Goal: Task Accomplishment & Management: Use online tool/utility

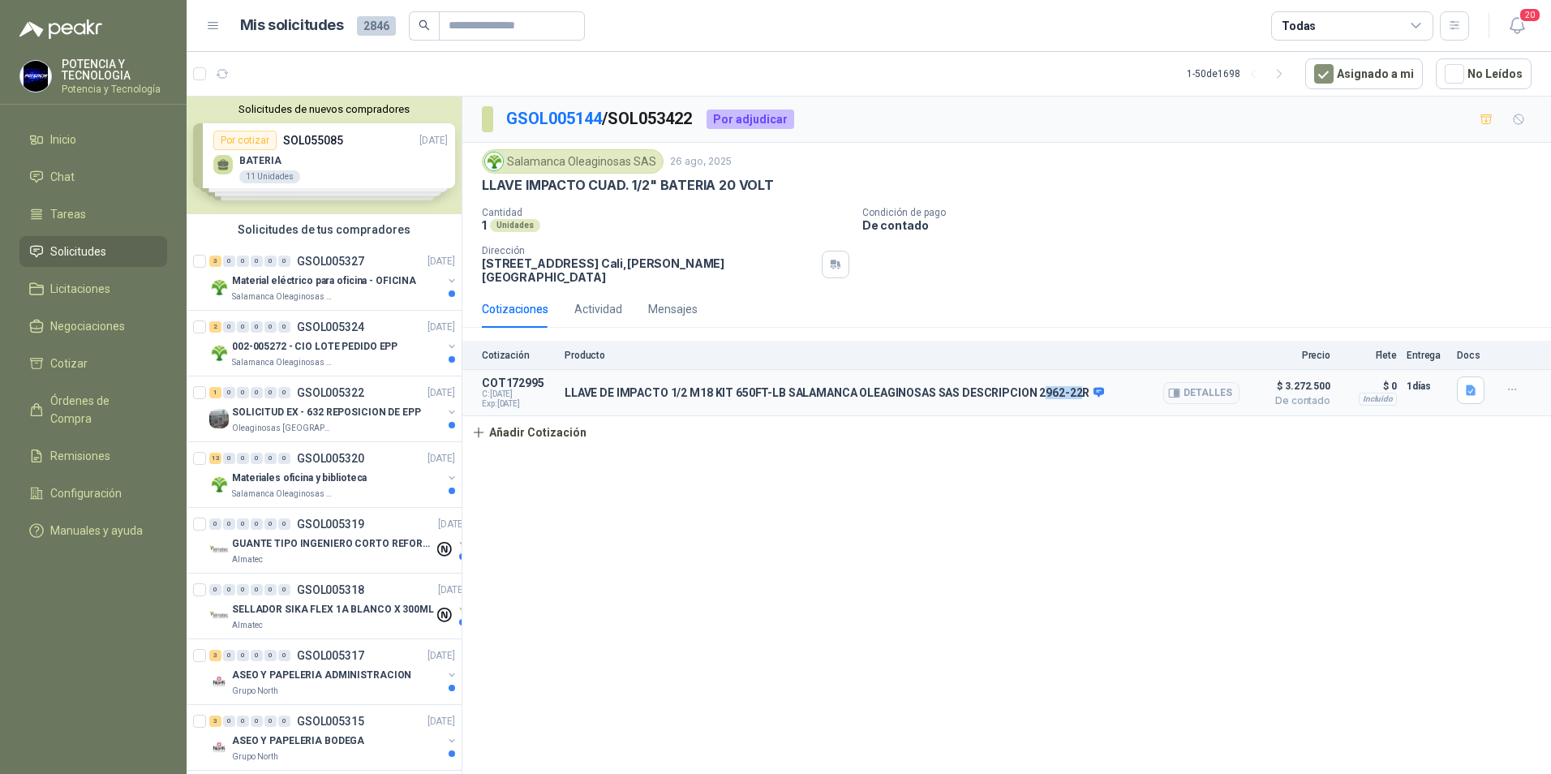
drag, startPoint x: 1034, startPoint y: 381, endPoint x: 1076, endPoint y: 386, distance: 42.5
click at [1076, 386] on p "LLAVE DE IMPACTO 1/2 M18 KIT 650FT-[PERSON_NAME] OLEAGINOSAS SAS DESCRIPCION 29…" at bounding box center [835, 393] width 540 height 15
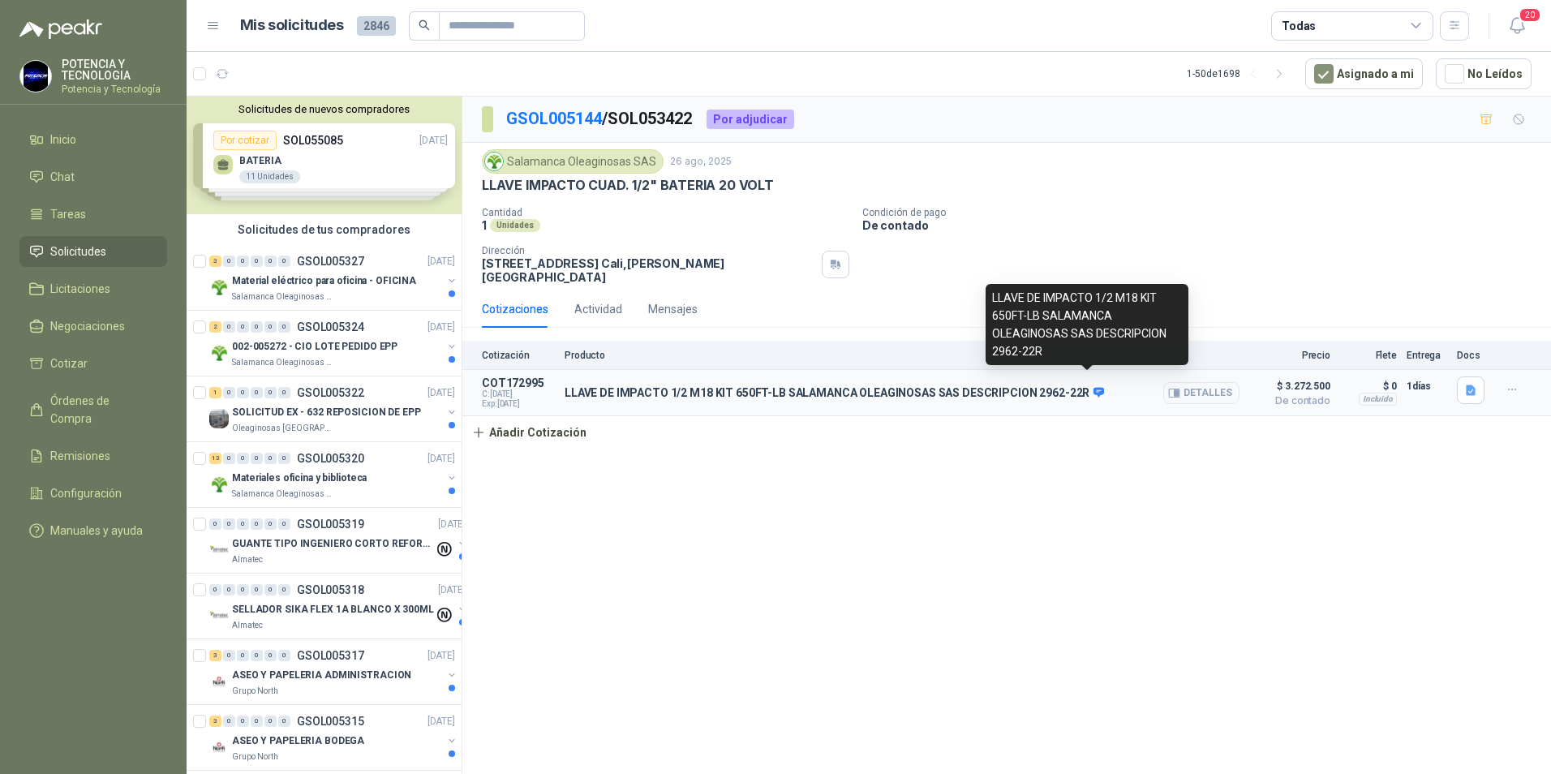
click at [1090, 386] on span at bounding box center [1097, 393] width 15 height 15
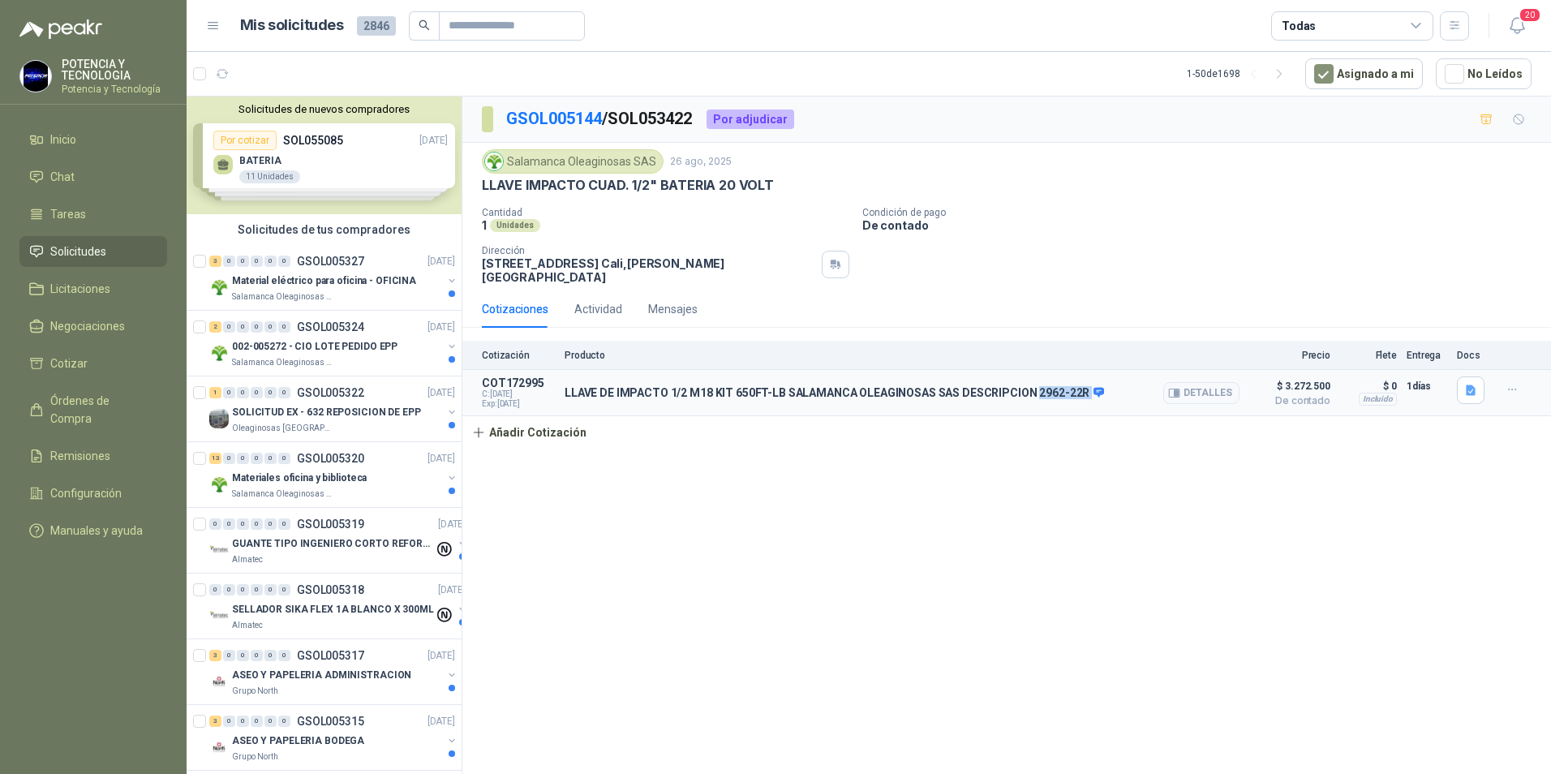
drag, startPoint x: 1081, startPoint y: 380, endPoint x: 1030, endPoint y: 383, distance: 52.0
click at [1030, 386] on p "LLAVE DE IMPACTO 1/2 M18 KIT 650FT-[PERSON_NAME] OLEAGINOSAS SAS DESCRIPCION 29…" at bounding box center [835, 393] width 540 height 15
copy div "2962-22R"
click at [0, 290] on html "POTENCIA Y TECNOLOGIA Potencia y Tecnología Inicio Chat Tareas Solicitudes Lici…" at bounding box center [775, 387] width 1551 height 774
drag, startPoint x: 1532, startPoint y: 370, endPoint x: 1518, endPoint y: 376, distance: 14.9
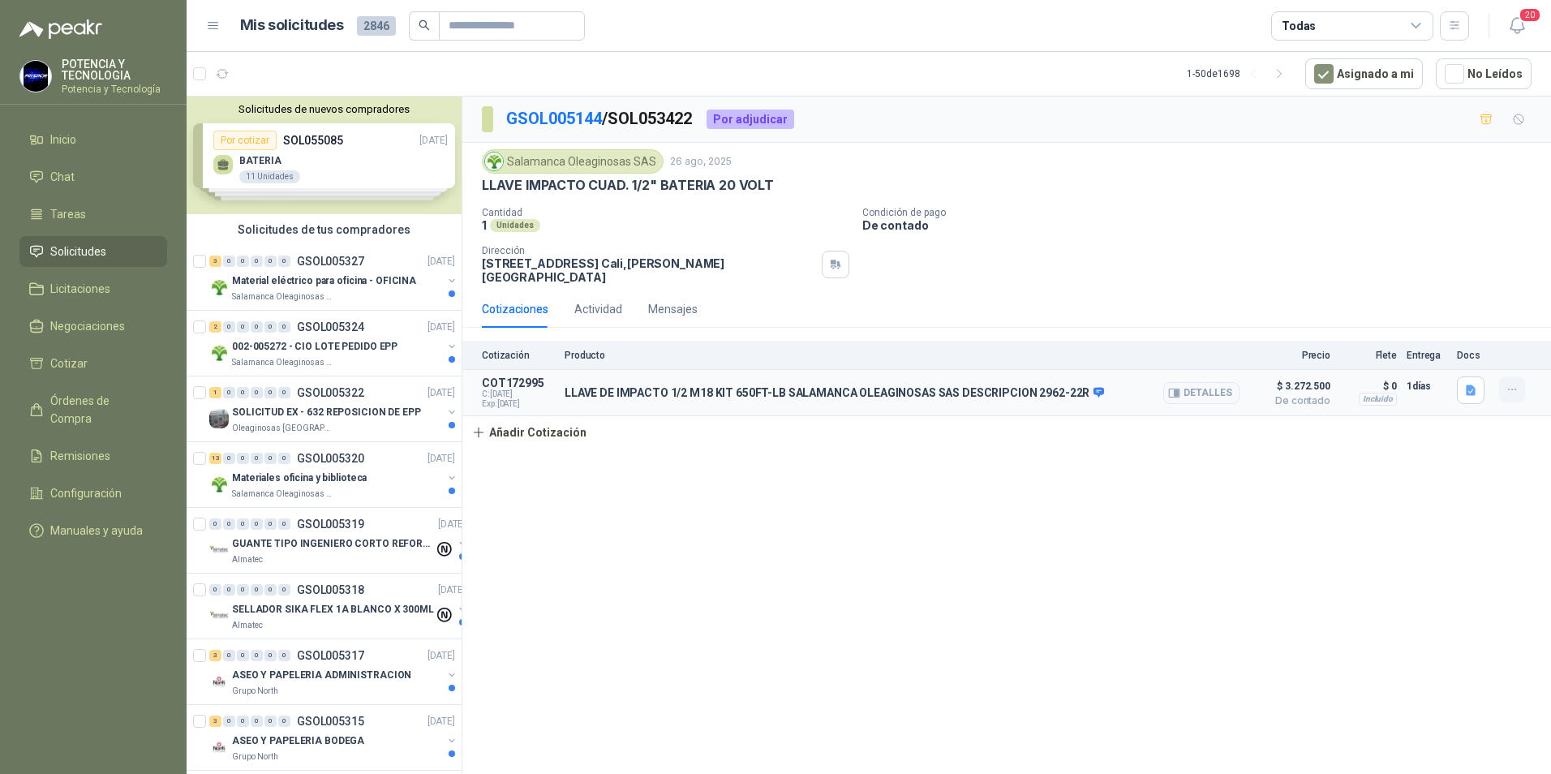
click at [1531, 370] on article "COT172995 C: 28/08/2025 Exp: 12/09/2025 LLAVE DE IMPACTO 1/2 M18 KIT 650FT-LB S…" at bounding box center [1006, 393] width 1089 height 46
click at [1518, 383] on icon "button" at bounding box center [1513, 390] width 14 height 14
drag, startPoint x: 1326, startPoint y: 448, endPoint x: 777, endPoint y: 434, distance: 548.6
click at [1323, 449] on div "GSOL005144 / SOL053422 Por adjudicar Salamanca Oleaginosas SAS 26 ago, 2025 LLA…" at bounding box center [1006, 438] width 1089 height 683
click at [499, 389] on span "C: 28/08/2025" at bounding box center [518, 394] width 73 height 10
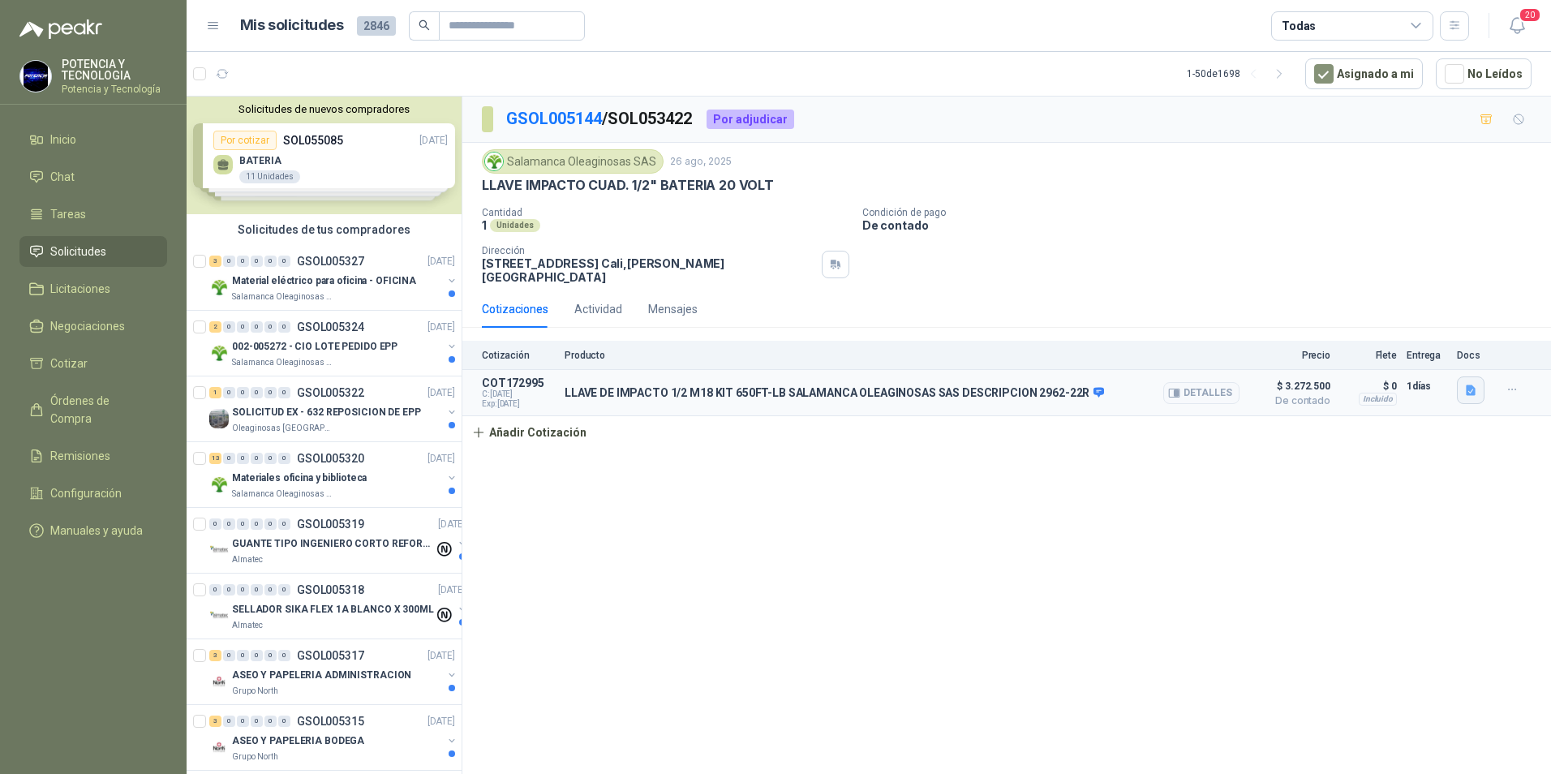
click at [1481, 377] on button "button" at bounding box center [1471, 390] width 28 height 28
click at [809, 195] on div "Salamanca Oleaginosas SAS 26 ago, 2025 LLAVE IMPACTO CUAD. 1/2" BATERIA 20 VOLT…" at bounding box center [1007, 216] width 1050 height 135
click at [373, 273] on p "Material eléctrico para oficina - OFICINA" at bounding box center [324, 280] width 184 height 15
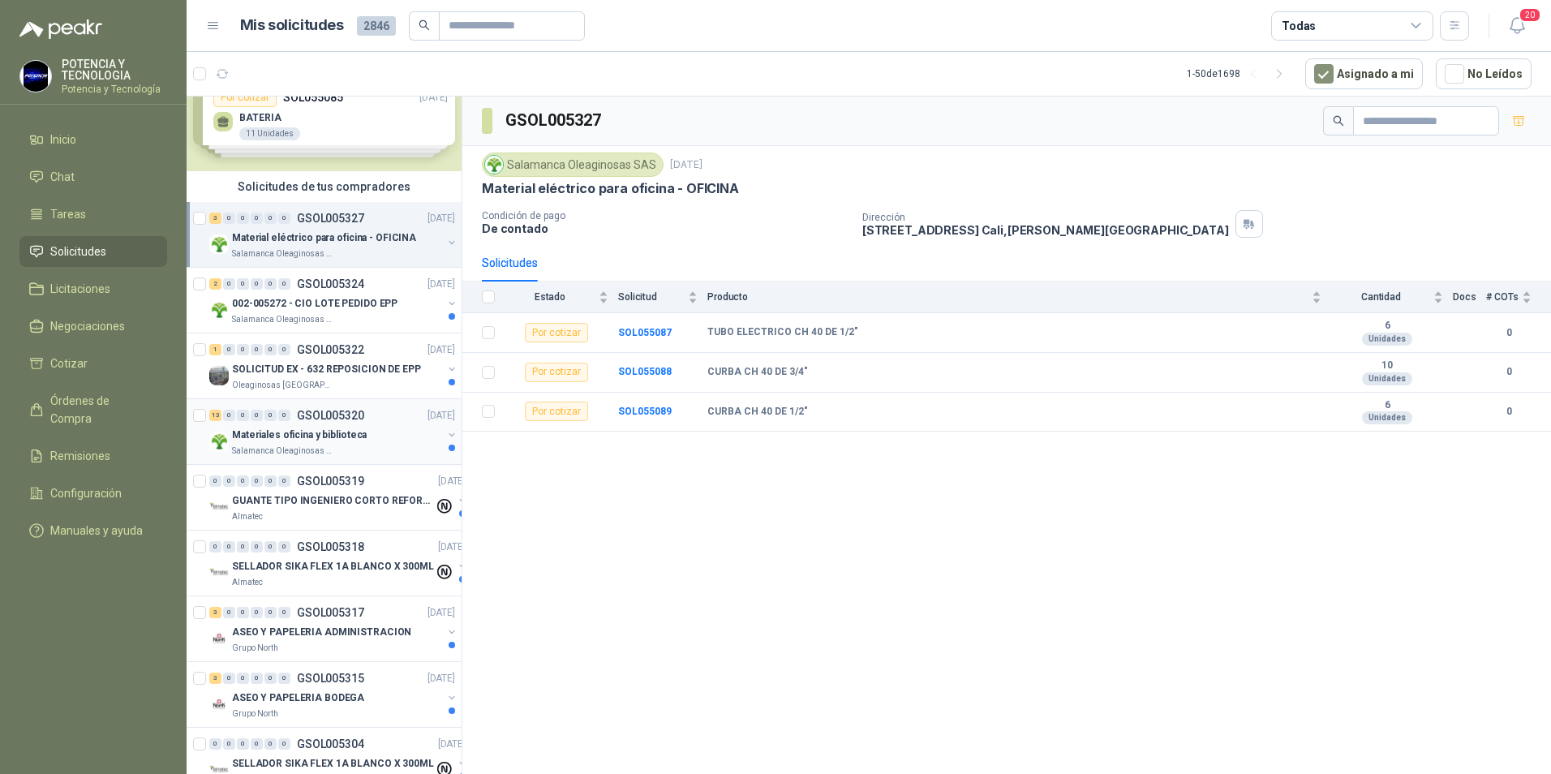
scroll to position [81, 0]
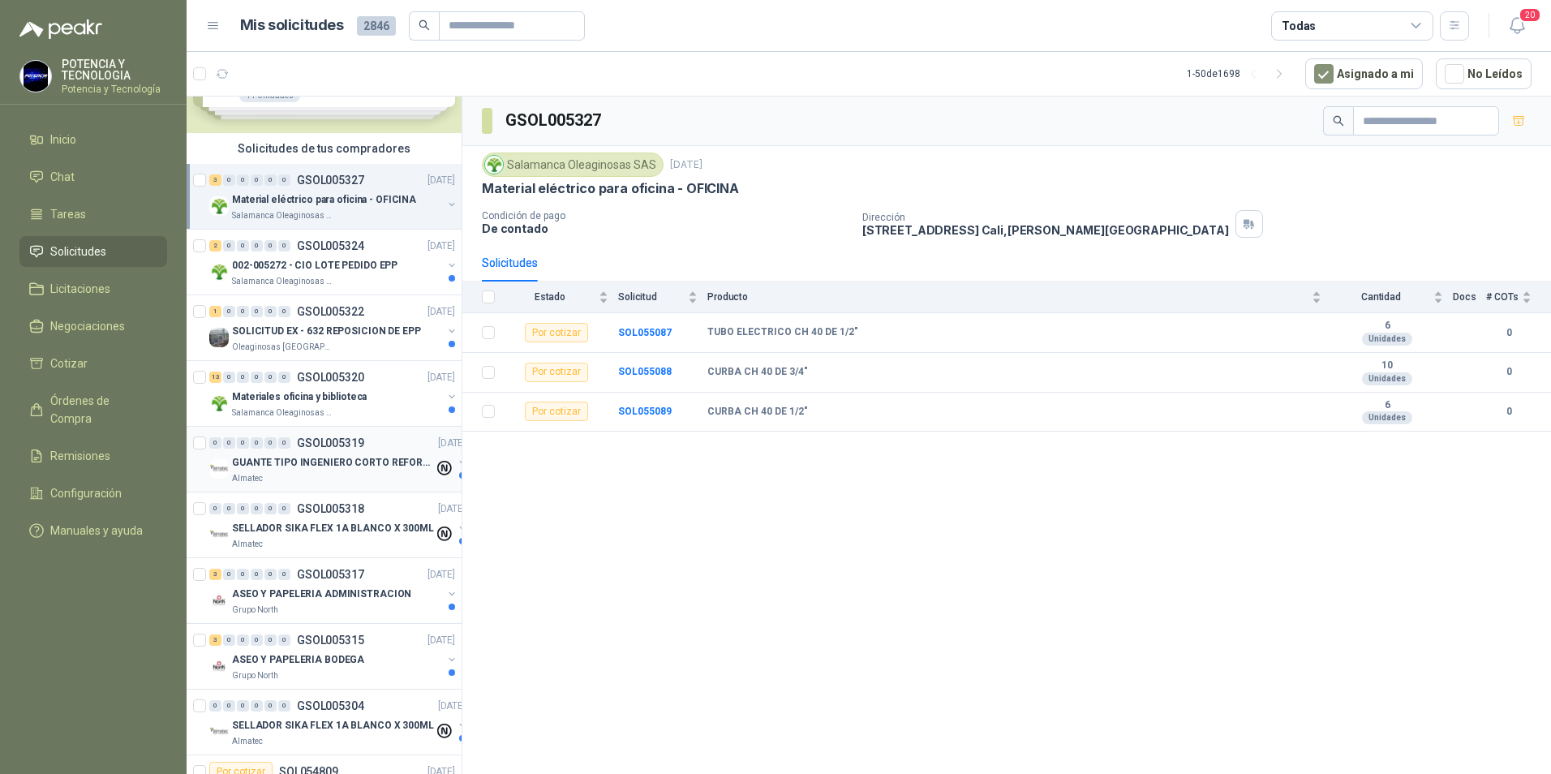
click at [333, 458] on p "GUANTE TIPO INGENIERO CORTO REFORZADO" at bounding box center [333, 462] width 202 height 15
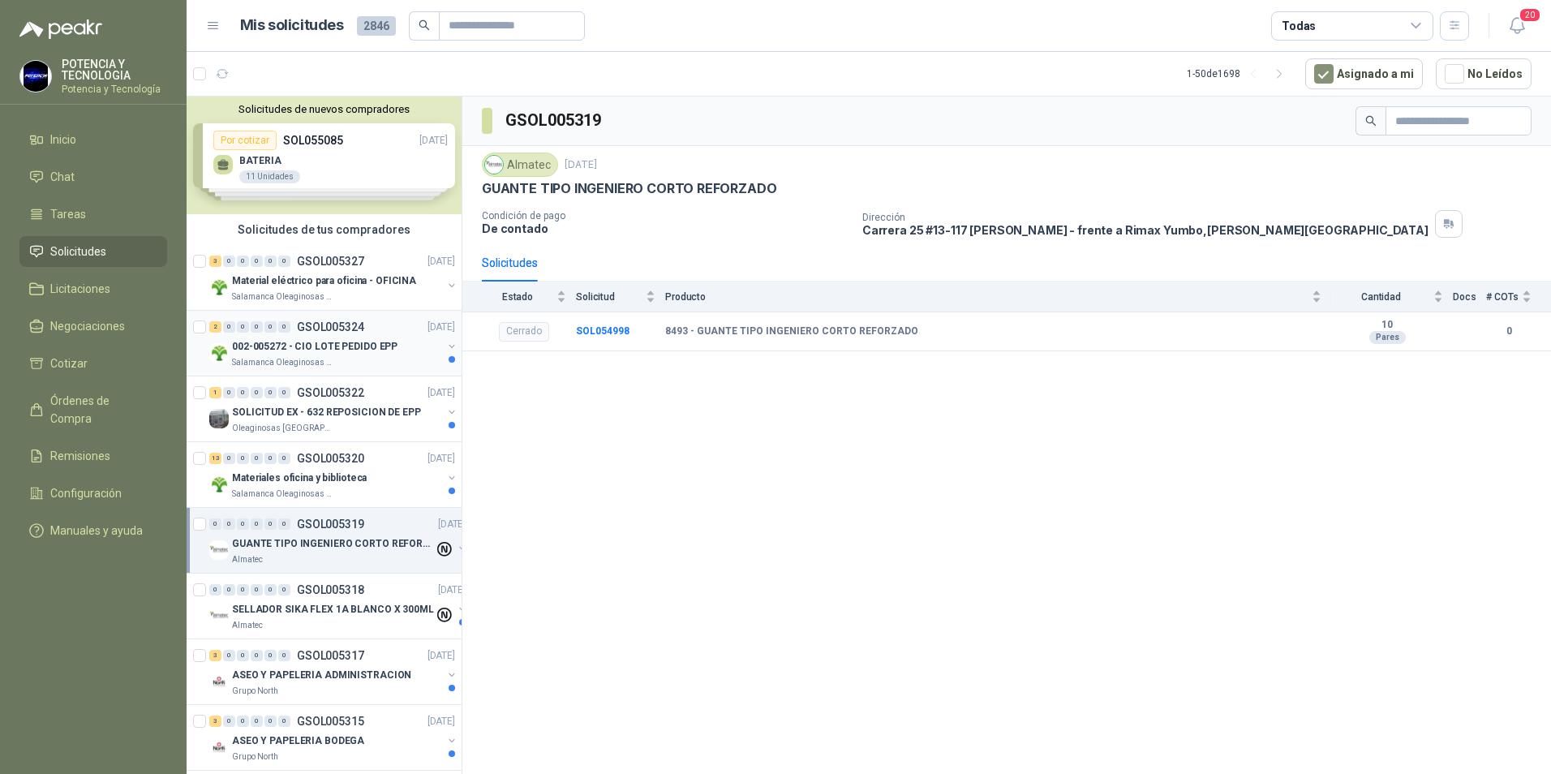
click at [324, 350] on p "002-005272 - CIO LOTE PEDIDO EPP" at bounding box center [315, 346] width 166 height 15
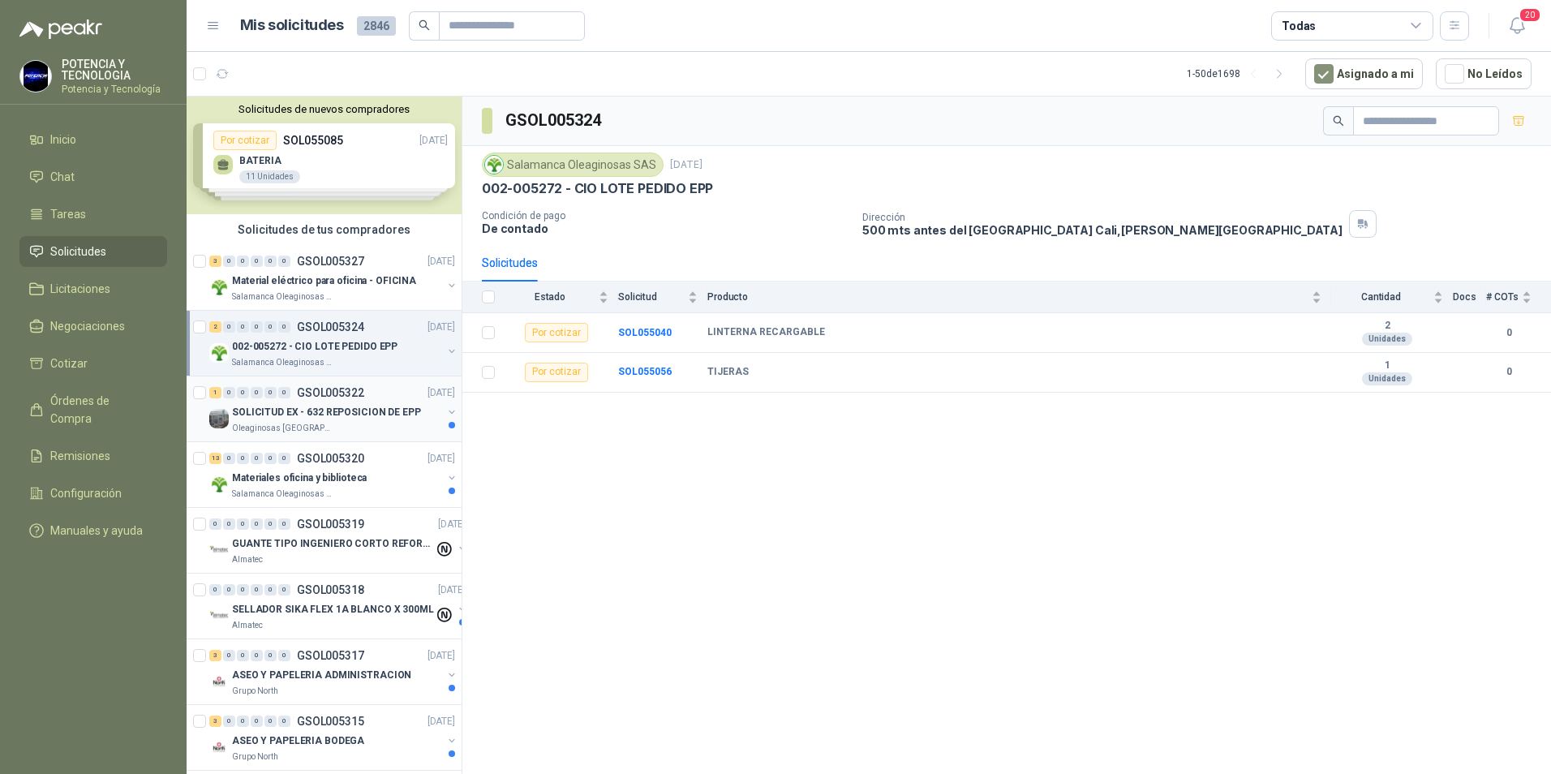
click at [344, 402] on div "1 0 0 0 0 0 GSOL005322 05/09/25" at bounding box center [333, 392] width 249 height 19
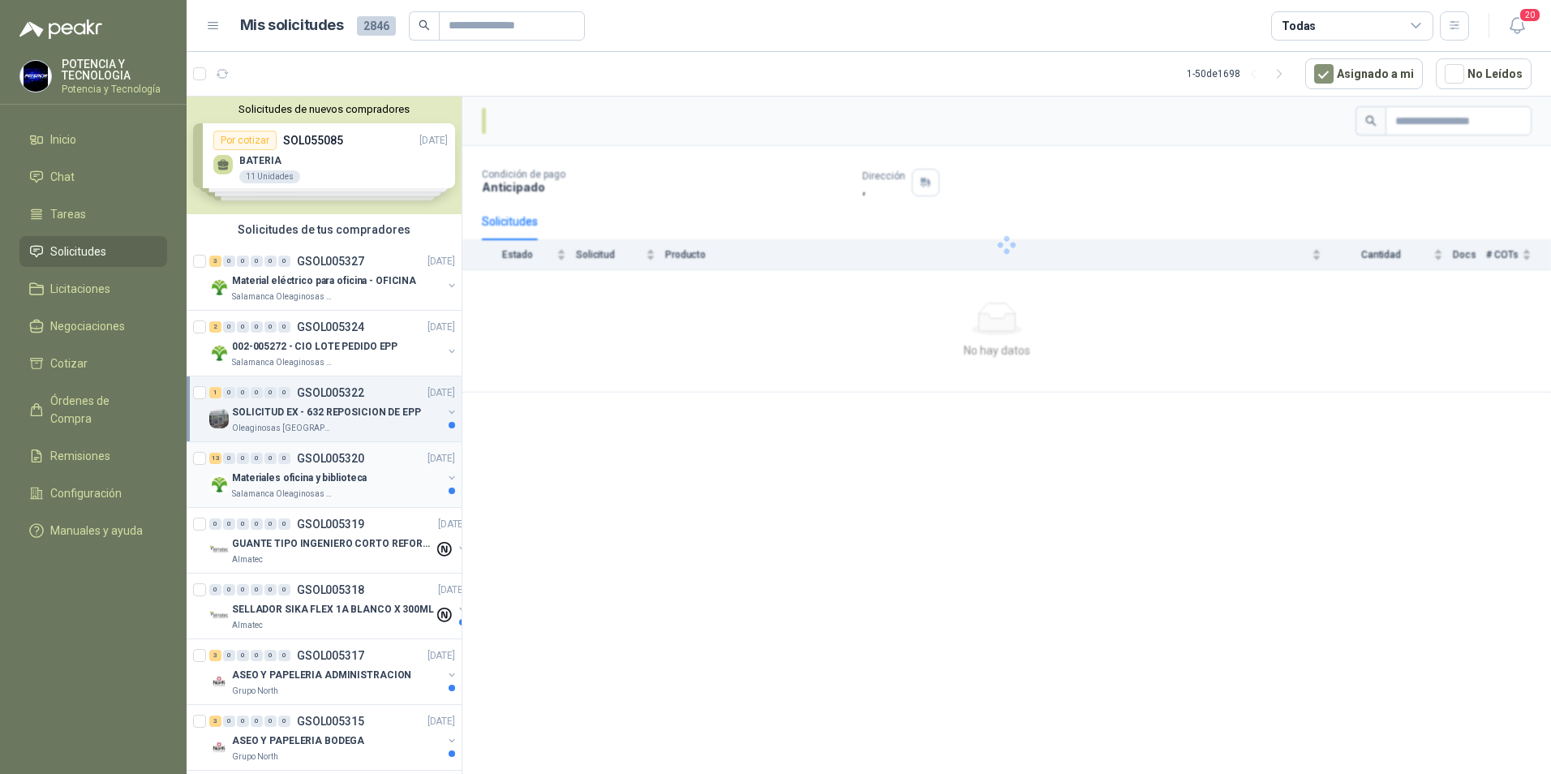
click at [342, 471] on p "Materiales oficina y biblioteca" at bounding box center [299, 478] width 135 height 15
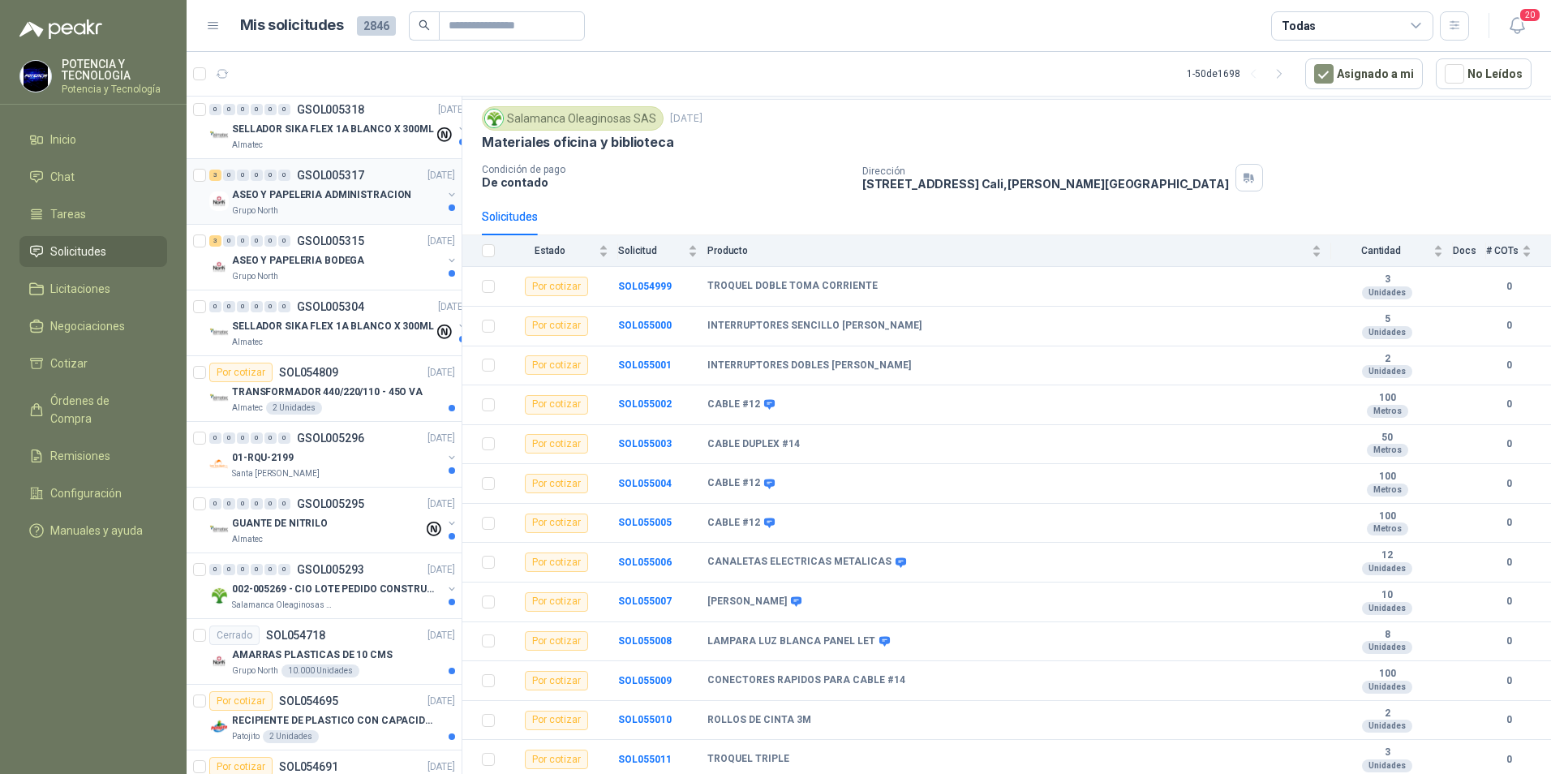
scroll to position [487, 0]
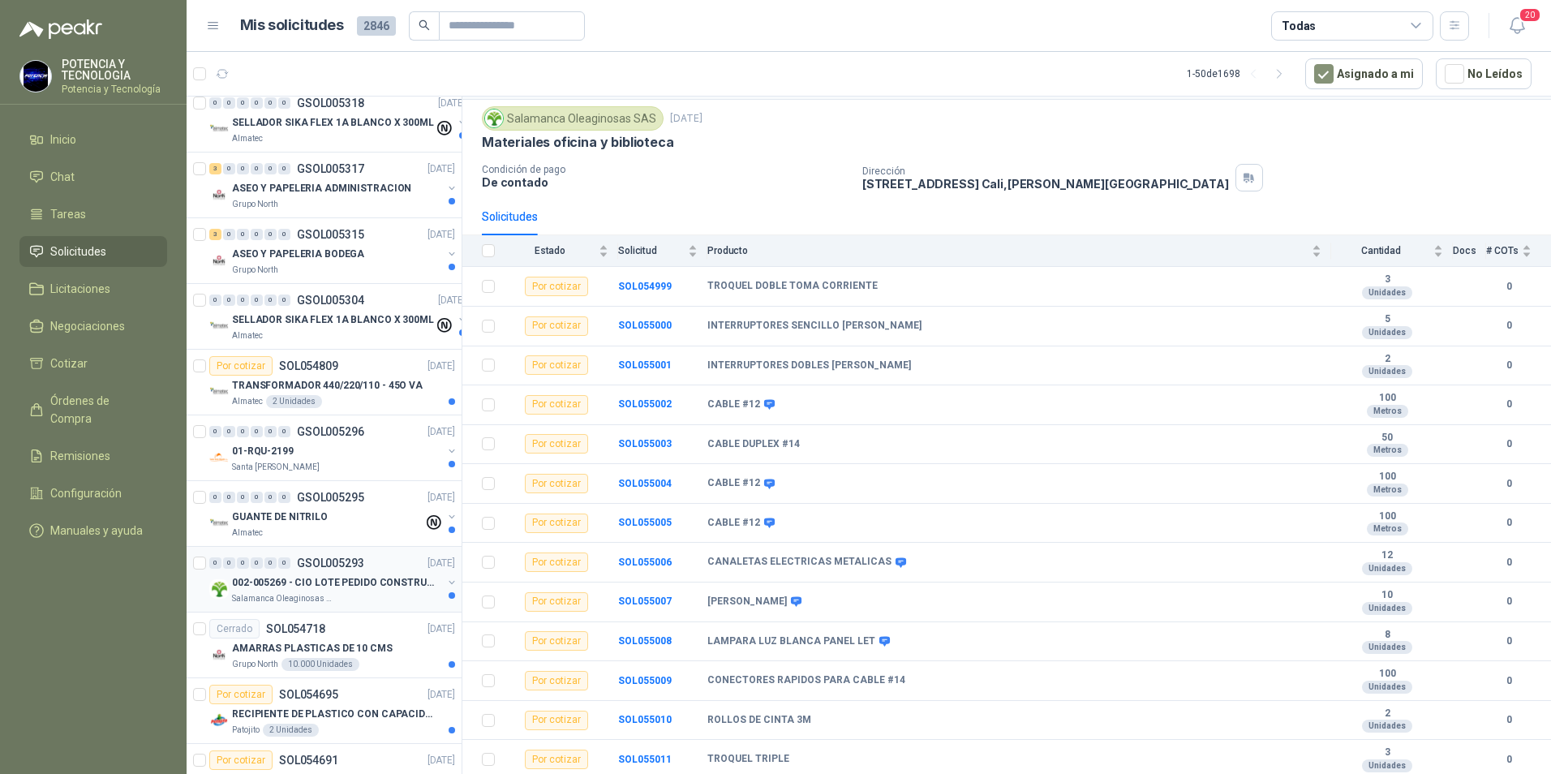
click at [338, 606] on div "0 0 0 0 0 0 GSOL005293 03/09/25 002-005269 - CIO LOTE PEDIDO CONSTRUCCION Salam…" at bounding box center [324, 580] width 275 height 66
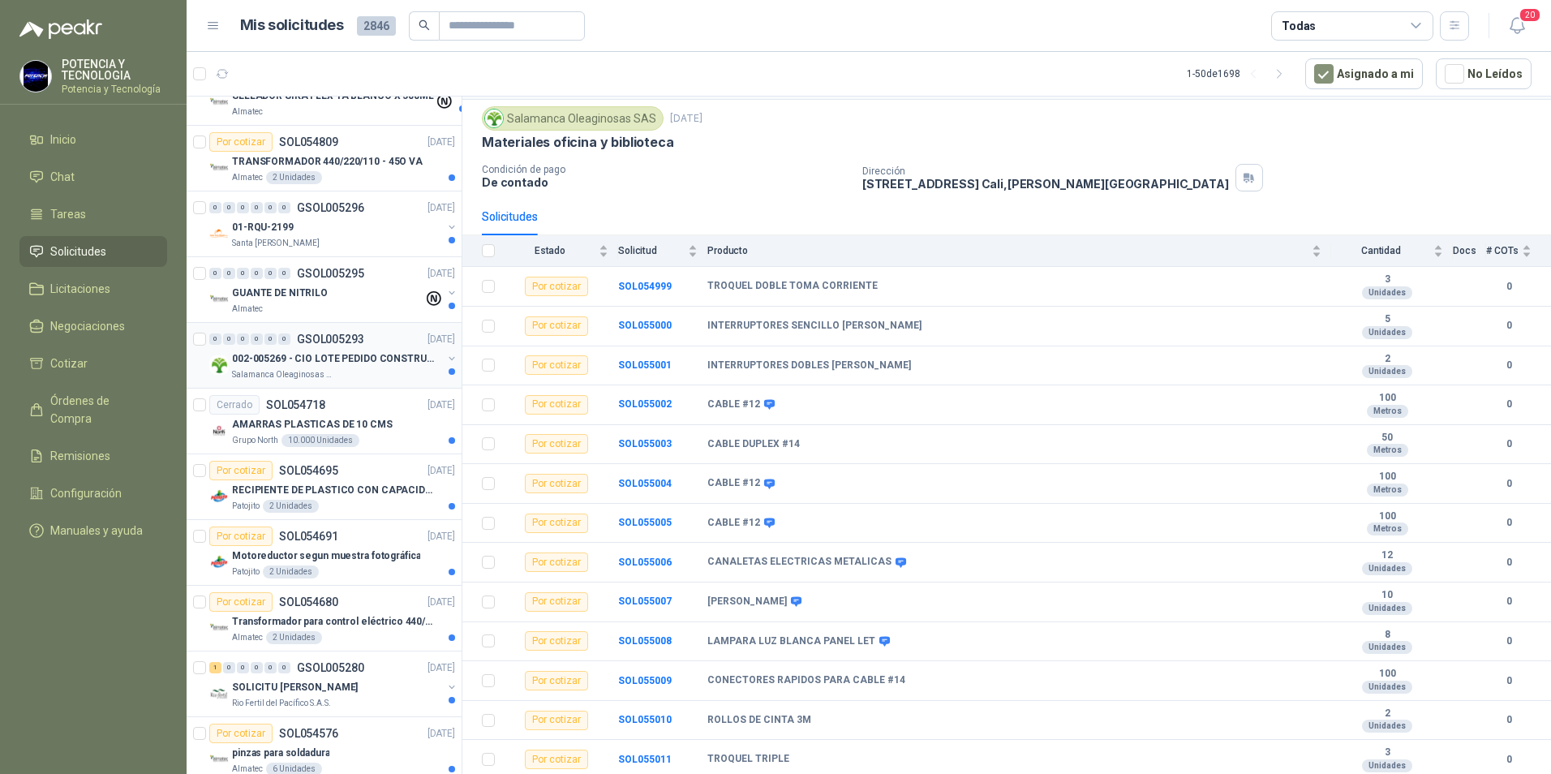
scroll to position [730, 0]
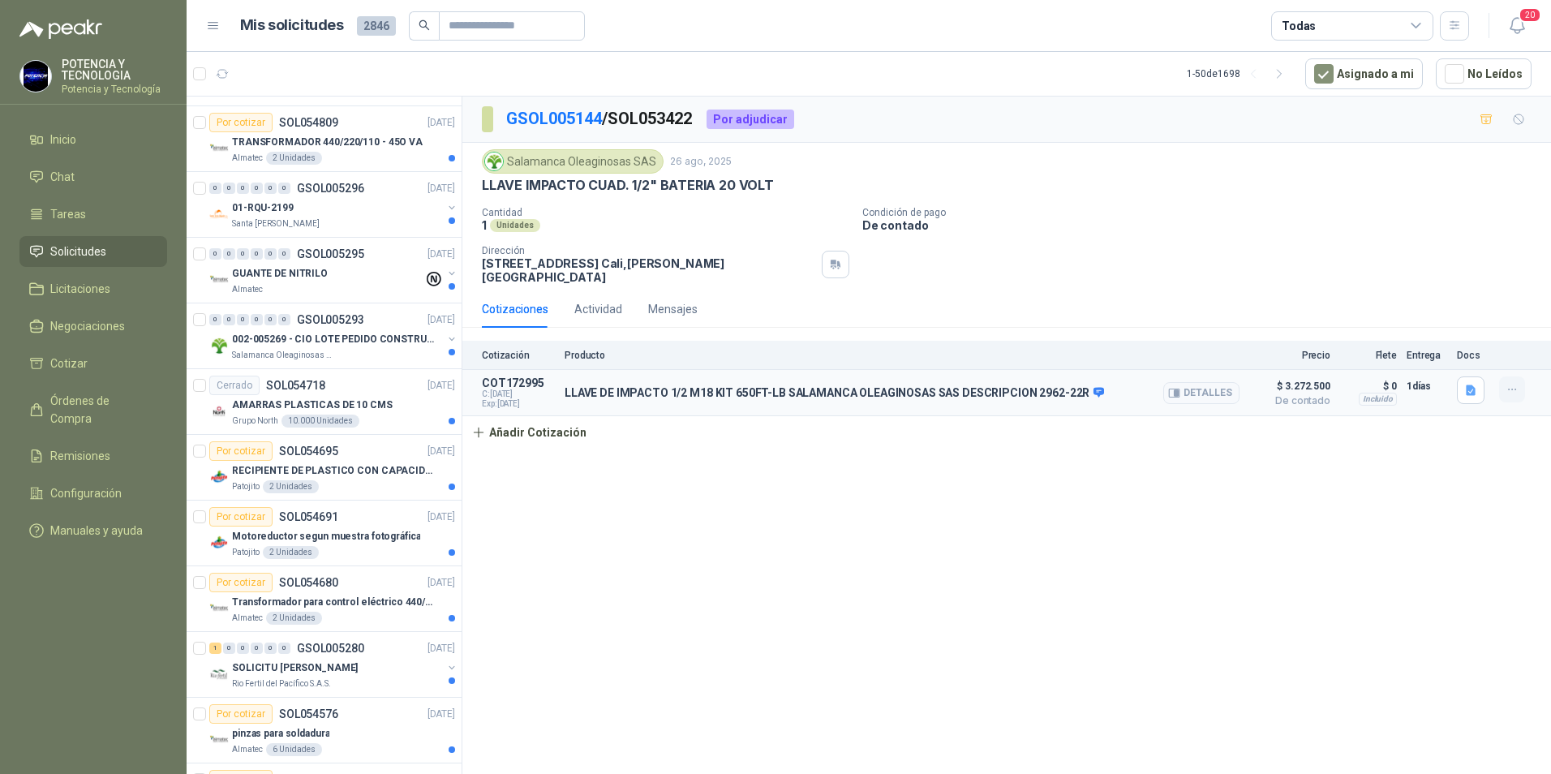
click at [1517, 376] on button "button" at bounding box center [1512, 389] width 26 height 26
click at [1074, 237] on div "Cantidad 1 Unidades Condición de pago De contado Dirección CALLE 4 No.27 -79 Ca…" at bounding box center [1007, 245] width 1050 height 77
click at [525, 423] on button "Añadir Cotización" at bounding box center [528, 432] width 133 height 32
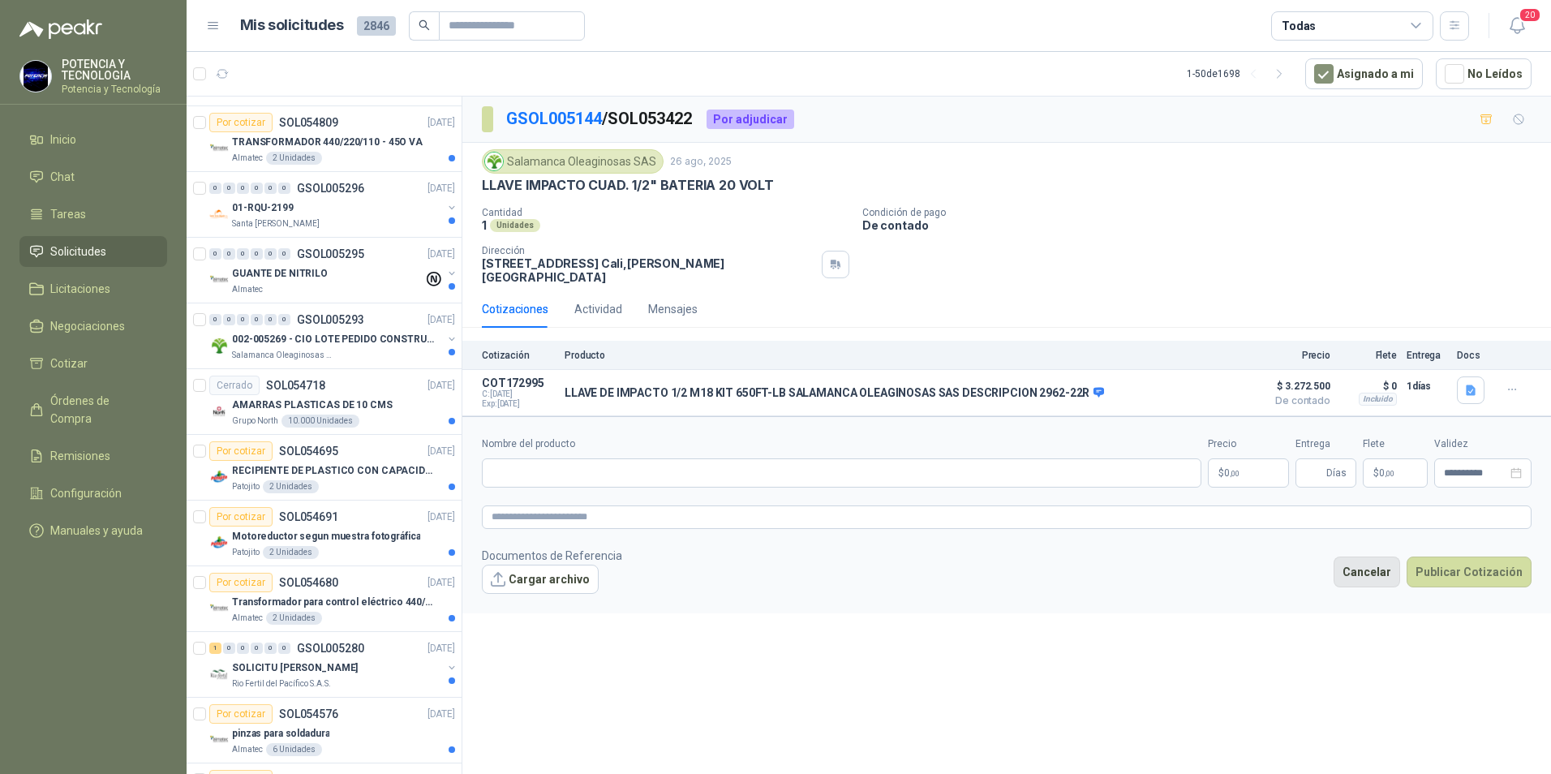
click at [1395, 567] on button "Cancelar" at bounding box center [1367, 572] width 67 height 31
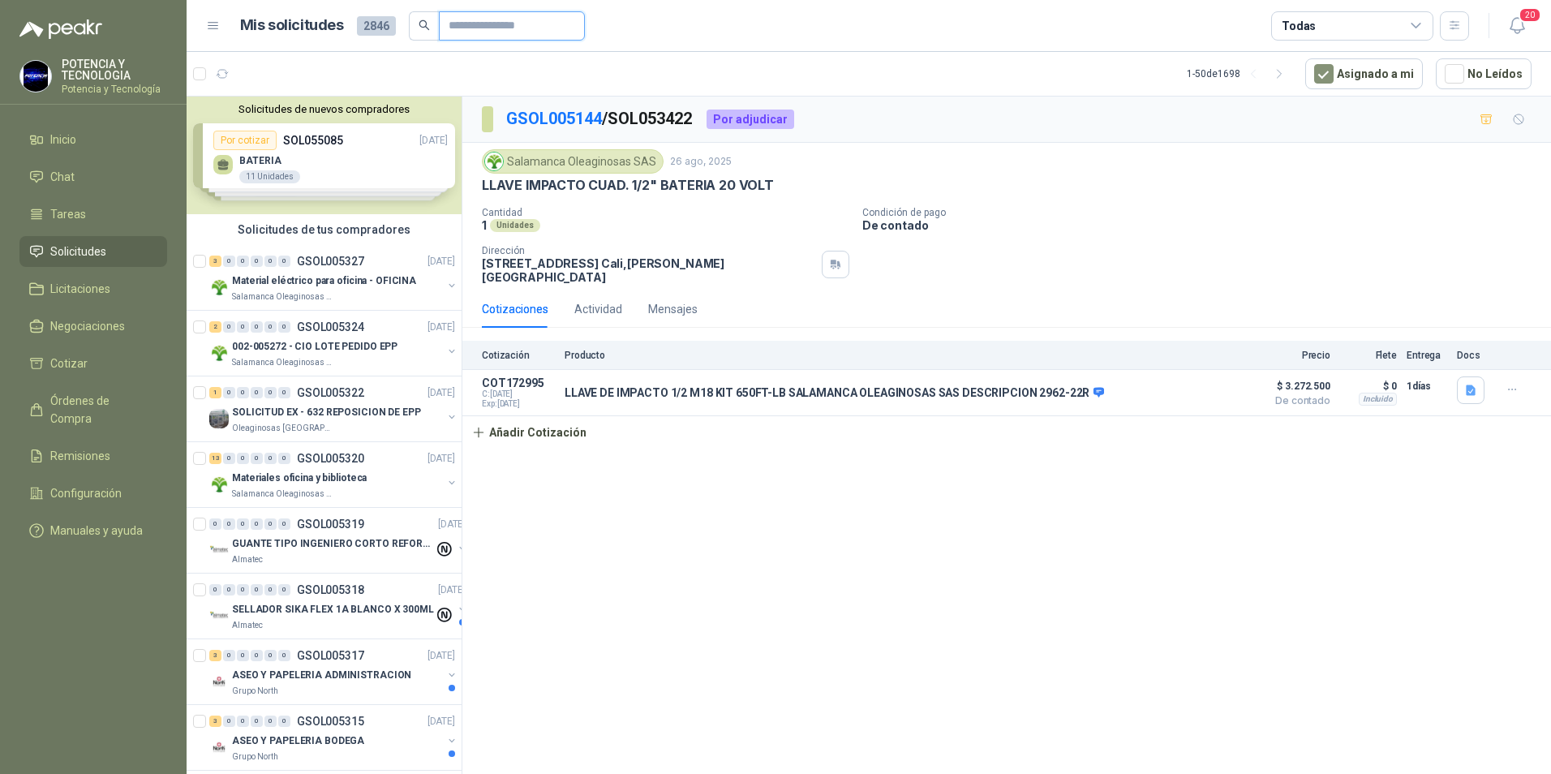
click at [475, 26] on input "text" at bounding box center [506, 26] width 114 height 28
click at [923, 161] on div "Salamanca Oleaginosas SAS 26 ago, 2025" at bounding box center [1007, 161] width 1050 height 24
drag, startPoint x: 526, startPoint y: 23, endPoint x: 529, endPoint y: 6, distance: 17.3
click at [531, 18] on input "text" at bounding box center [506, 26] width 114 height 28
type input "*"
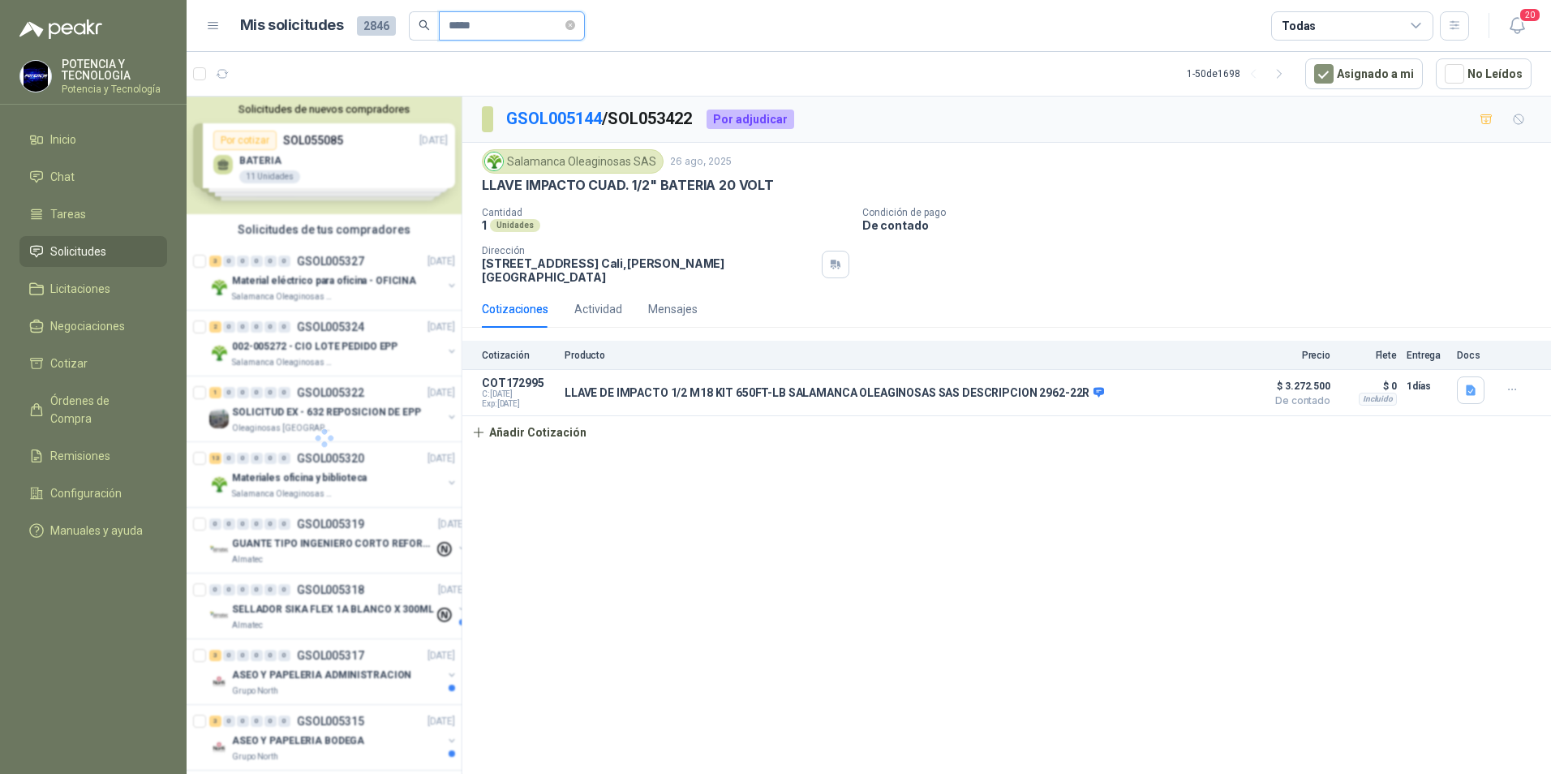
type input "*****"
click at [343, 287] on p "Material eléctrico para oficina - OFICINA" at bounding box center [324, 280] width 184 height 15
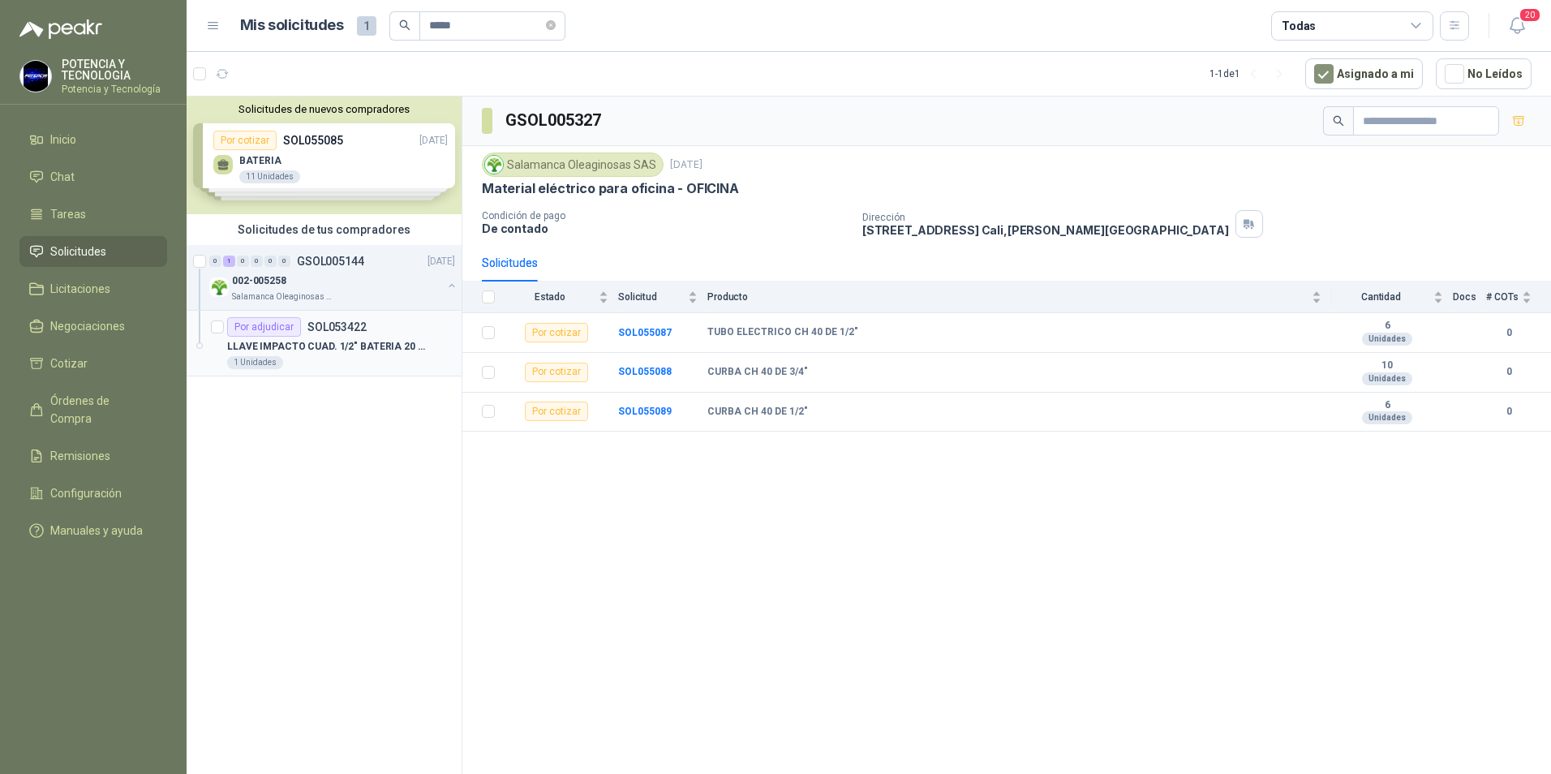
click at [364, 342] on p "LLAVE IMPACTO CUAD. 1/2" BATERIA 20 VOLT" at bounding box center [328, 346] width 202 height 15
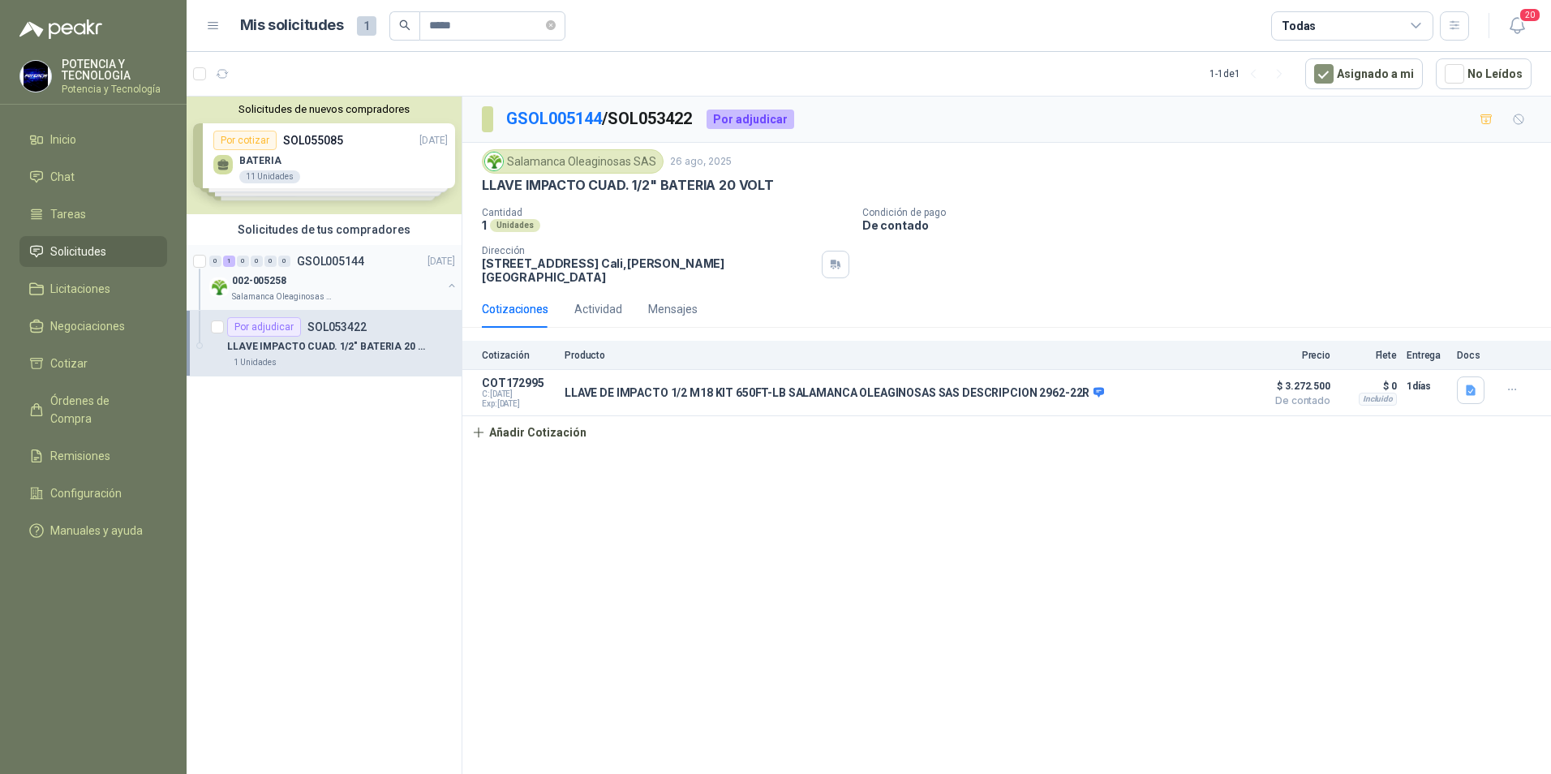
click at [358, 288] on div "002-005258" at bounding box center [337, 280] width 210 height 19
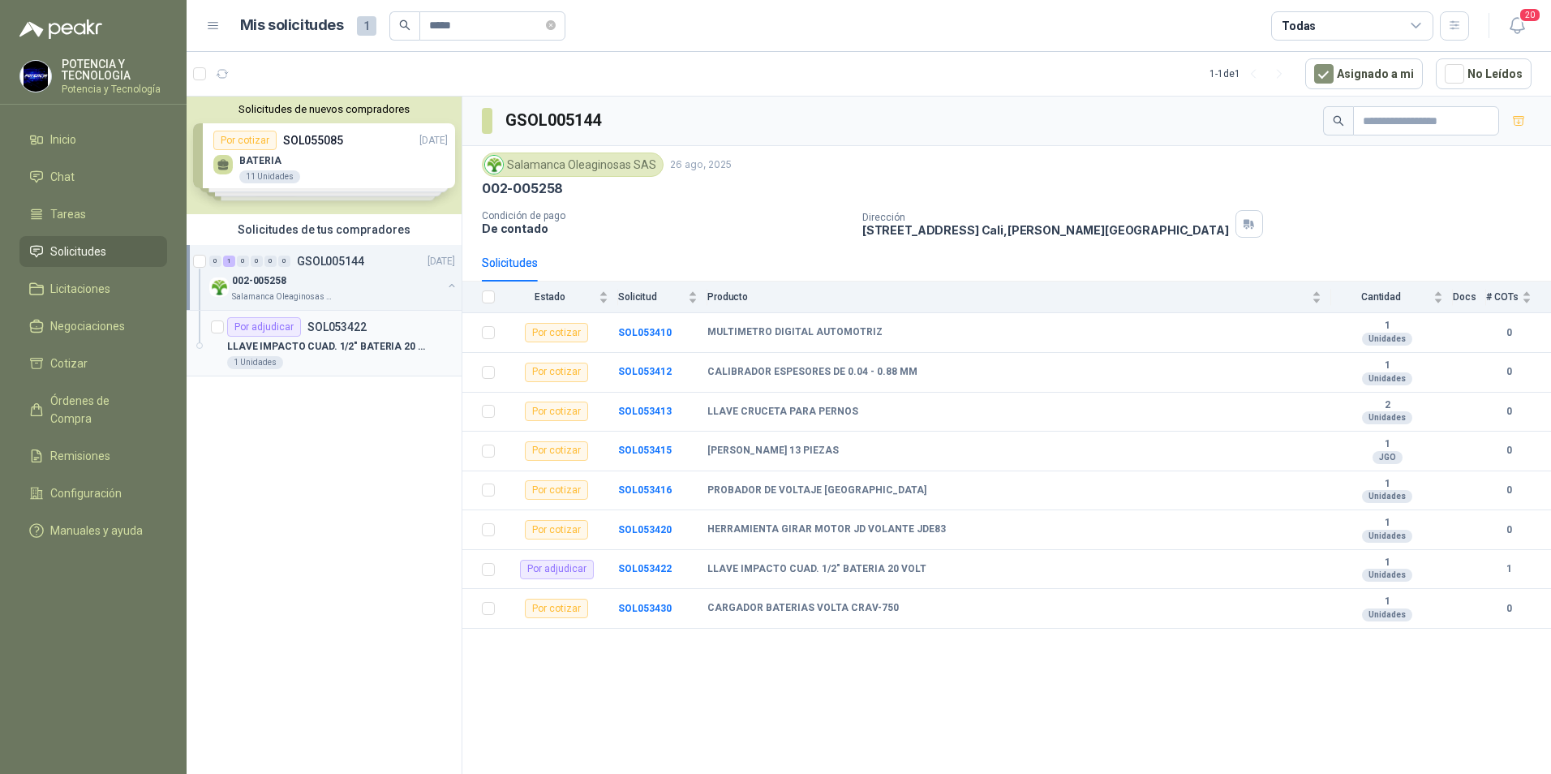
click at [336, 342] on p "LLAVE IMPACTO CUAD. 1/2" BATERIA 20 VOLT" at bounding box center [328, 346] width 202 height 15
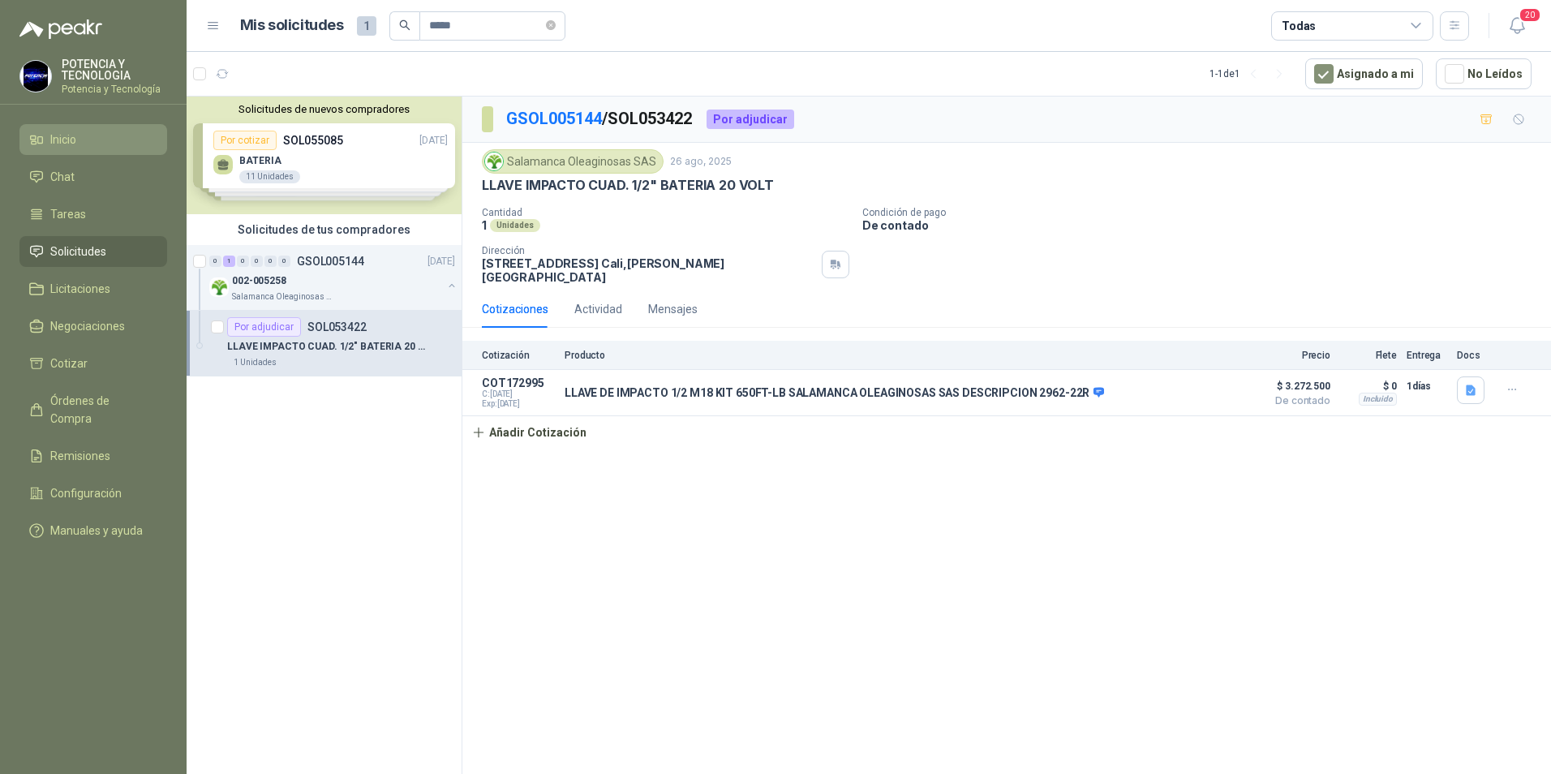
click at [88, 148] on link "Inicio" at bounding box center [93, 139] width 148 height 31
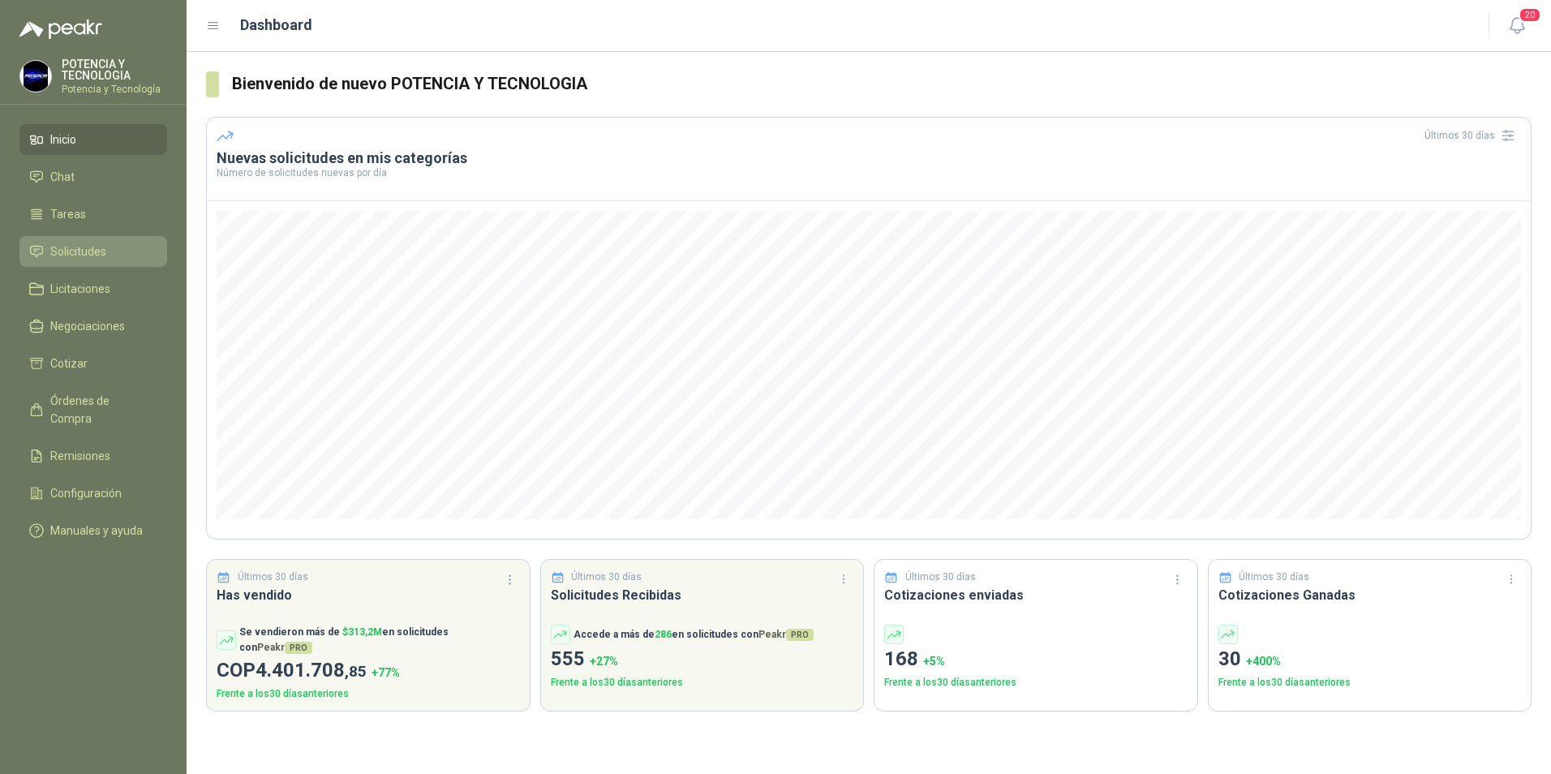
click at [92, 251] on span "Solicitudes" at bounding box center [78, 252] width 56 height 18
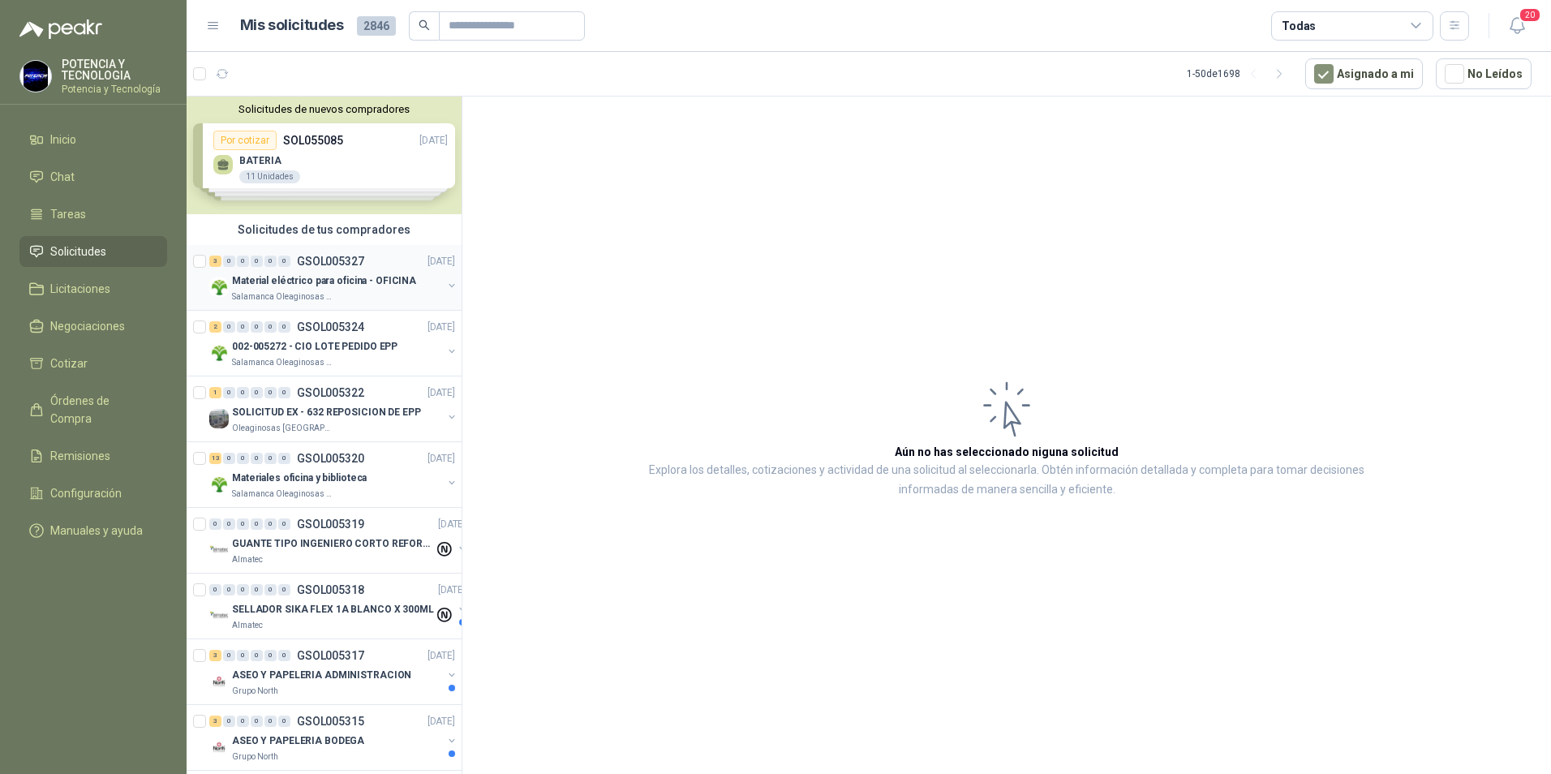
click at [325, 278] on p "Material eléctrico para oficina - OFICINA" at bounding box center [324, 280] width 184 height 15
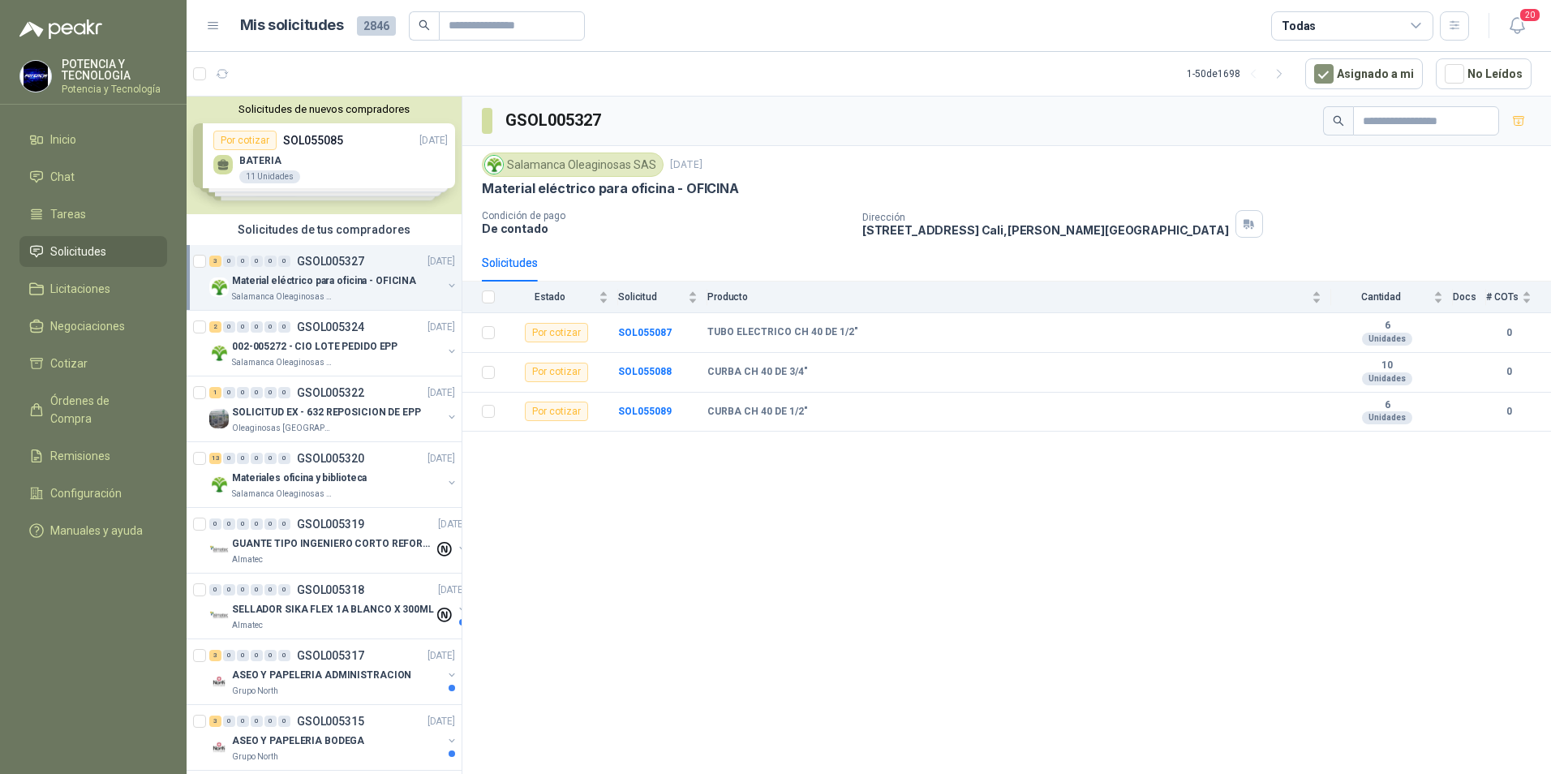
click at [0, 638] on html "POTENCIA Y TECNOLOGIA Potencia y Tecnología Inicio Chat Tareas Solicitudes Lici…" at bounding box center [775, 387] width 1551 height 774
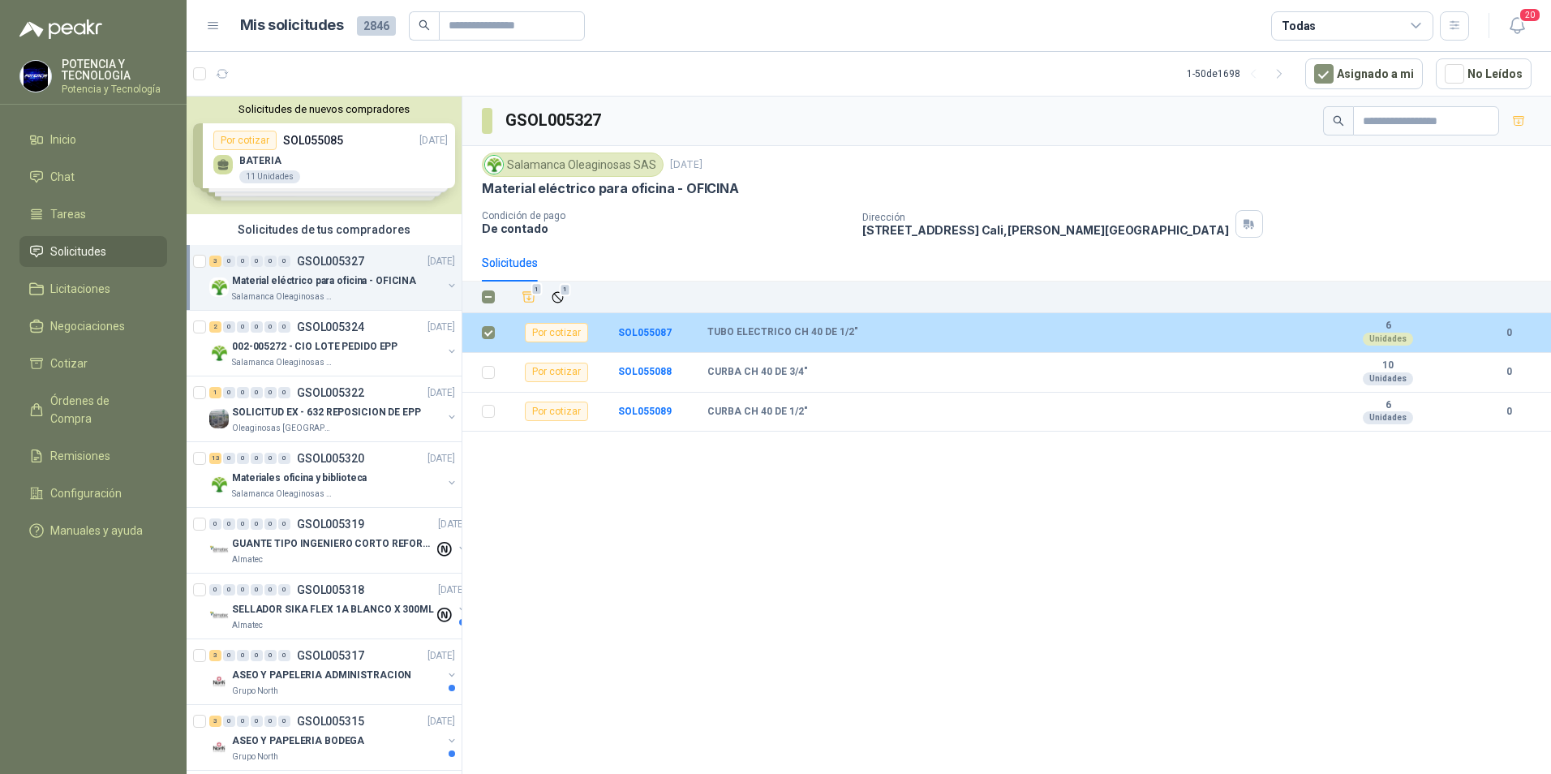
click at [1400, 342] on div "Unidades" at bounding box center [1388, 339] width 50 height 13
click at [1387, 329] on b "6" at bounding box center [1388, 326] width 112 height 13
click at [657, 333] on b "SOL055087" at bounding box center [645, 332] width 54 height 11
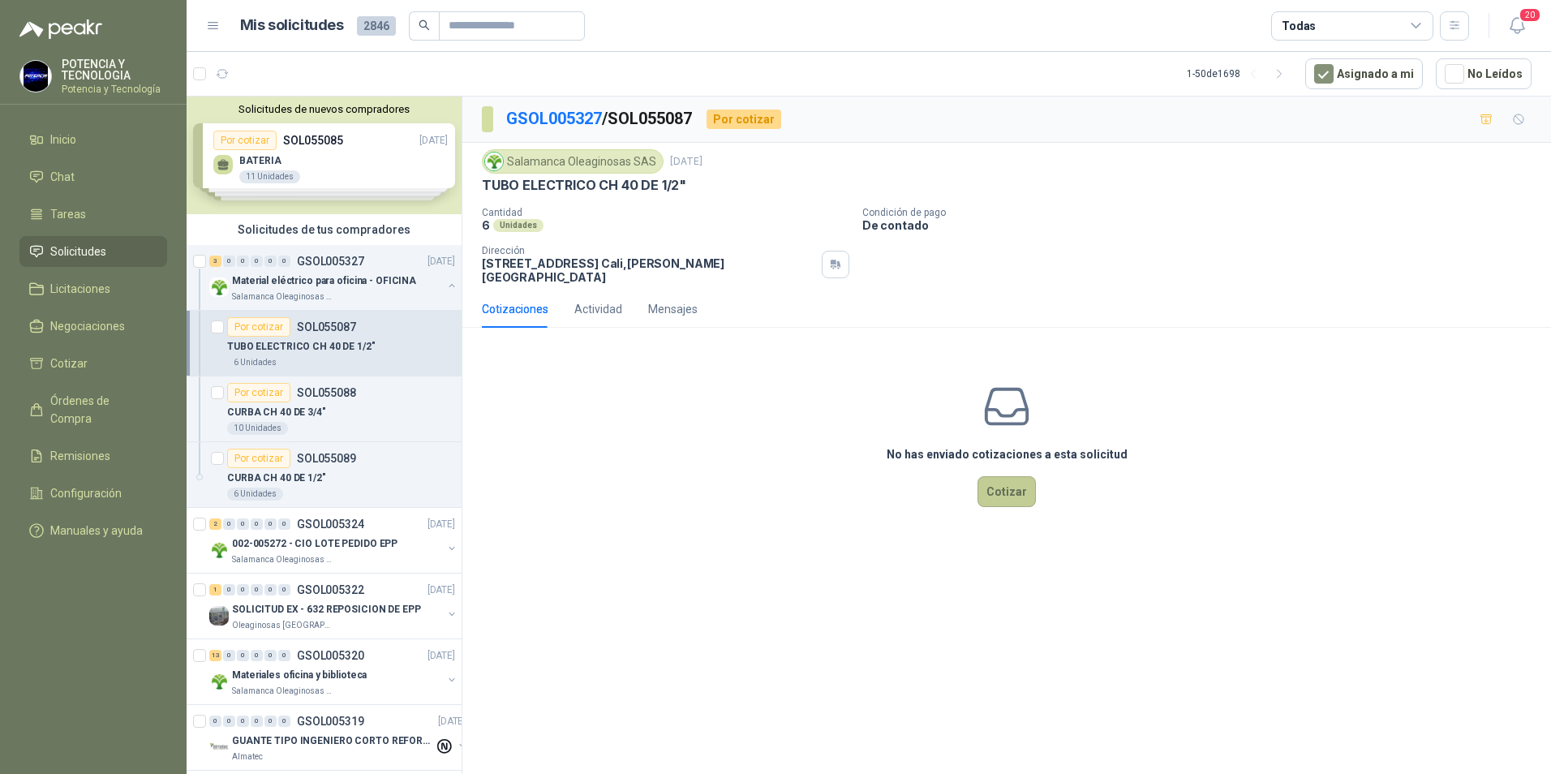
click at [1011, 485] on button "Cotizar" at bounding box center [1007, 491] width 58 height 31
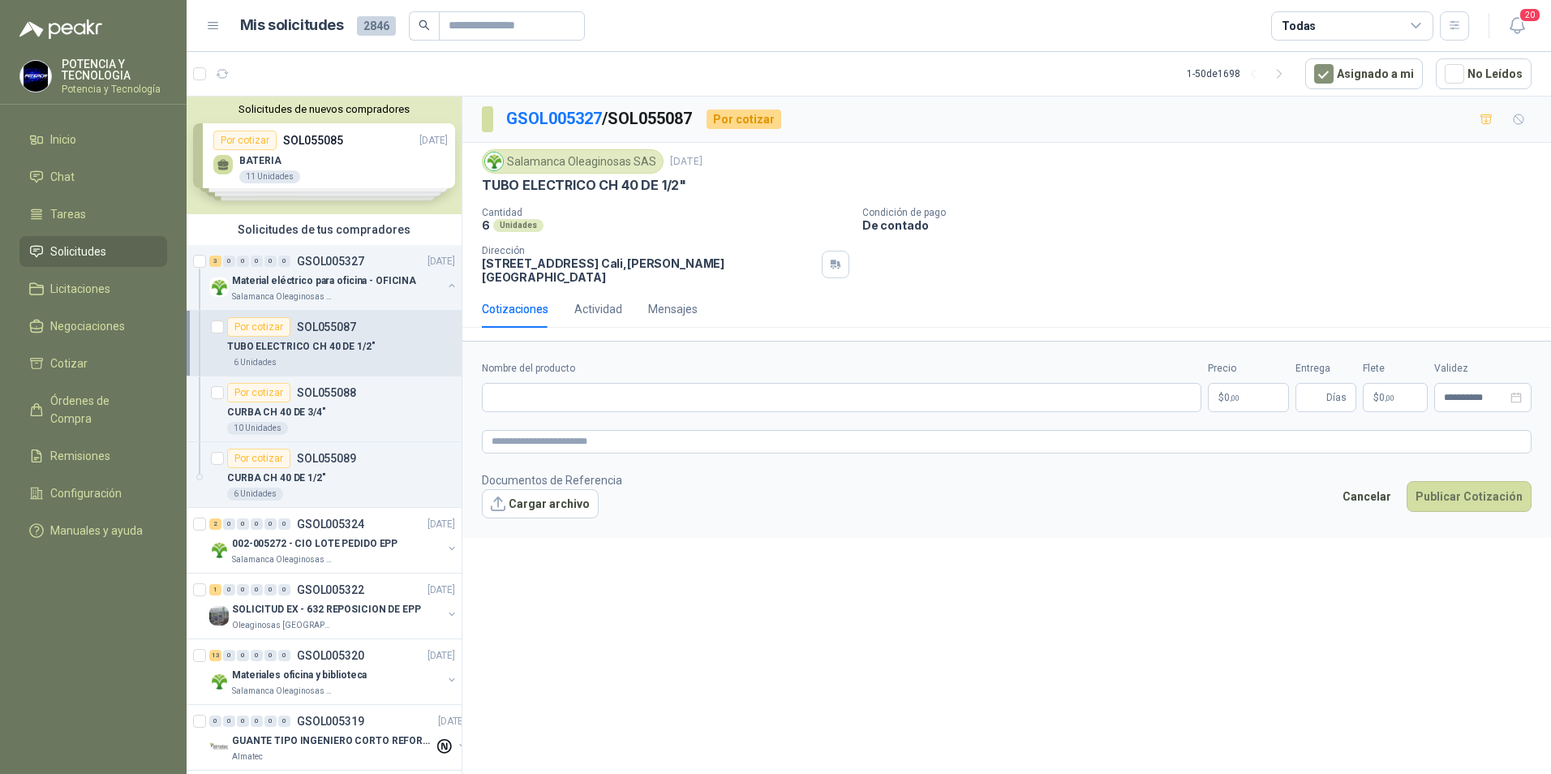
click at [1244, 384] on p "$ 0 ,00" at bounding box center [1248, 397] width 81 height 29
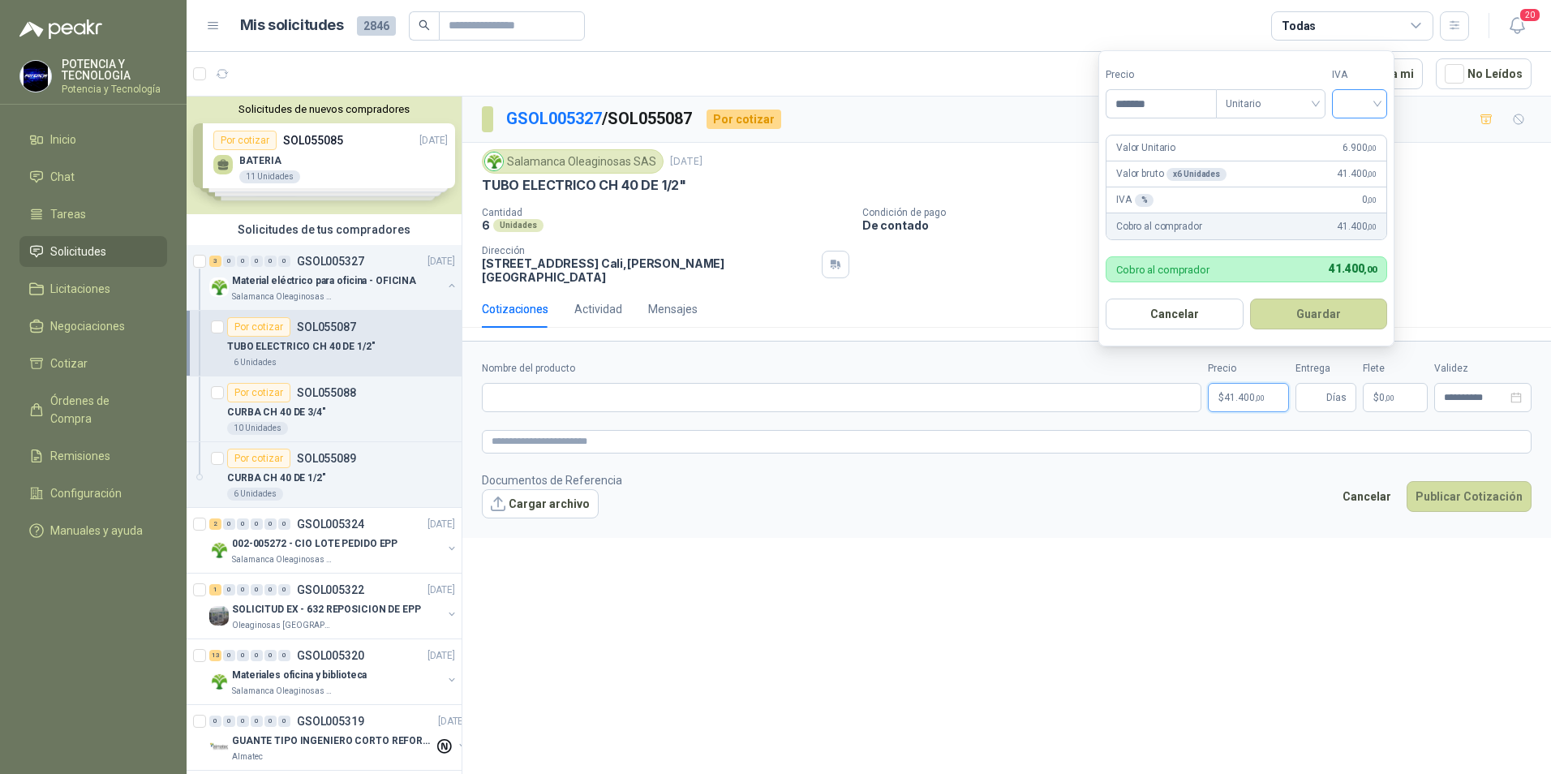
drag, startPoint x: 1384, startPoint y: 100, endPoint x: 1375, endPoint y: 113, distance: 15.8
click at [1382, 101] on div at bounding box center [1359, 103] width 55 height 29
type input "*******"
click at [1366, 141] on div "19%" at bounding box center [1363, 137] width 30 height 18
click at [1384, 393] on span "0 ,00" at bounding box center [1386, 398] width 15 height 10
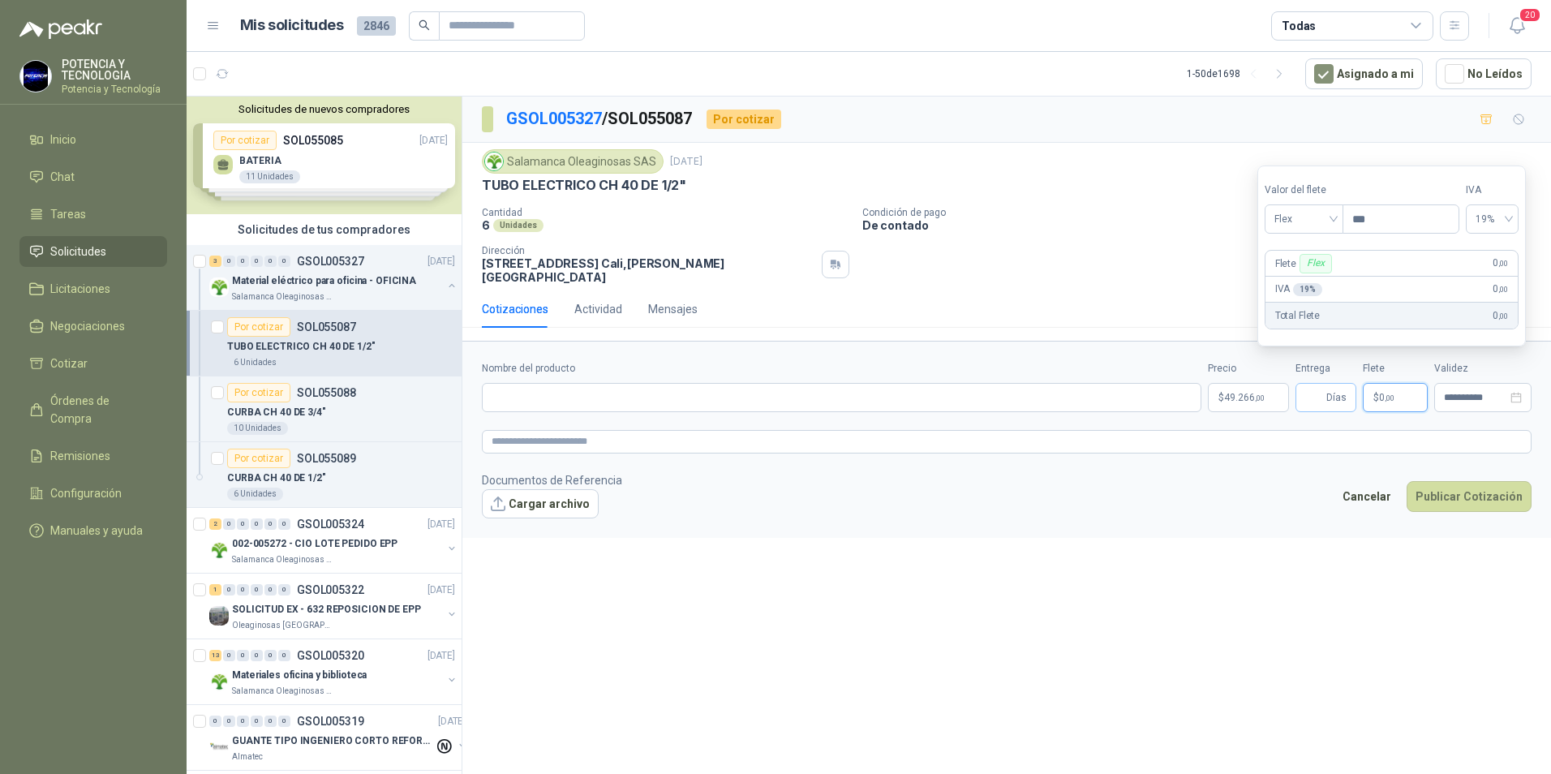
click at [1331, 384] on span "Días" at bounding box center [1336, 398] width 20 height 28
type input "*"
click at [587, 385] on input "Nombre del producto" at bounding box center [842, 397] width 720 height 29
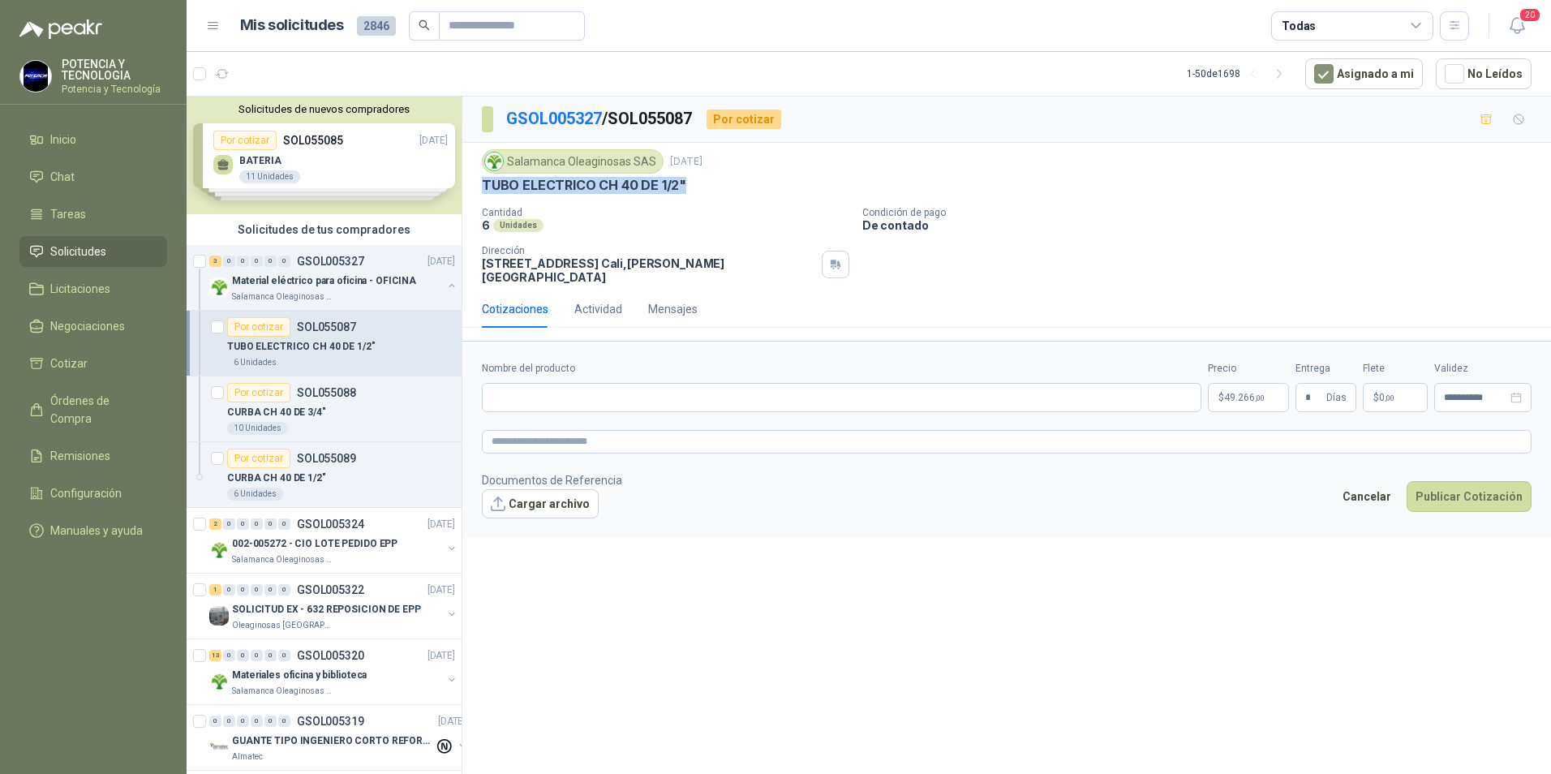
drag, startPoint x: 690, startPoint y: 191, endPoint x: 476, endPoint y: 189, distance: 213.4
click at [476, 189] on div "Salamanca Oleaginosas SAS 8 sept, 2025 TUBO ELECTRICO CH 40 DE 1/2" Cantidad 6 …" at bounding box center [1006, 217] width 1089 height 148
copy p "TUBO ELECTRICO CH 40 DE 1/2""
click at [619, 383] on input "Nombre del producto" at bounding box center [842, 397] width 720 height 29
paste input "**********"
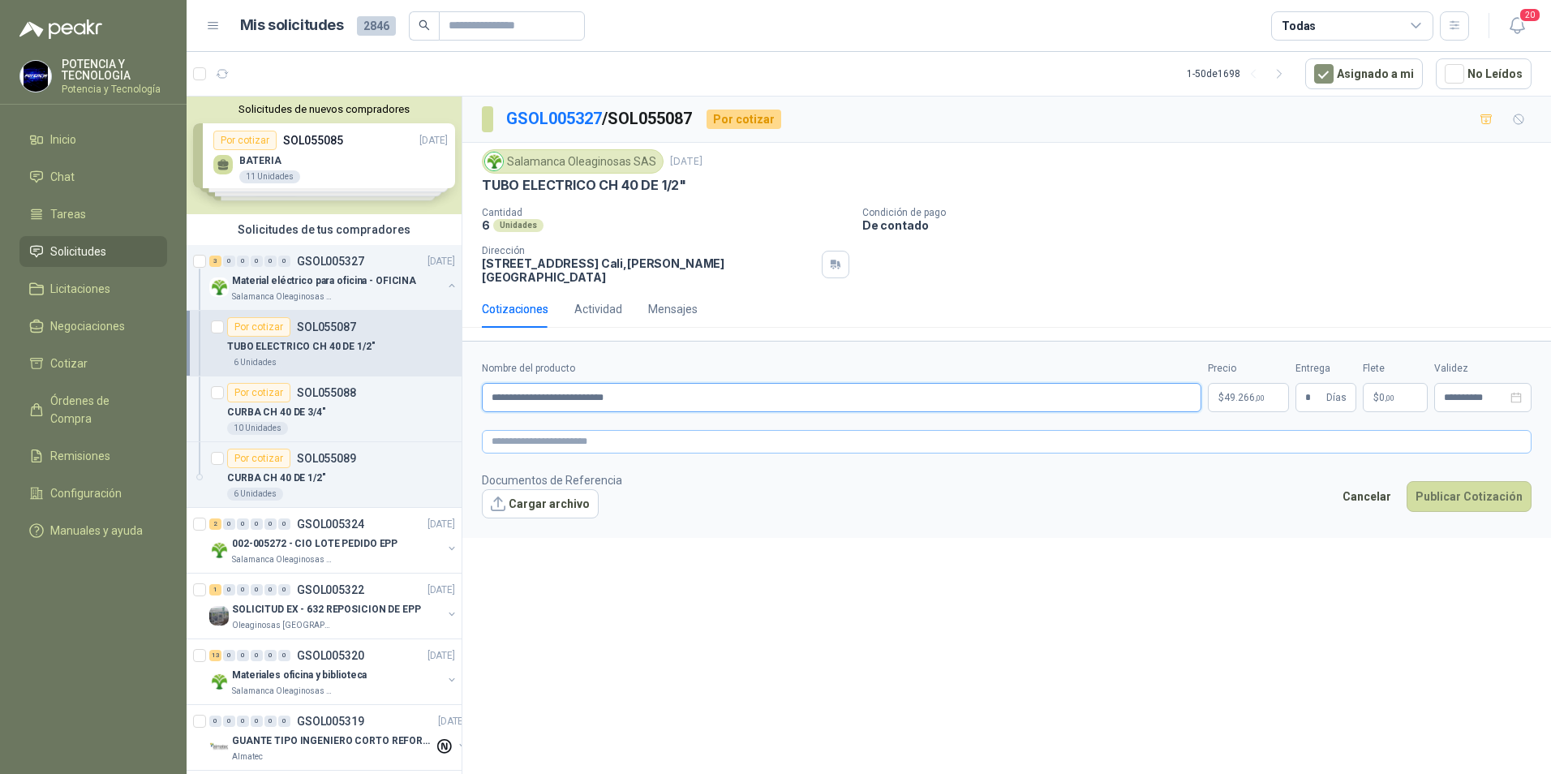
type input "**********"
drag, startPoint x: 619, startPoint y: 431, endPoint x: 617, endPoint y: 421, distance: 10.0
click at [617, 430] on textarea at bounding box center [1007, 442] width 1050 height 24
paste textarea "**********"
type textarea "**********"
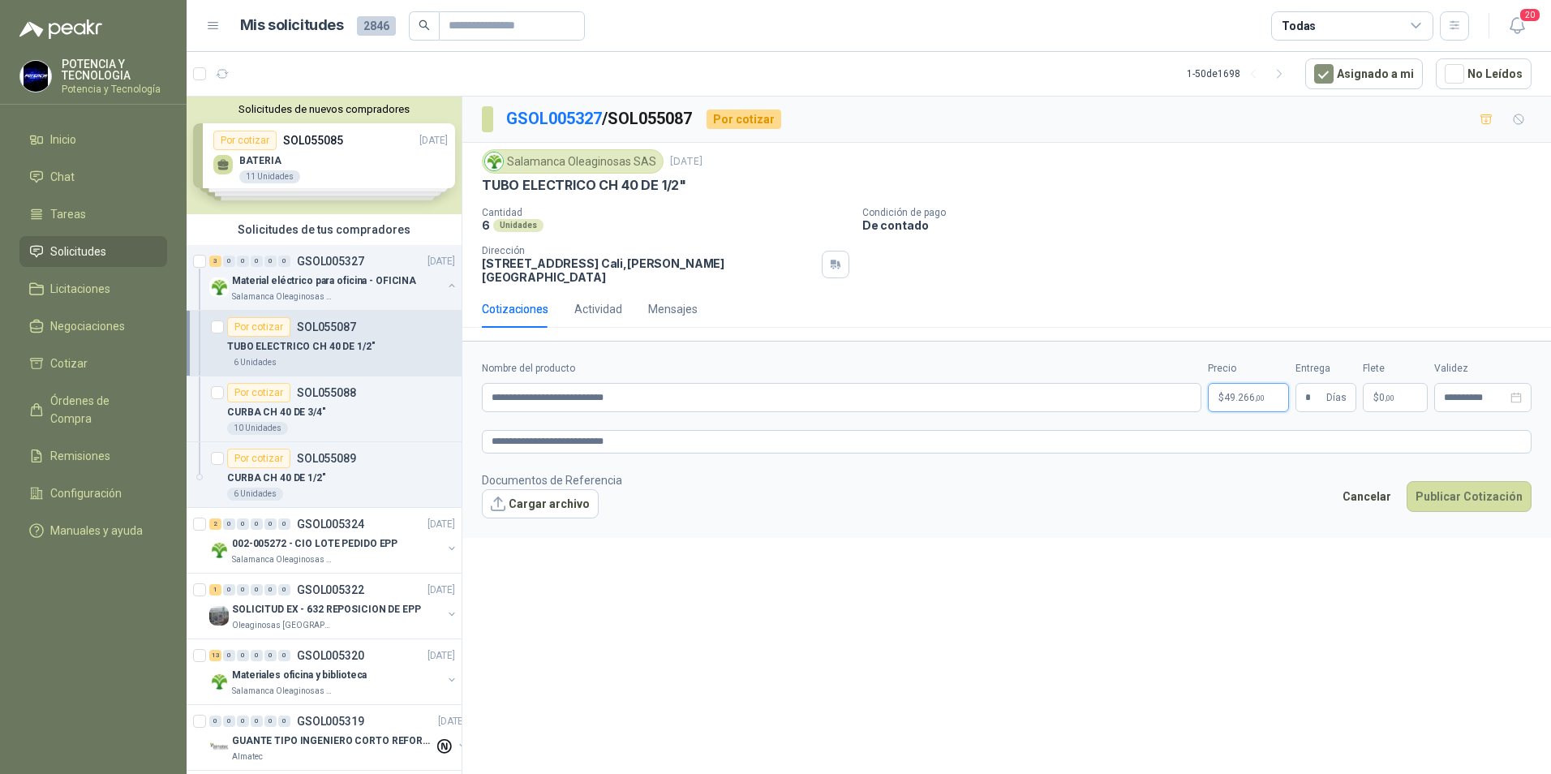
click at [1250, 394] on p "$ 49.266 ,00" at bounding box center [1248, 397] width 81 height 29
click at [1073, 324] on div "Cotizaciones Actividad Mensajes" at bounding box center [1006, 315] width 1089 height 50
click at [1461, 481] on button "Publicar Cotización" at bounding box center [1469, 496] width 125 height 31
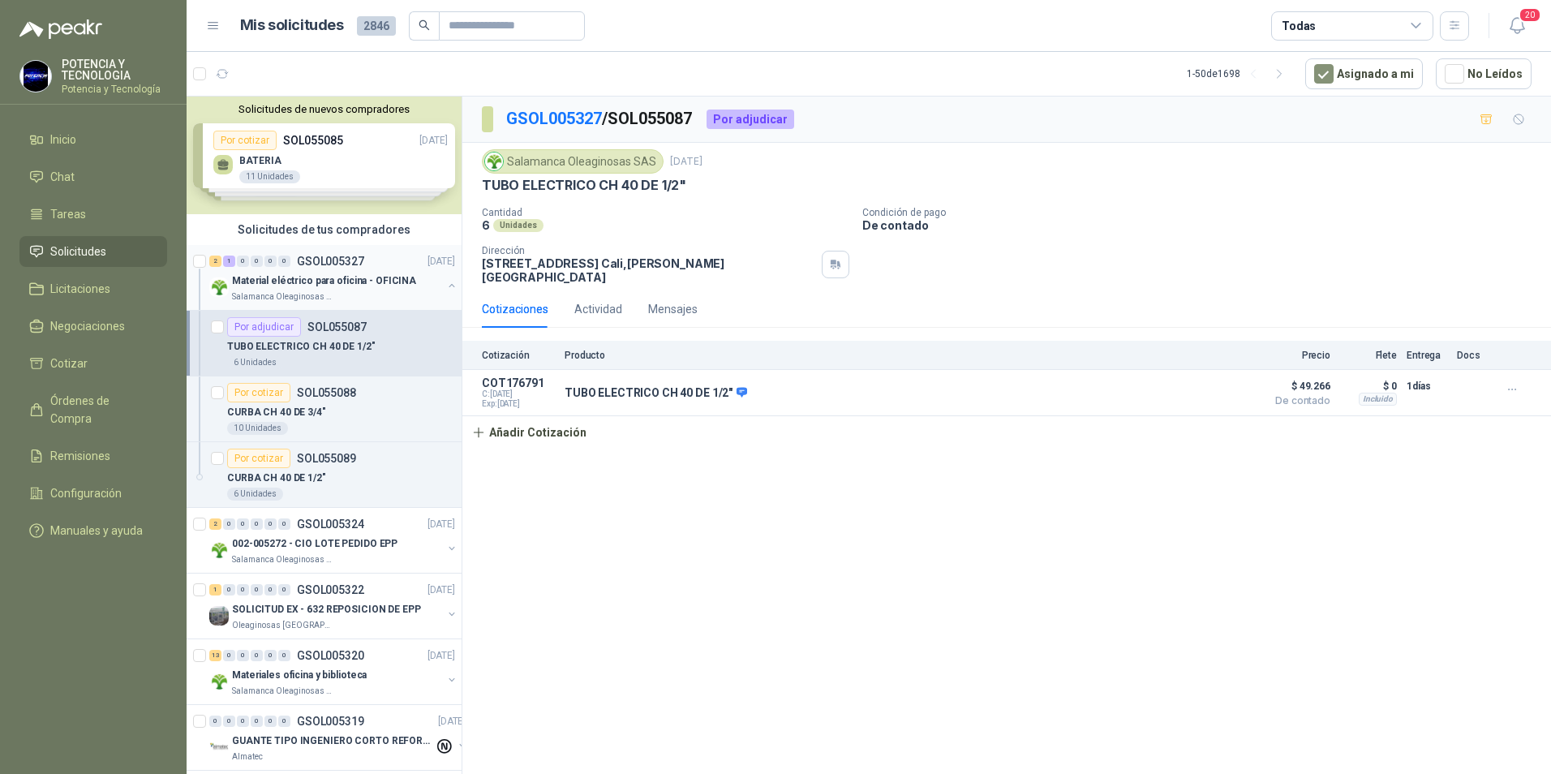
click at [342, 290] on div "Salamanca Oleaginosas SAS" at bounding box center [337, 296] width 210 height 13
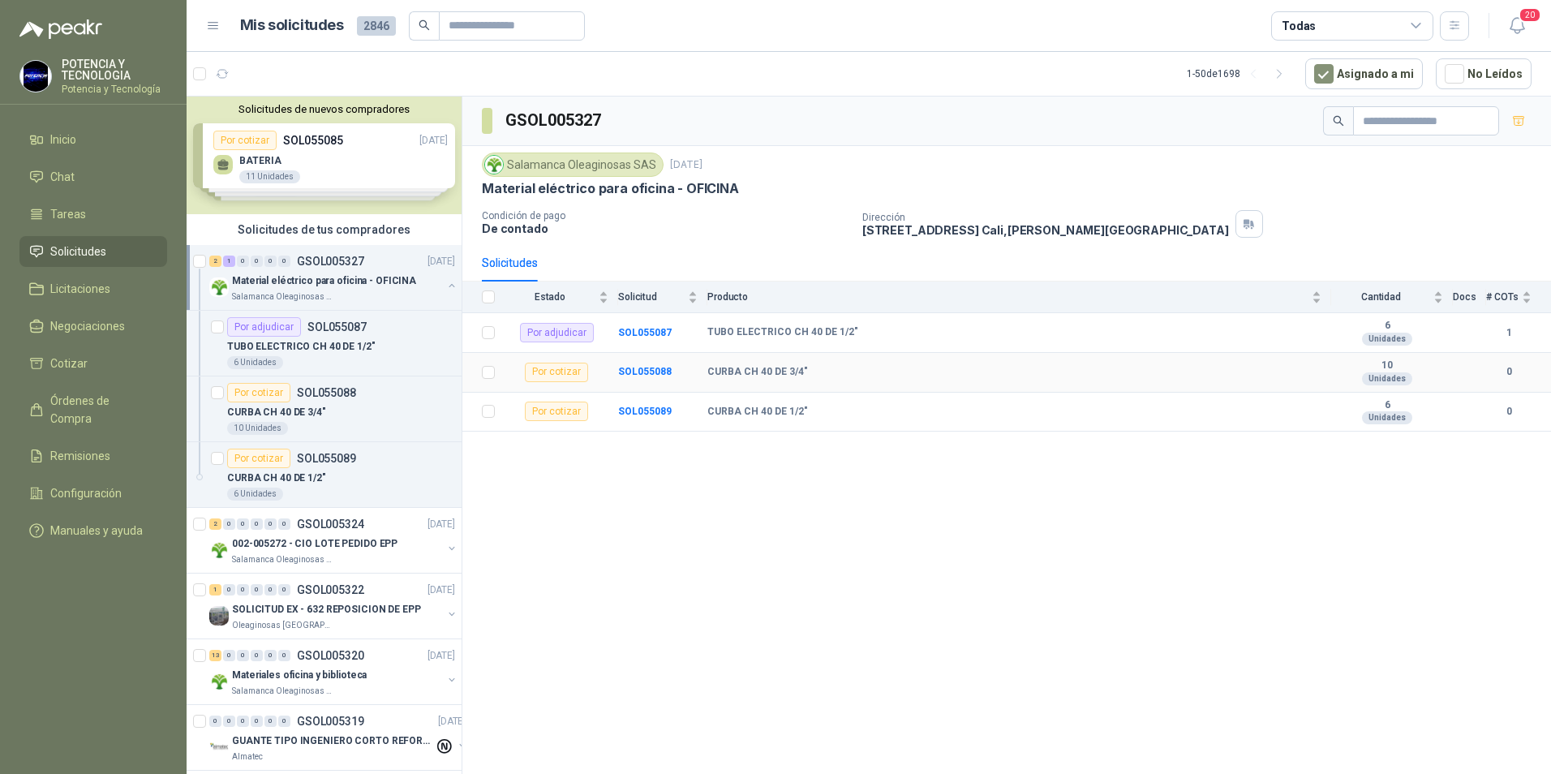
drag, startPoint x: 584, startPoint y: 378, endPoint x: 570, endPoint y: 377, distance: 13.8
click at [582, 379] on div "Por cotizar" at bounding box center [556, 372] width 63 height 19
click at [566, 375] on div "Por cotizar" at bounding box center [556, 372] width 63 height 19
click at [656, 376] on b "SOL055088" at bounding box center [645, 371] width 54 height 11
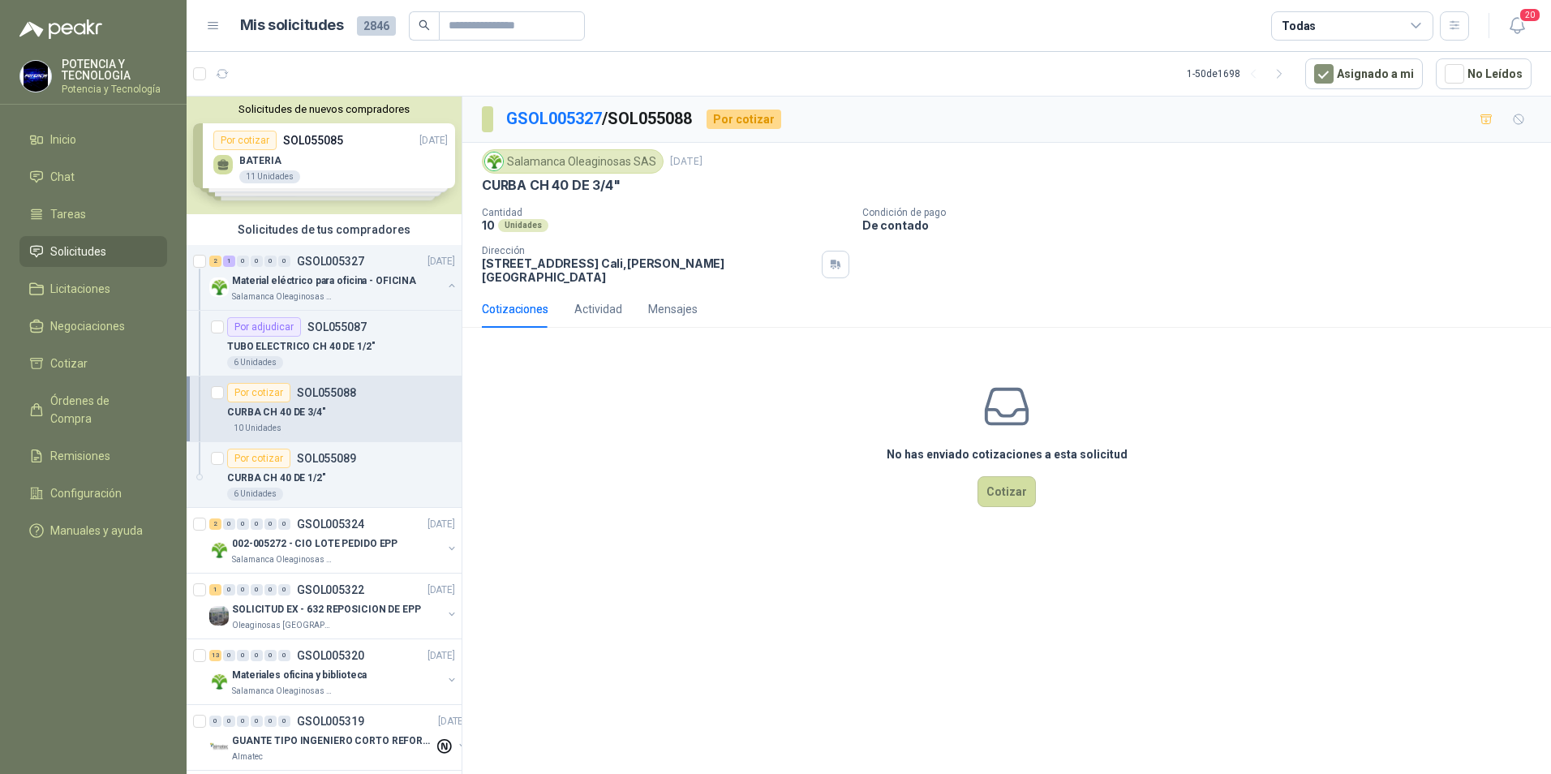
click at [948, 669] on div "GSOL005327 / SOL055088 Por cotizar Salamanca Oleaginosas SAS 8 sept, 2025 CURBA…" at bounding box center [1006, 438] width 1089 height 683
click at [1016, 485] on button "Cotizar" at bounding box center [1007, 491] width 58 height 31
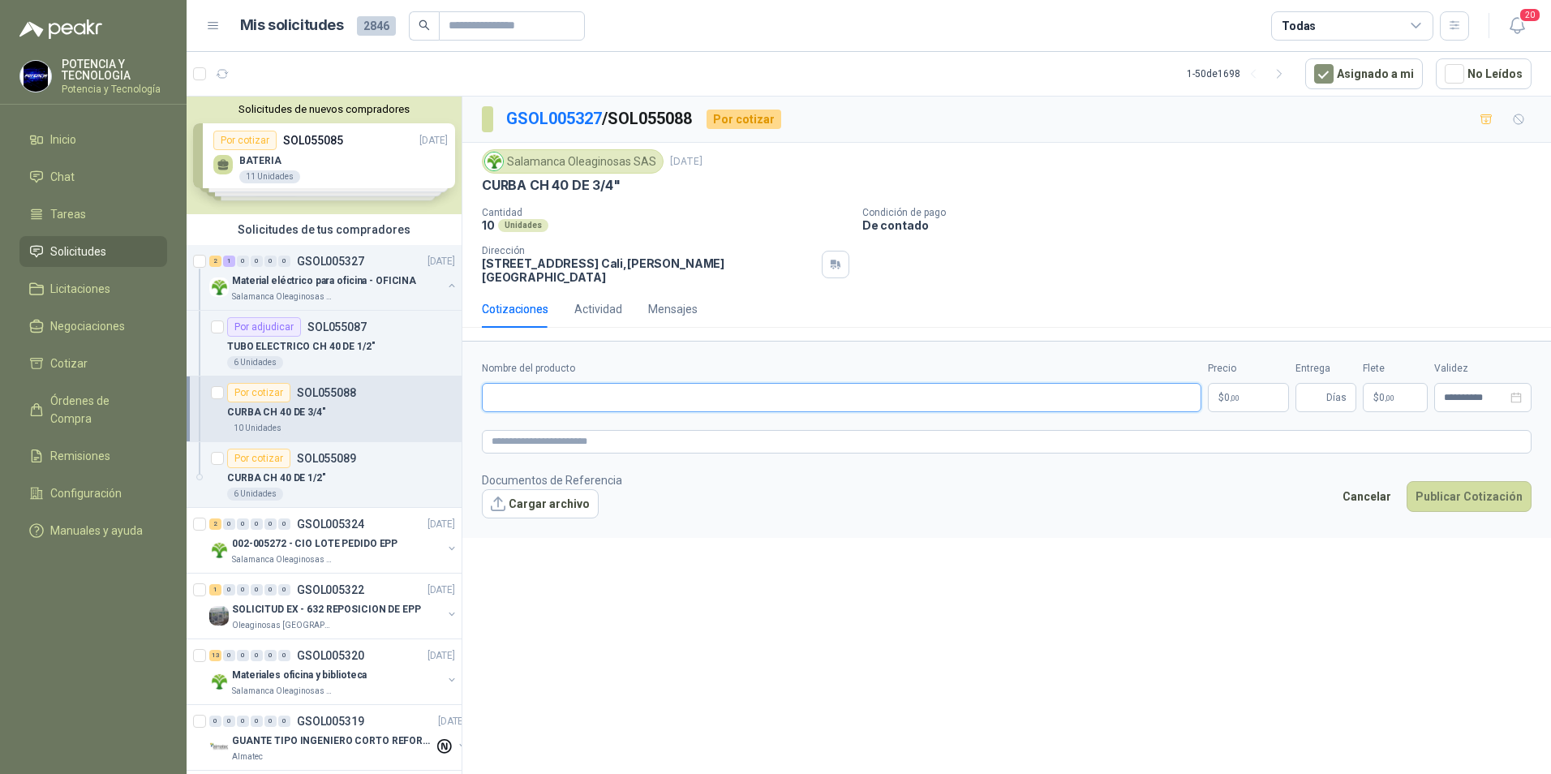
drag, startPoint x: 1068, startPoint y: 379, endPoint x: 974, endPoint y: 397, distance: 95.0
click at [1067, 383] on input "Nombre del producto" at bounding box center [842, 397] width 720 height 29
click at [1266, 392] on p "$ 0 ,00" at bounding box center [1248, 397] width 81 height 29
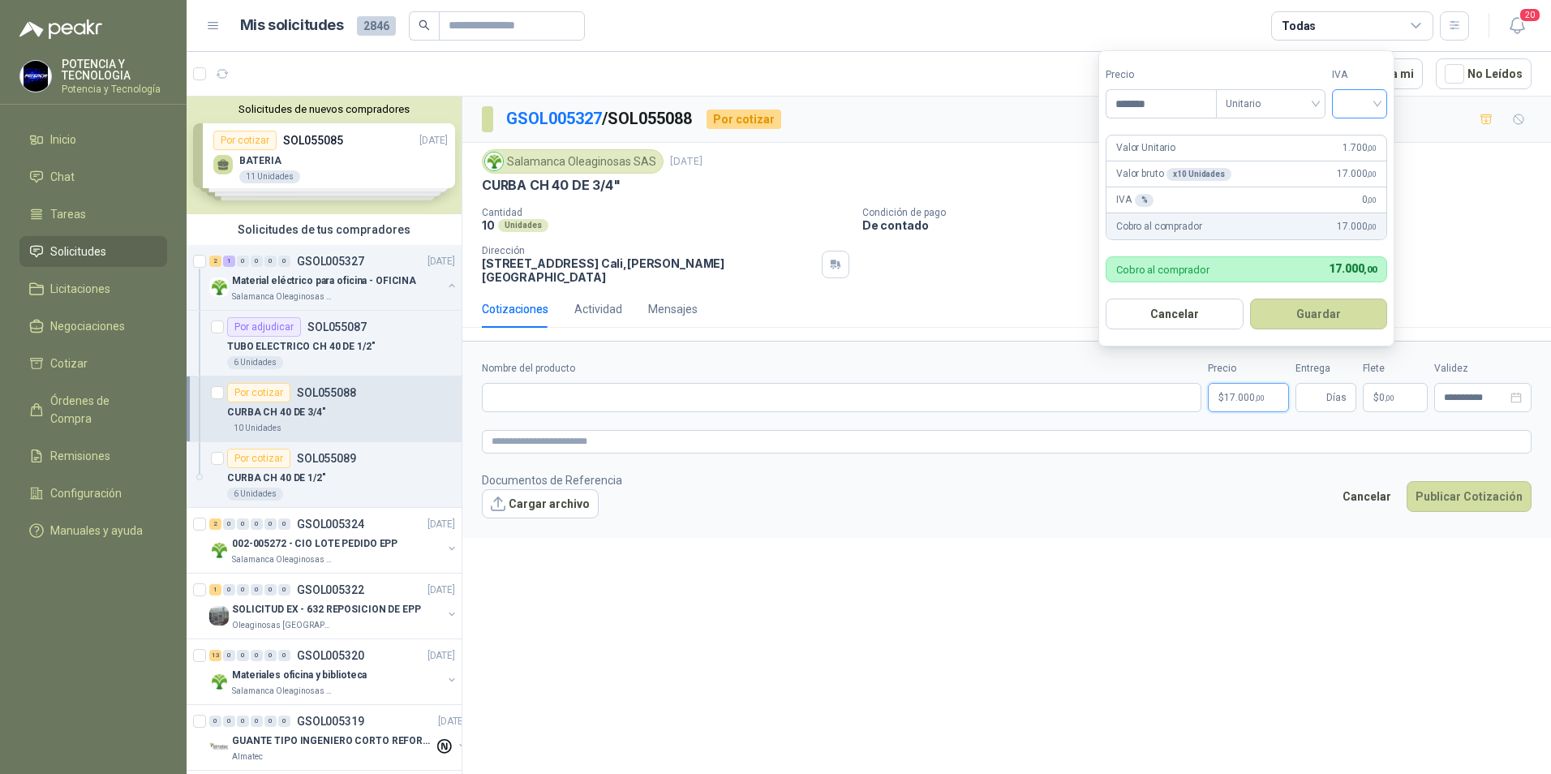
type input "*******"
click at [1357, 108] on input "search" at bounding box center [1360, 102] width 36 height 24
click at [1359, 137] on div "19%" at bounding box center [1363, 137] width 30 height 18
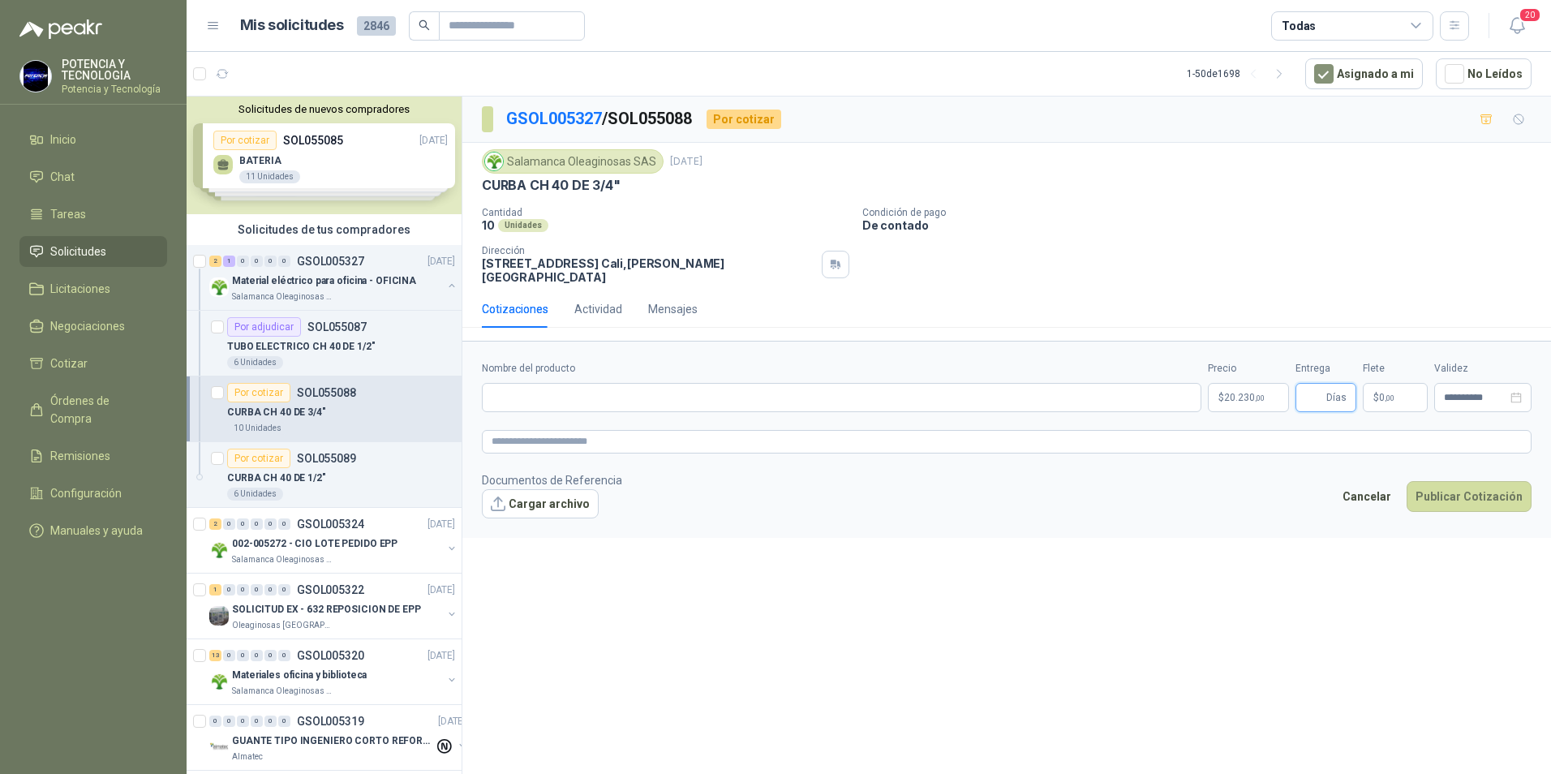
click at [1312, 389] on input "Entrega" at bounding box center [1314, 398] width 18 height 28
type input "*"
drag, startPoint x: 1292, startPoint y: 314, endPoint x: 1278, endPoint y: 366, distance: 53.7
click at [1292, 314] on div "Cotizaciones Actividad Mensajes" at bounding box center [1007, 308] width 1050 height 37
click at [1251, 383] on p "$ 20.230 ,00" at bounding box center [1248, 397] width 81 height 29
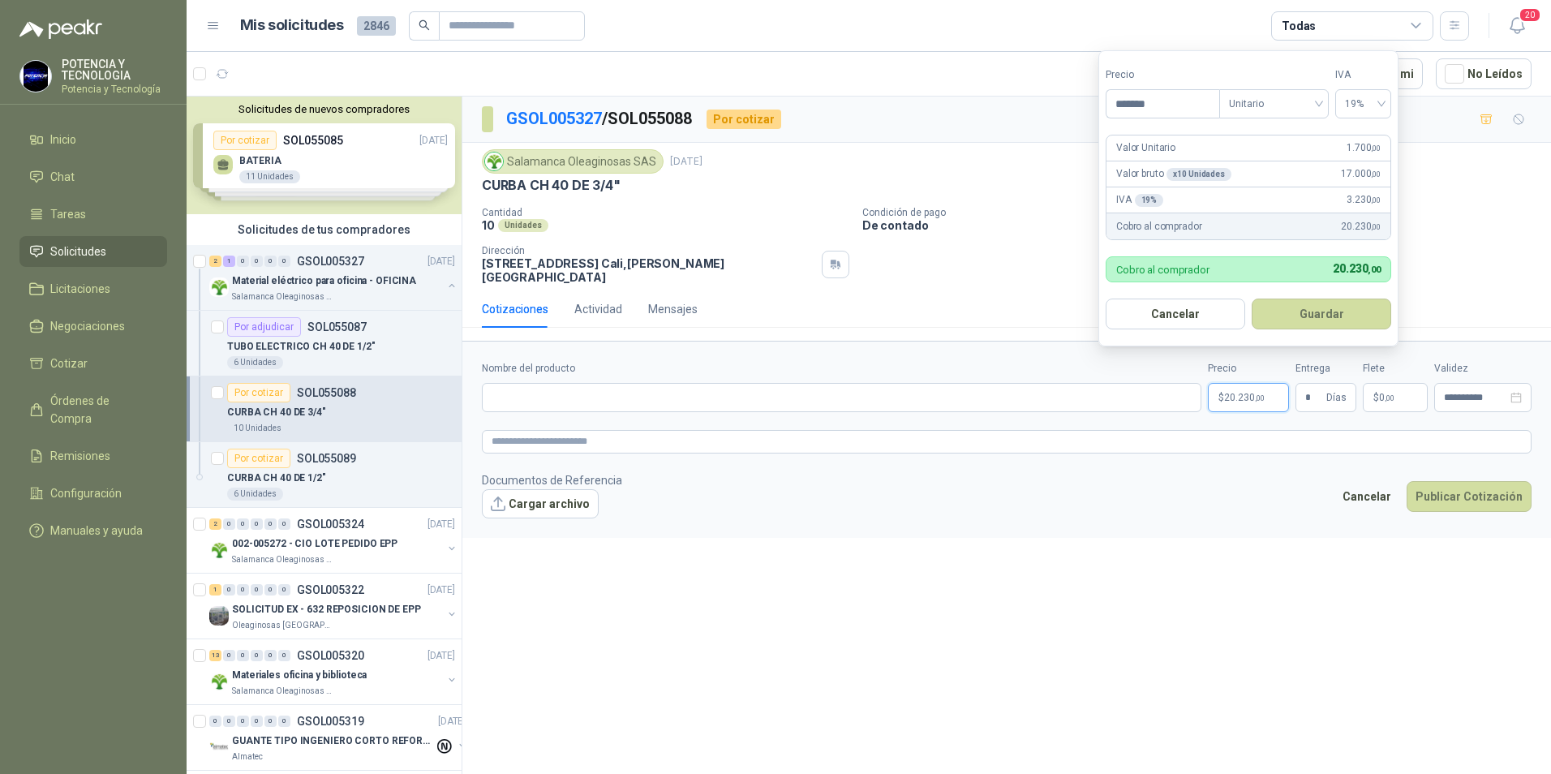
click at [1222, 448] on form "**********" at bounding box center [1006, 439] width 1089 height 196
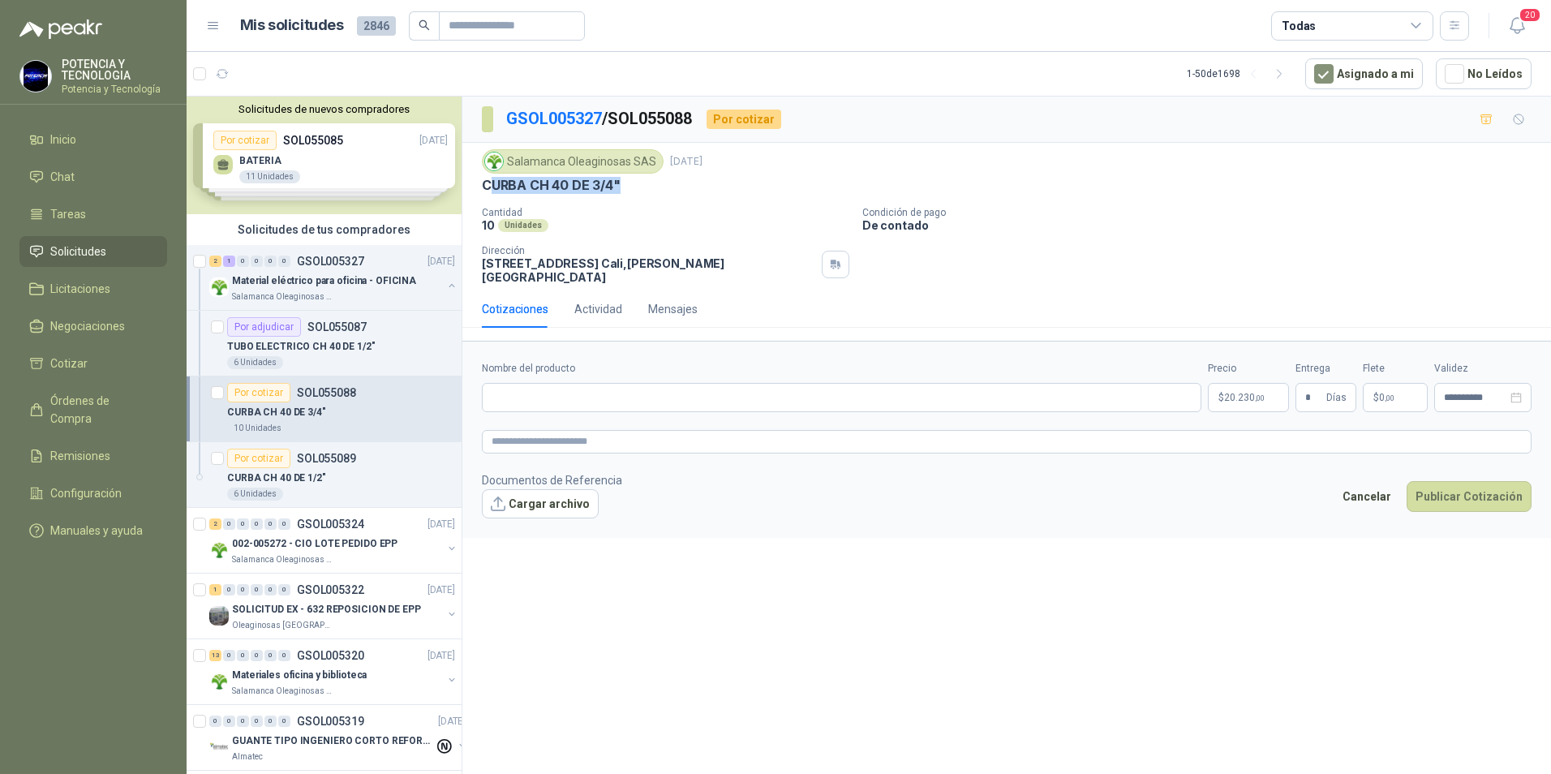
drag, startPoint x: 636, startPoint y: 179, endPoint x: 492, endPoint y: 196, distance: 145.3
click at [492, 196] on div "Salamanca Oleaginosas SAS 8 sept, 2025 CURBA CH 40 DE 3/4" Cantidad 10 Unidades…" at bounding box center [1007, 216] width 1050 height 135
click at [562, 394] on input "Nombre del producto" at bounding box center [842, 397] width 720 height 29
click at [540, 383] on input "**********" at bounding box center [842, 397] width 720 height 29
click at [538, 383] on input "**********" at bounding box center [842, 397] width 720 height 29
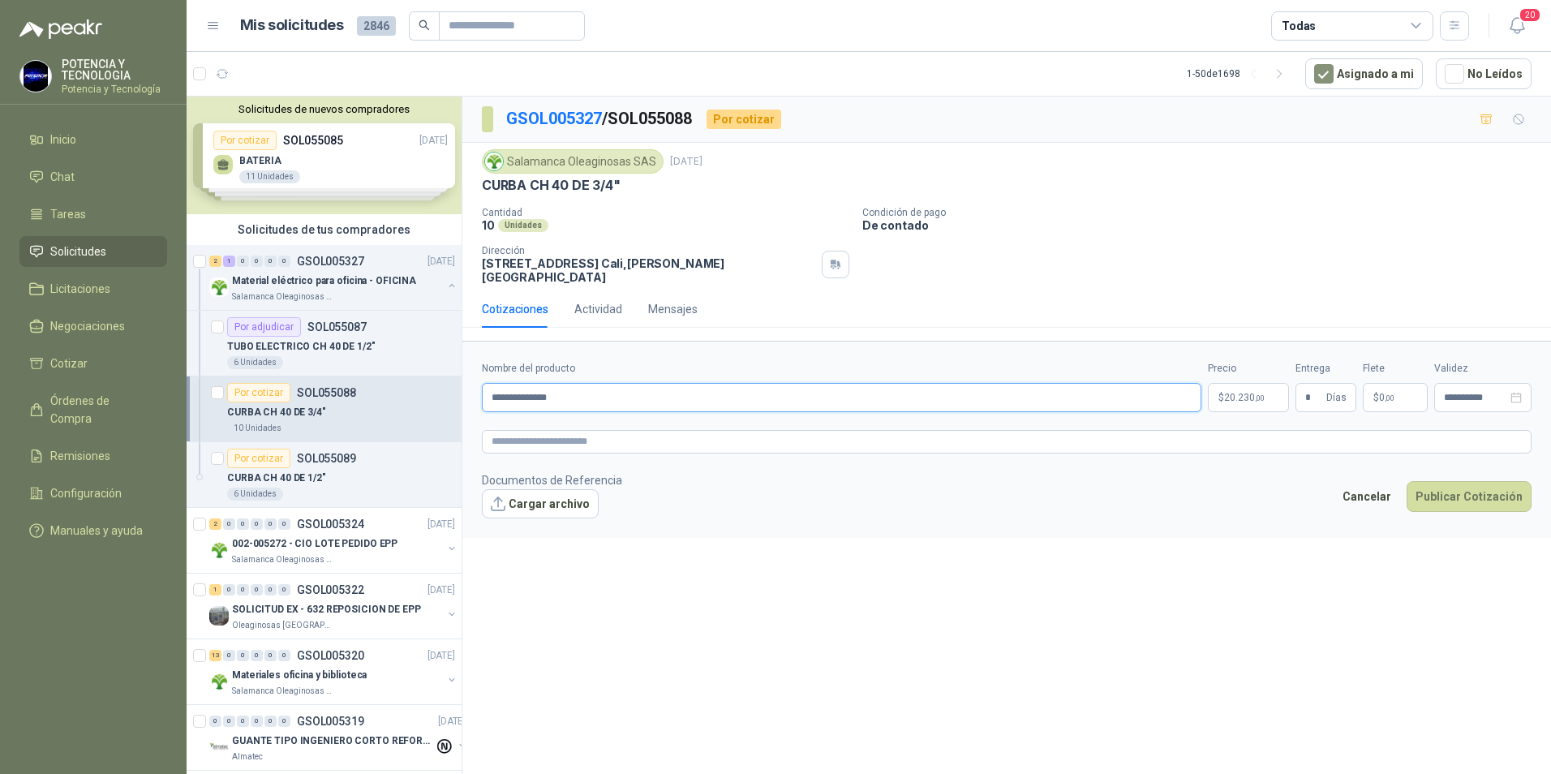
drag, startPoint x: 542, startPoint y: 384, endPoint x: 570, endPoint y: 383, distance: 28.4
click at [543, 385] on input "**********" at bounding box center [842, 397] width 720 height 29
drag, startPoint x: 715, startPoint y: 357, endPoint x: 611, endPoint y: 372, distance: 105.0
click at [611, 372] on div "**********" at bounding box center [842, 386] width 720 height 51
drag, startPoint x: 616, startPoint y: 374, endPoint x: 286, endPoint y: 388, distance: 329.7
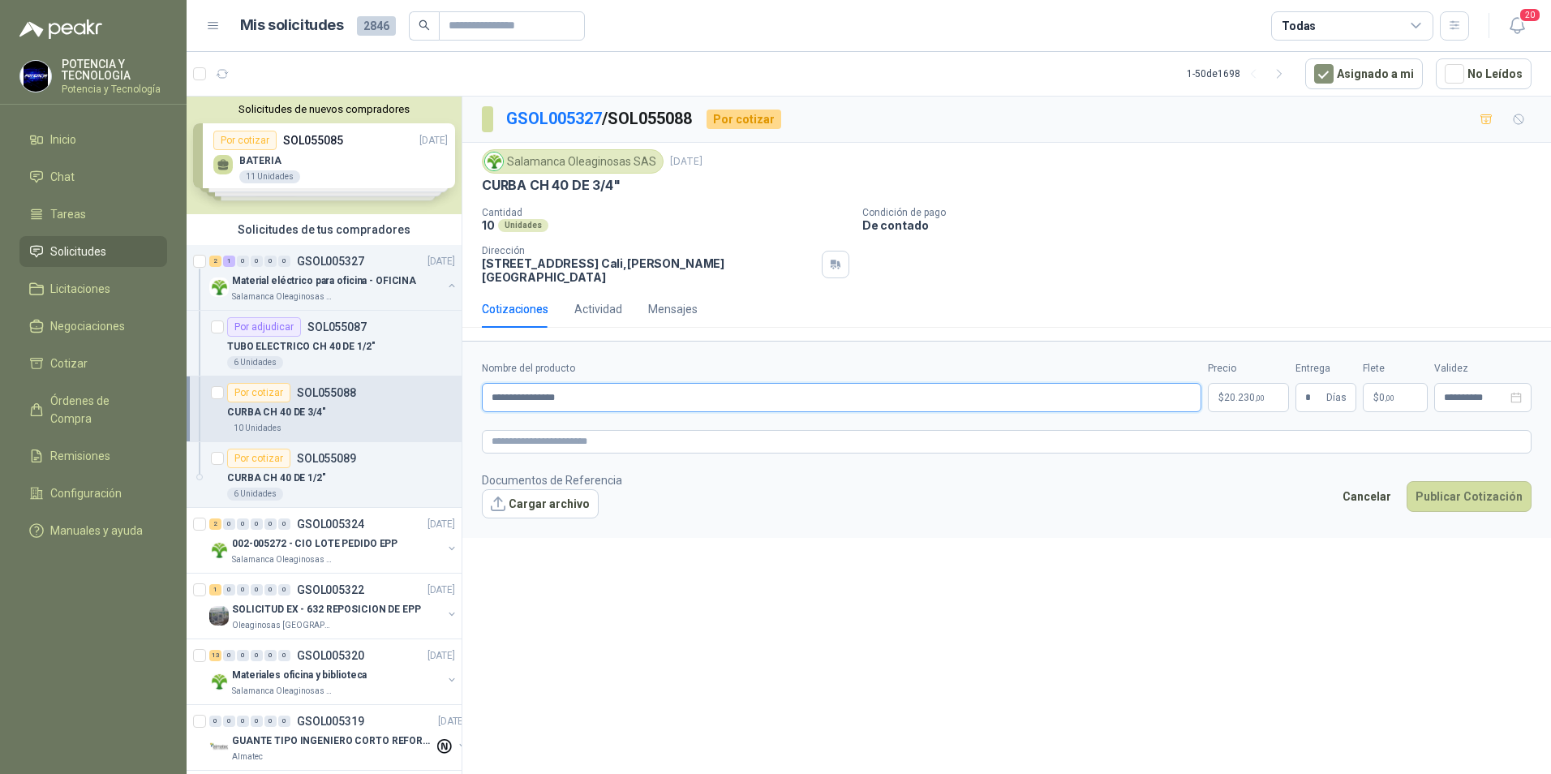
click at [286, 388] on div "Solicitudes de nuevos compradores Por cotizar SOL055085 08/09/25 BATERIA 11 Uni…" at bounding box center [869, 438] width 1365 height 684
click at [604, 419] on form "**********" at bounding box center [1006, 439] width 1089 height 196
click at [605, 446] on form "**********" at bounding box center [1006, 439] width 1089 height 196
click at [623, 394] on input "**********" at bounding box center [842, 397] width 720 height 29
drag, startPoint x: 623, startPoint y: 392, endPoint x: 285, endPoint y: 474, distance: 348.1
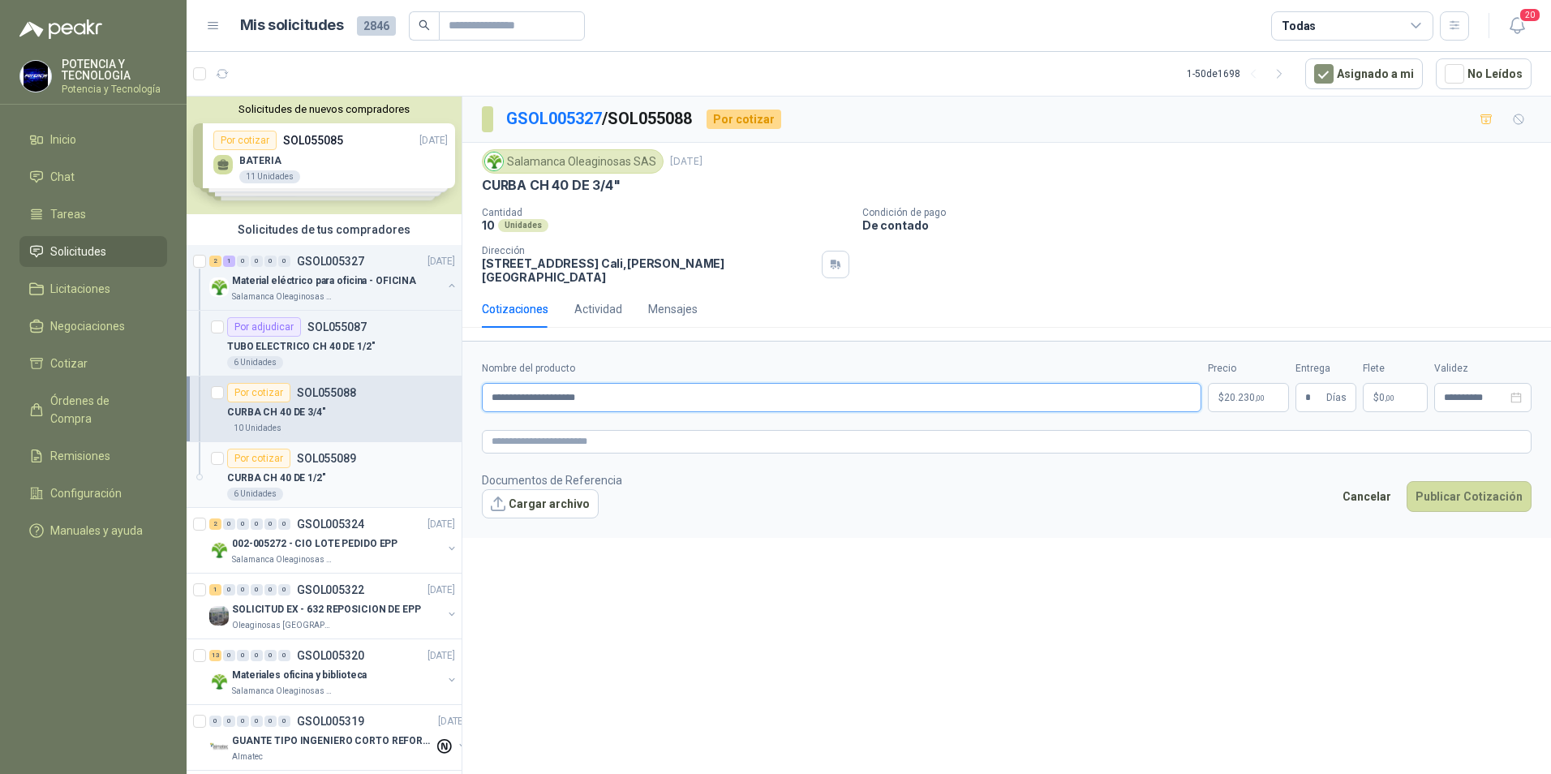
click at [120, 475] on div "POTENCIA Y TECNOLOGIA Potencia y Tecnología Inicio Chat Tareas Solicitudes Lici…" at bounding box center [775, 387] width 1551 height 774
paste input "text"
type input "**********"
click at [504, 430] on textarea at bounding box center [1007, 442] width 1050 height 24
paste textarea "**********"
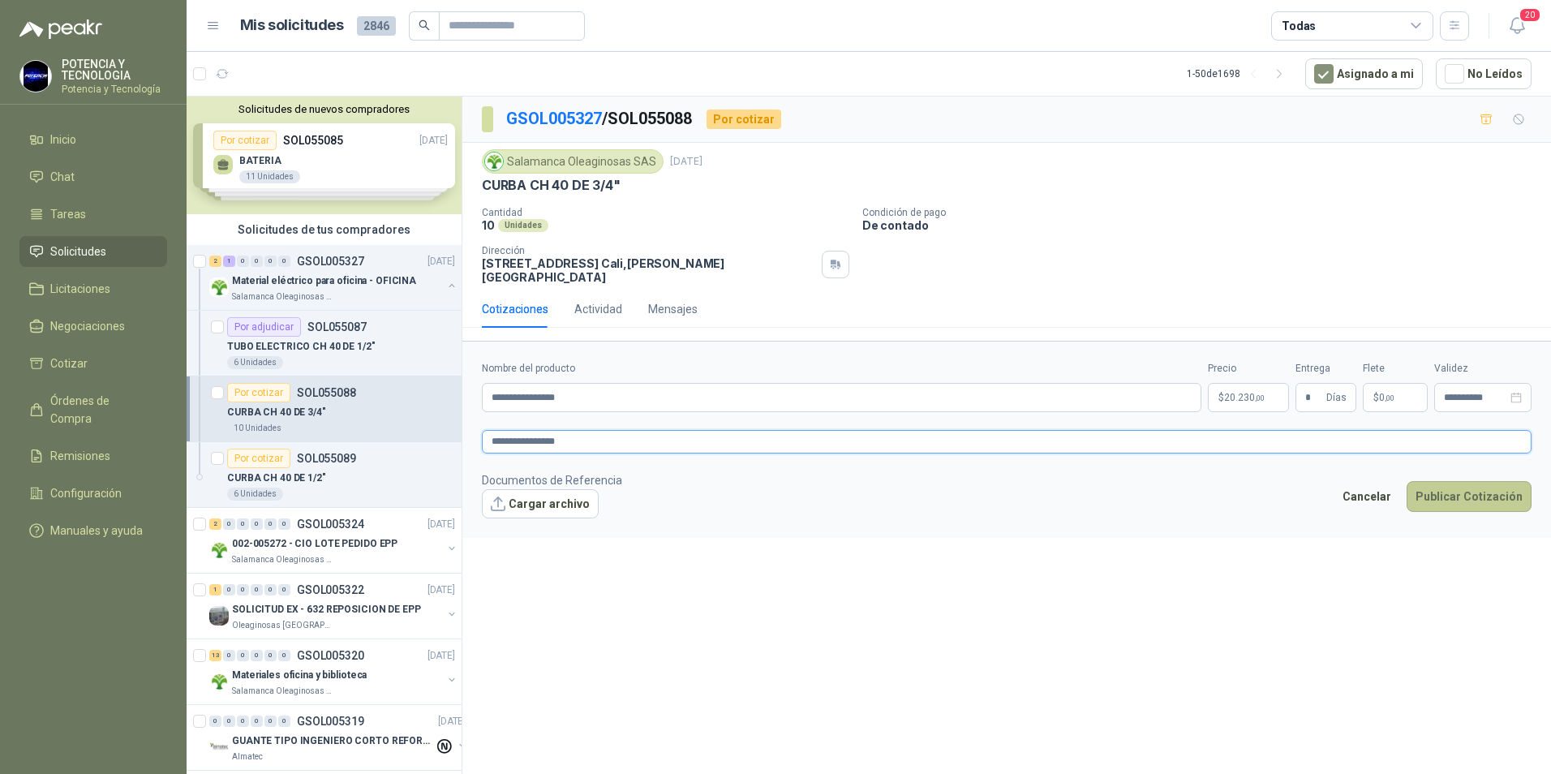
type textarea "**********"
click at [1480, 481] on button "Publicar Cotización" at bounding box center [1469, 496] width 125 height 31
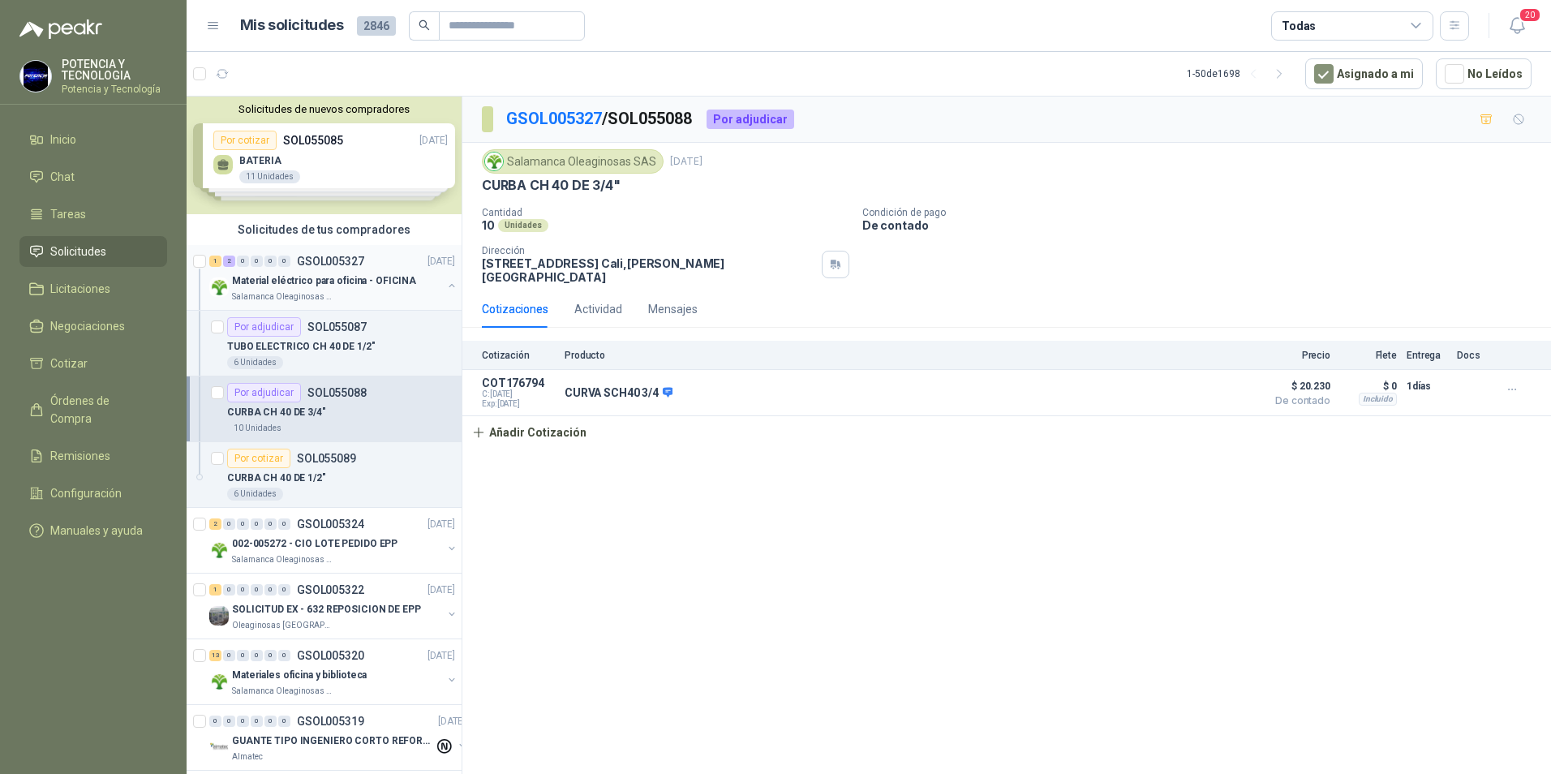
click at [328, 290] on p "Salamanca Oleaginosas SAS" at bounding box center [283, 296] width 102 height 13
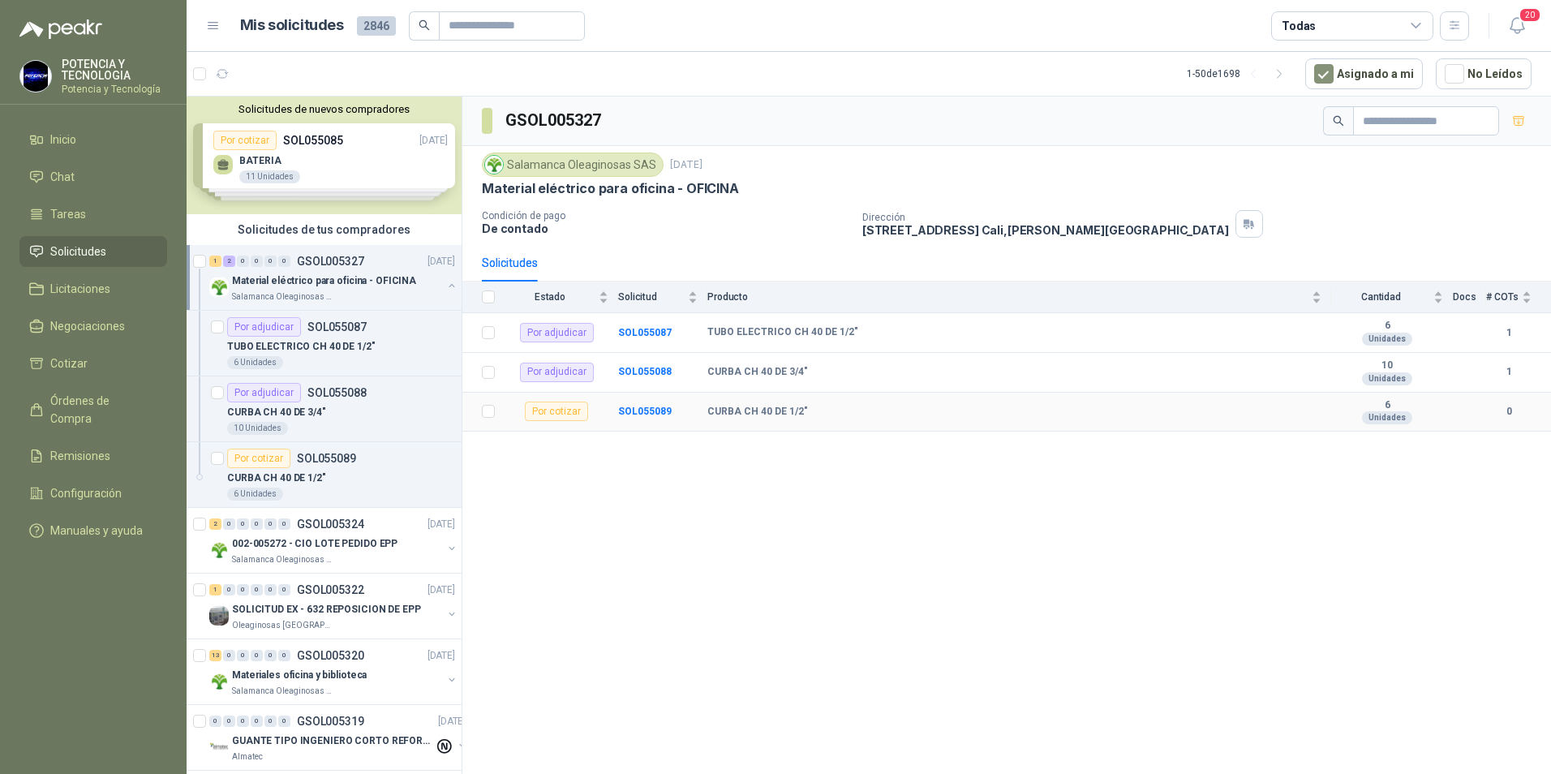
click at [578, 412] on div "Por cotizar" at bounding box center [556, 411] width 63 height 19
click at [664, 408] on b "SOL055089" at bounding box center [645, 411] width 54 height 11
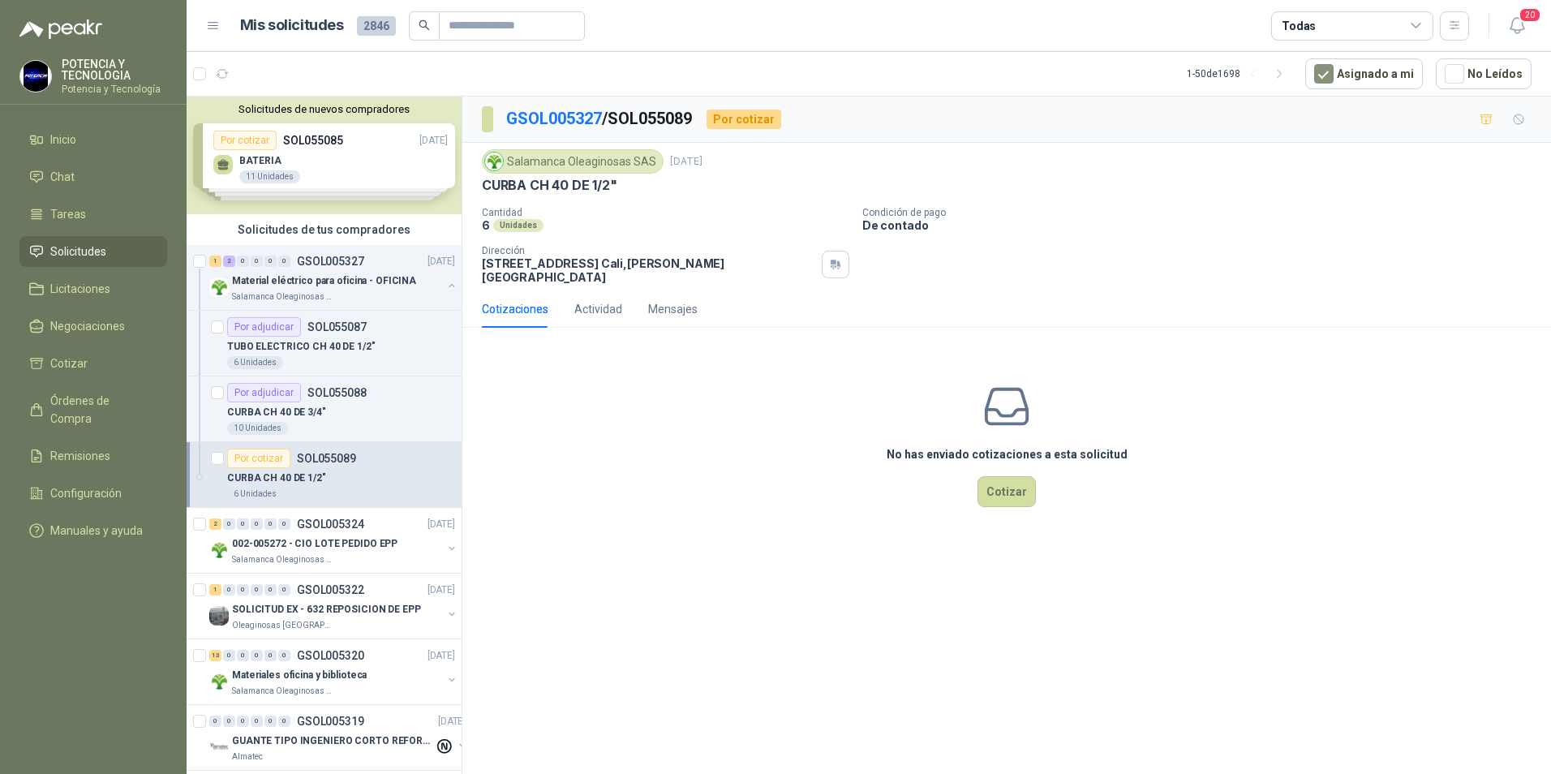
drag, startPoint x: 1025, startPoint y: 657, endPoint x: 1021, endPoint y: 626, distance: 31.1
click at [1025, 656] on div "GSOL005327 / SOL055089 Por cotizar Salamanca Oleaginosas SAS 8 sept, 2025 CURBA…" at bounding box center [1006, 438] width 1089 height 683
click at [1012, 479] on button "Cotizar" at bounding box center [1007, 491] width 58 height 31
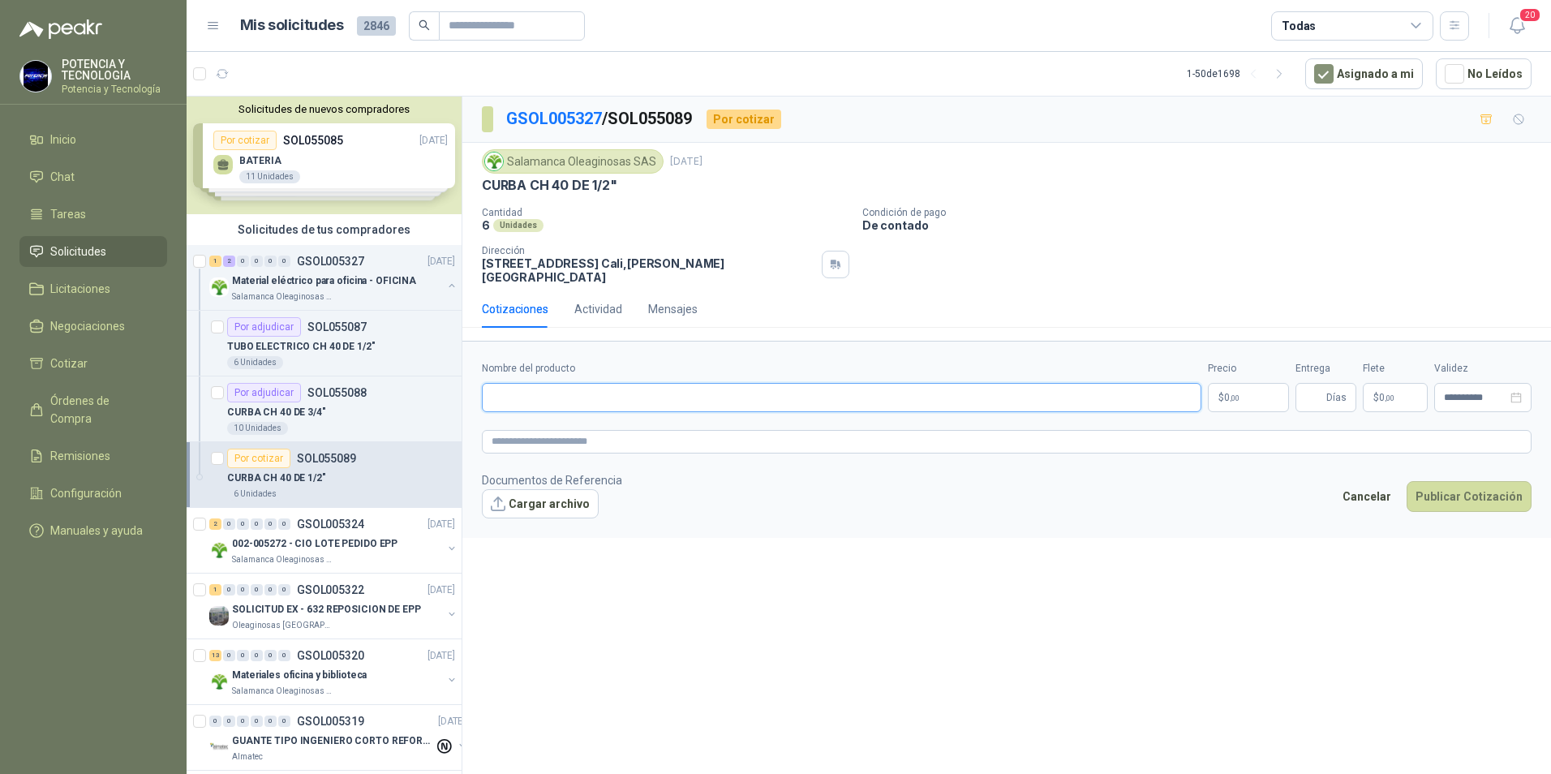
click at [604, 383] on input "Nombre del producto" at bounding box center [842, 397] width 720 height 29
drag, startPoint x: 707, startPoint y: 372, endPoint x: 346, endPoint y: 378, distance: 361.1
click at [346, 378] on div "Solicitudes de nuevos compradores Por cotizar SOL055085 08/09/25 BATERIA 11 Uni…" at bounding box center [869, 438] width 1365 height 684
type input "**********"
click at [537, 432] on textarea at bounding box center [1007, 442] width 1050 height 24
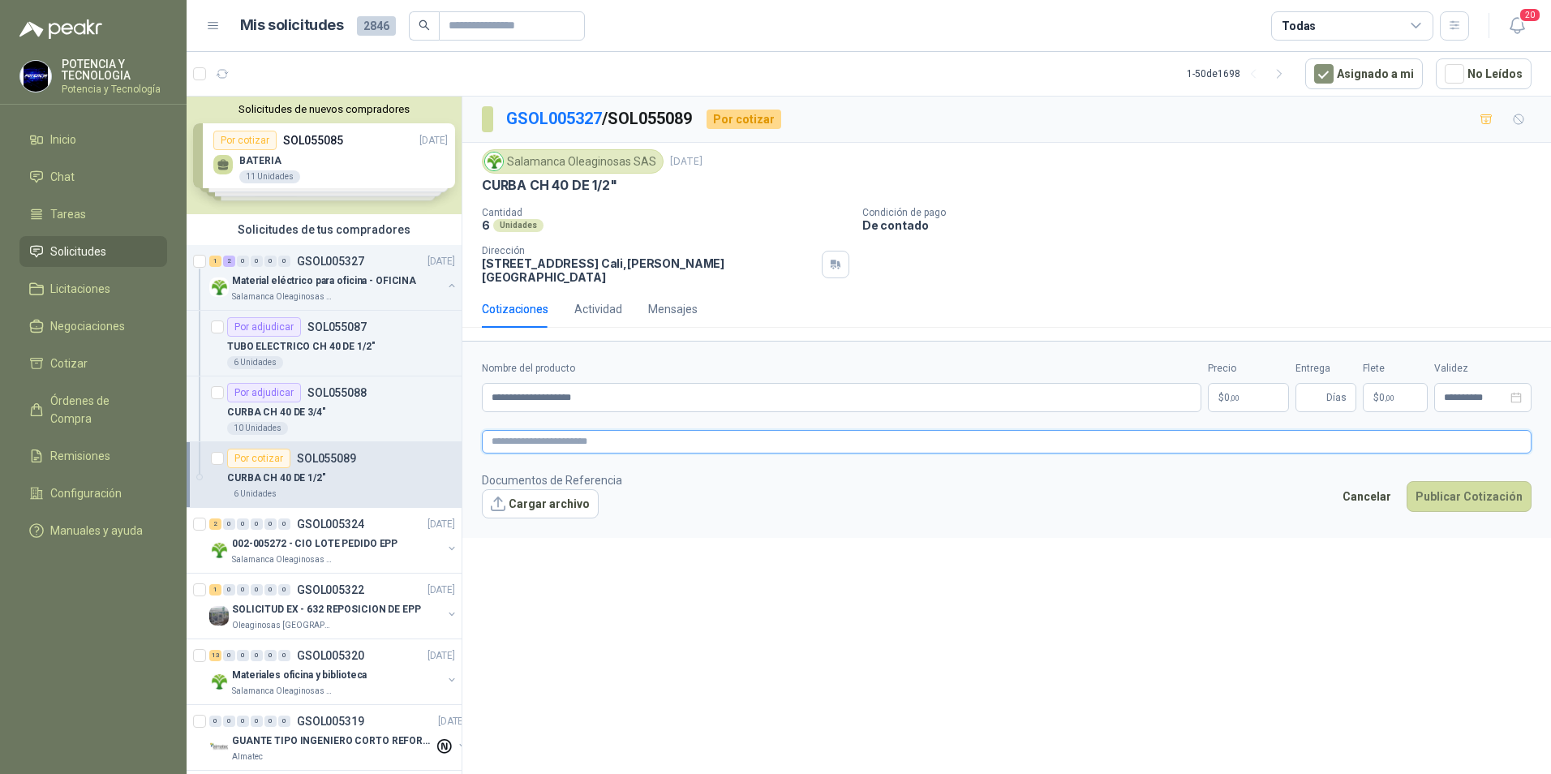
paste textarea "**********"
type textarea "**********"
click at [1317, 389] on input "Entrega" at bounding box center [1314, 398] width 18 height 28
type input "*"
drag, startPoint x: 883, startPoint y: 597, endPoint x: 908, endPoint y: 576, distance: 32.8
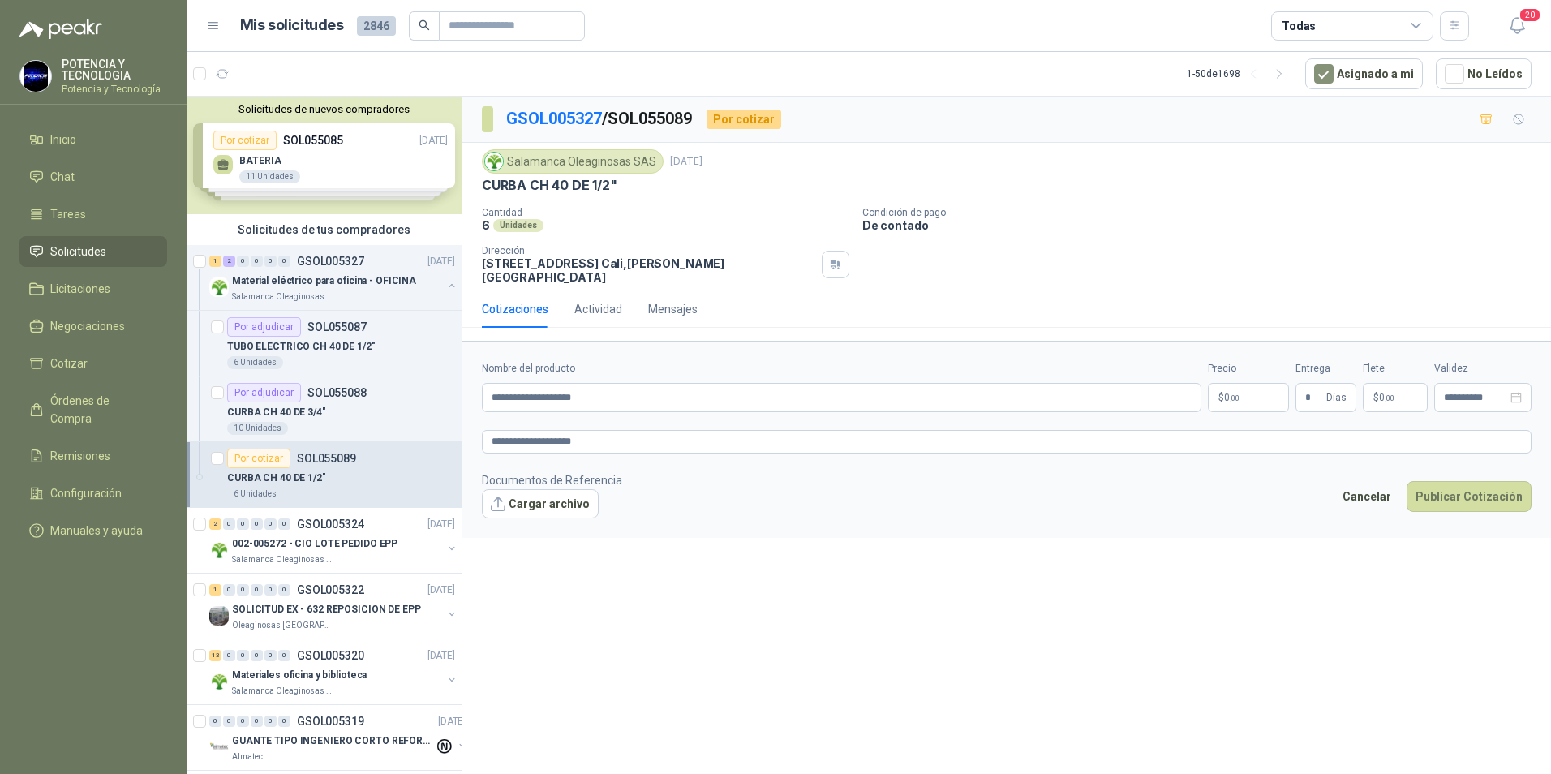
click at [880, 599] on div "**********" at bounding box center [1006, 438] width 1089 height 683
click at [1254, 372] on div "Precio $ 0 ,00" at bounding box center [1248, 386] width 81 height 51
click at [1254, 383] on p "$ 0 ,00" at bounding box center [1248, 397] width 81 height 29
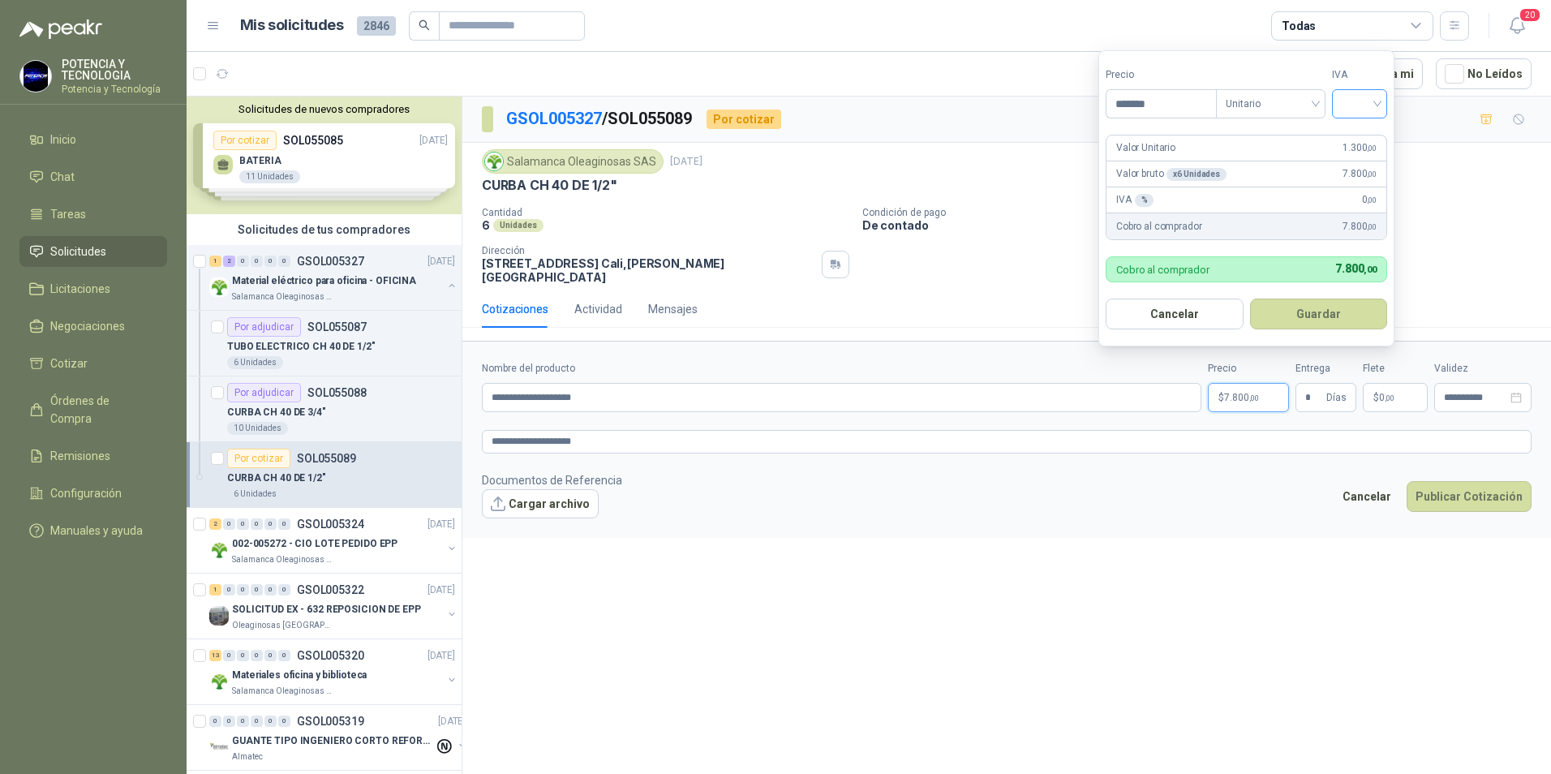
drag, startPoint x: 1387, startPoint y: 93, endPoint x: 1375, endPoint y: 103, distance: 15.0
click at [1386, 94] on div at bounding box center [1359, 103] width 55 height 29
type input "*******"
click at [1351, 135] on div "19%" at bounding box center [1363, 137] width 30 height 18
click at [1317, 323] on button "Guardar" at bounding box center [1322, 314] width 140 height 31
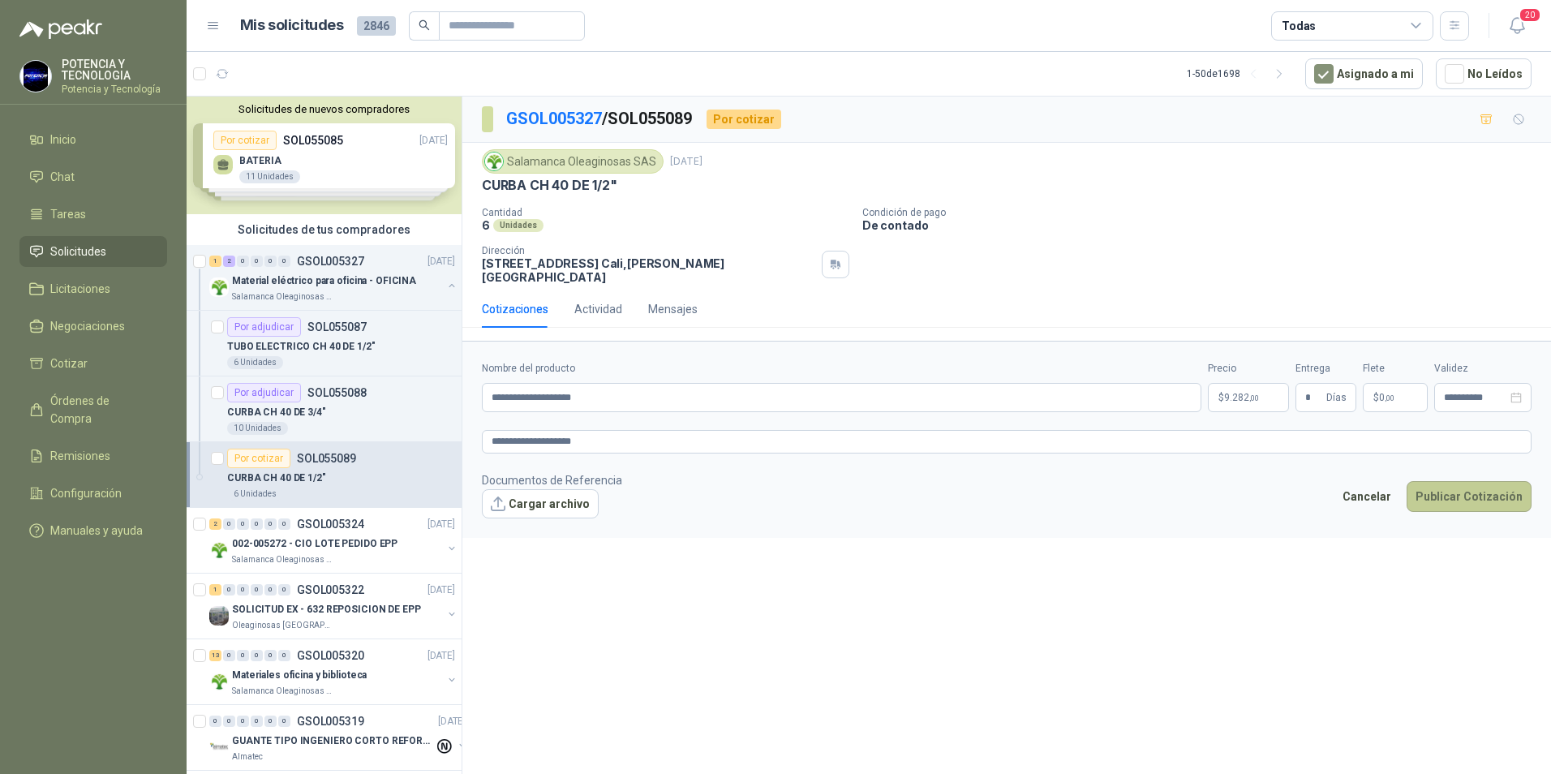
click at [1448, 483] on button "Publicar Cotización" at bounding box center [1469, 496] width 125 height 31
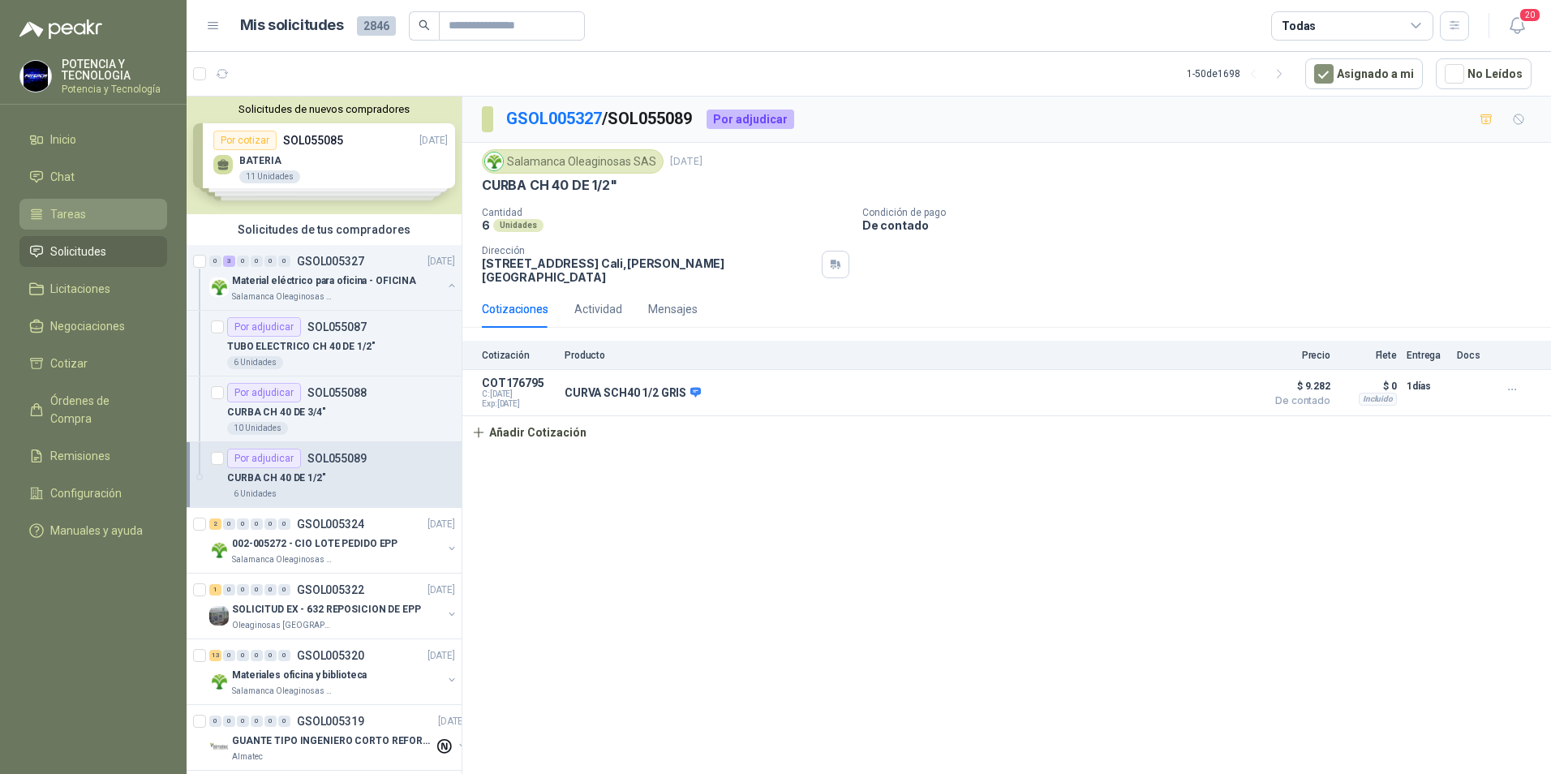
click at [104, 217] on li "Tareas" at bounding box center [93, 214] width 128 height 18
click at [96, 249] on span "Solicitudes" at bounding box center [78, 252] width 56 height 18
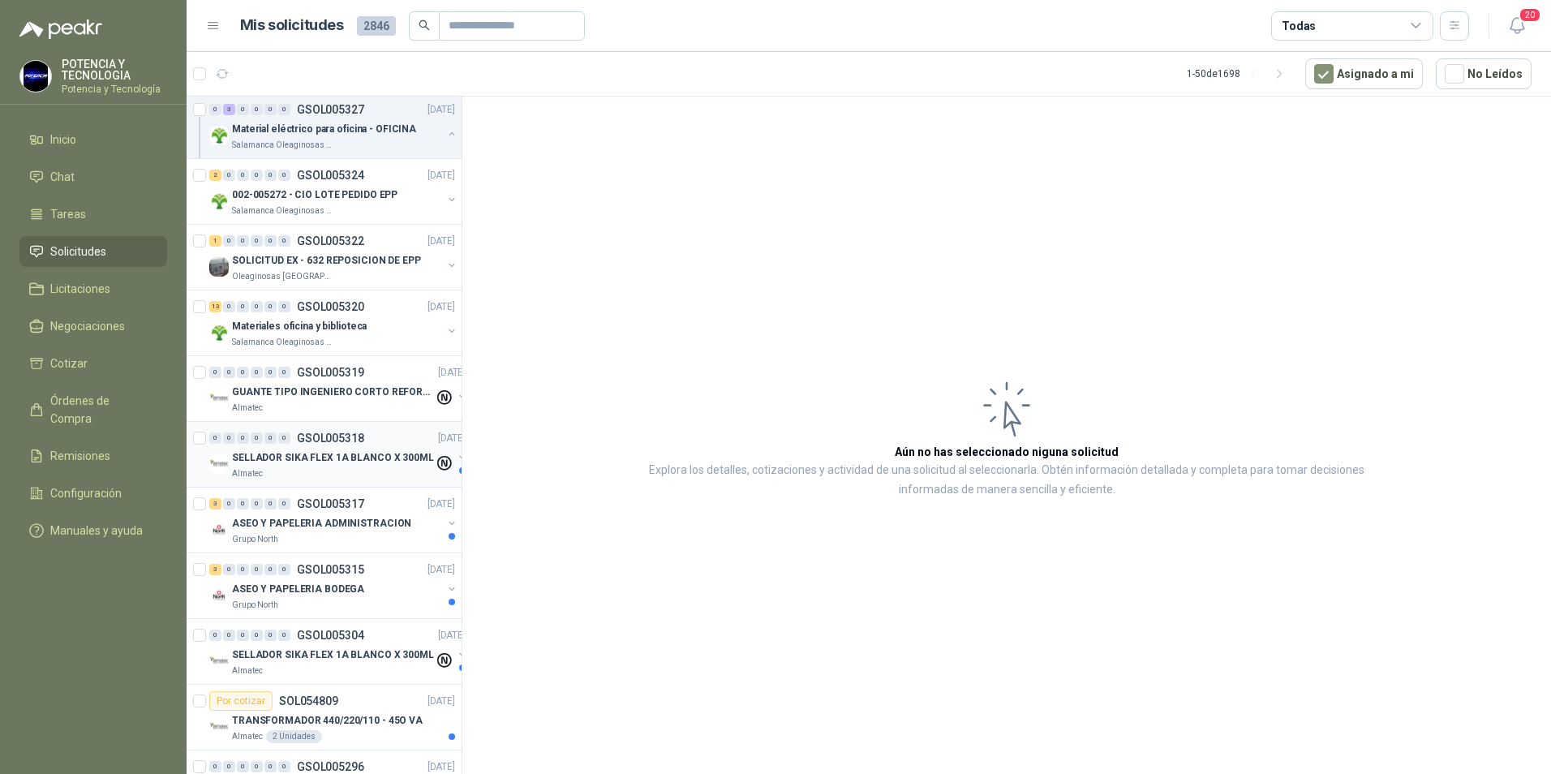
scroll to position [406, 0]
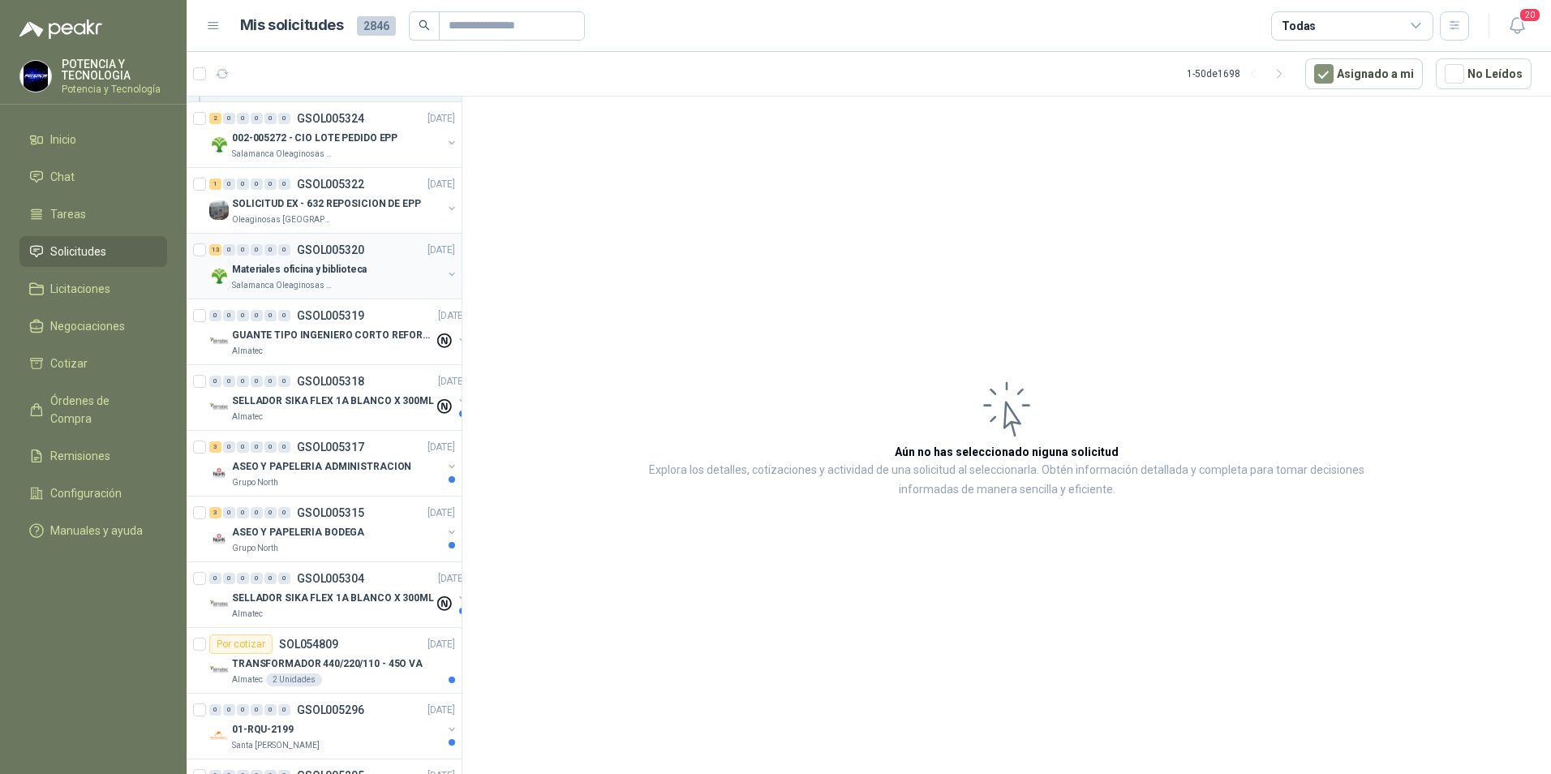
click at [345, 273] on p "Materiales oficina y biblioteca" at bounding box center [299, 269] width 135 height 15
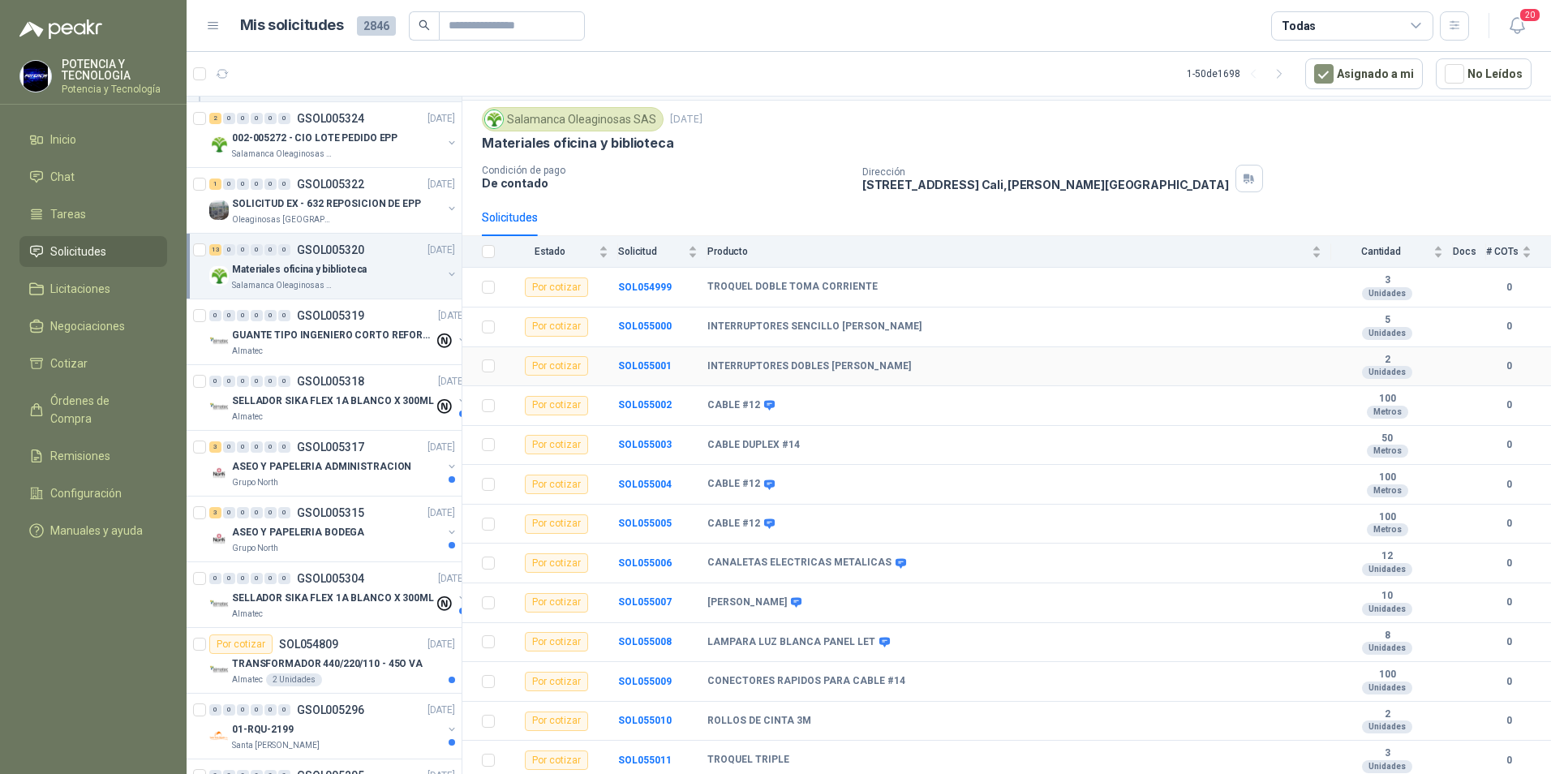
scroll to position [46, 0]
click at [841, 565] on b "CANALETAS ELECTRICAS METALICAS" at bounding box center [799, 562] width 184 height 13
click at [670, 560] on td "SOL055006" at bounding box center [662, 563] width 89 height 40
click at [655, 566] on b "SOL055006" at bounding box center [645, 562] width 54 height 11
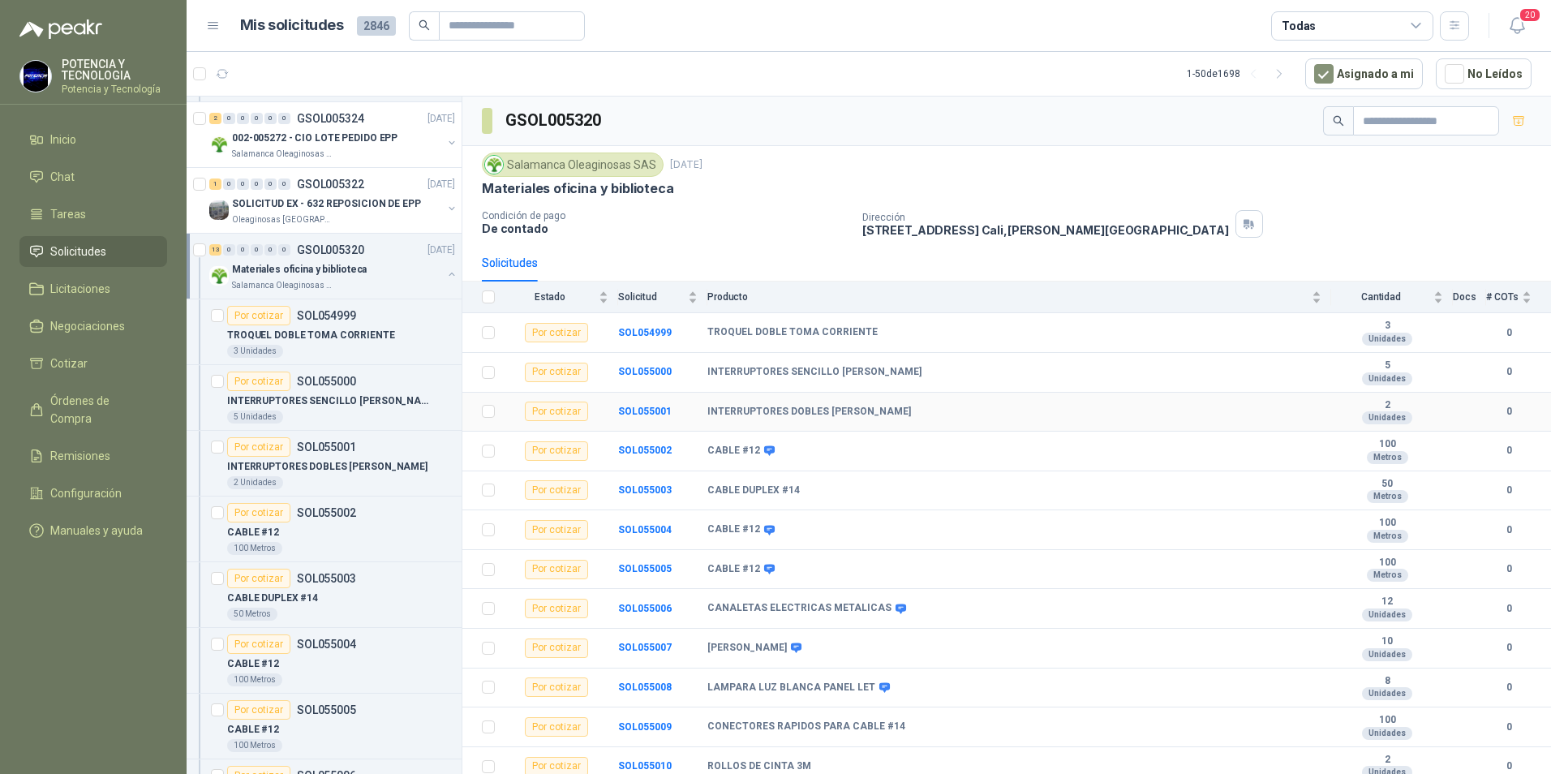
scroll to position [46, 0]
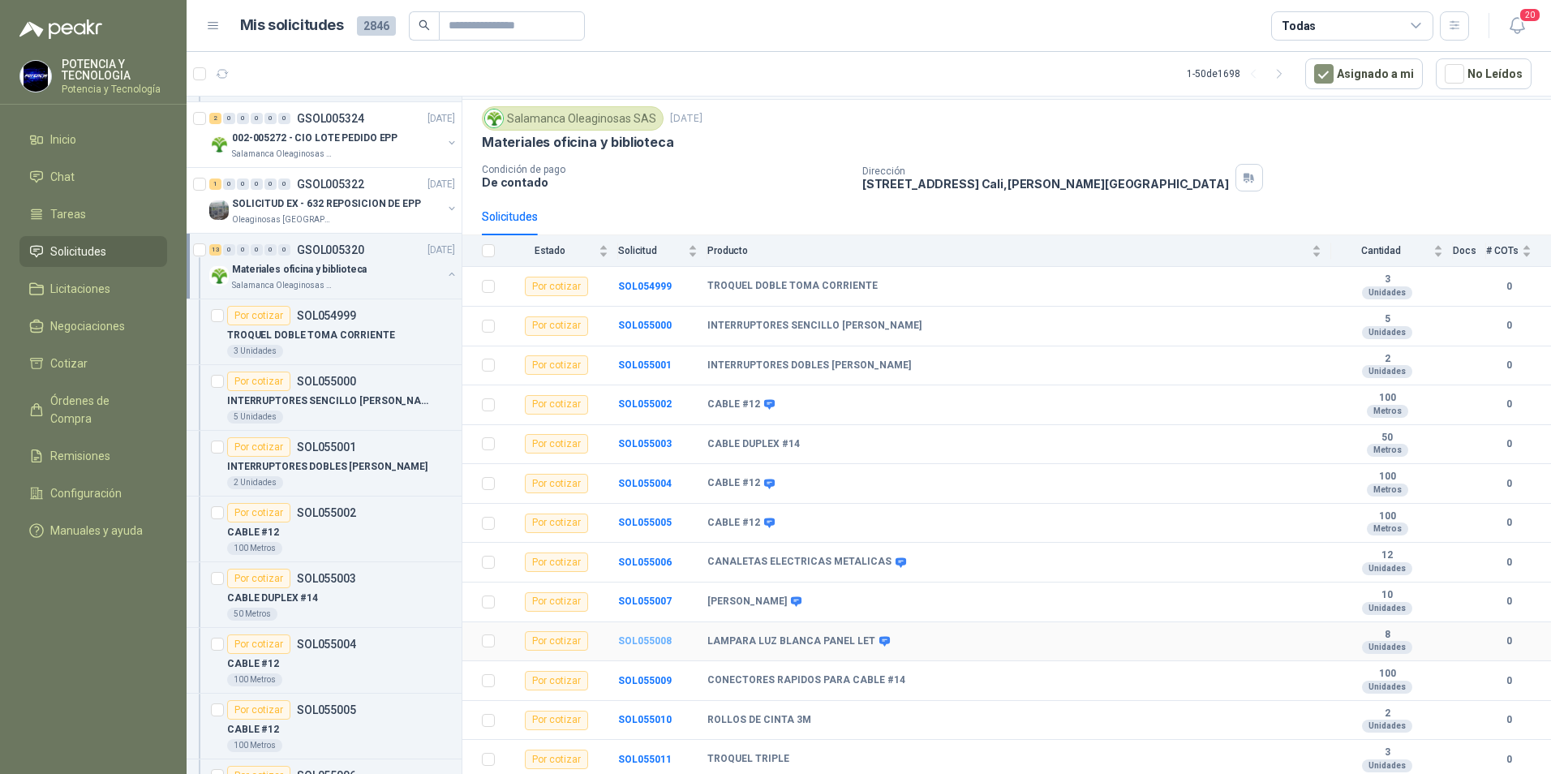
click at [660, 637] on b "SOL055008" at bounding box center [645, 640] width 54 height 11
